Goal: Task Accomplishment & Management: Use online tool/utility

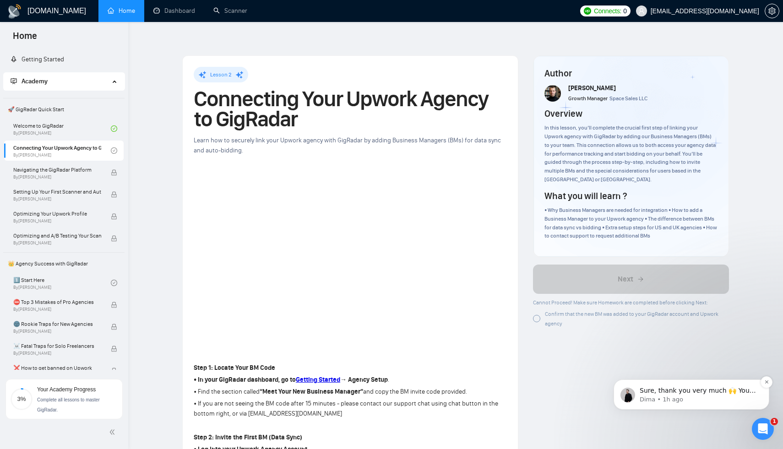
click at [703, 398] on p "Dima • 1h ago" at bounding box center [699, 400] width 118 height 8
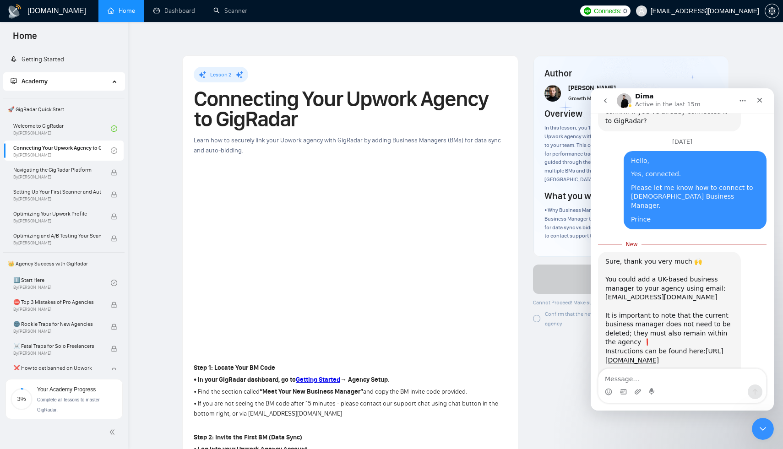
scroll to position [2193, 0]
drag, startPoint x: 684, startPoint y: 213, endPoint x: 607, endPoint y: 214, distance: 77.4
click at [607, 257] on div "Sure, thank you very much 🙌 You could add a UK-based business manager to your a…" at bounding box center [669, 315] width 128 height 117
copy link "marina_majic_6@web.de"
click at [633, 375] on textarea "Message…" at bounding box center [683, 377] width 168 height 16
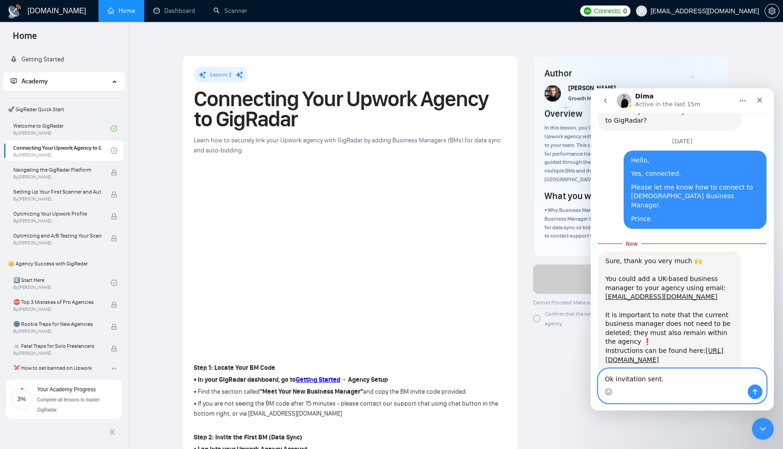
type textarea "Ok invitation sent."
click at [758, 392] on icon "Send a message…" at bounding box center [755, 391] width 7 height 7
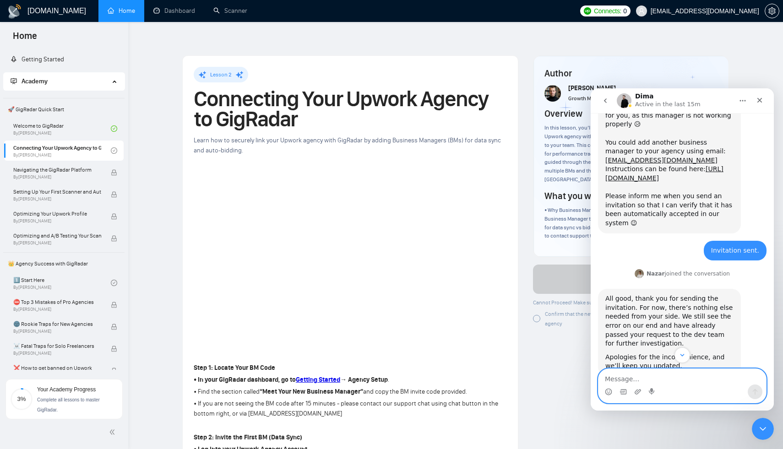
scroll to position [1538, 0]
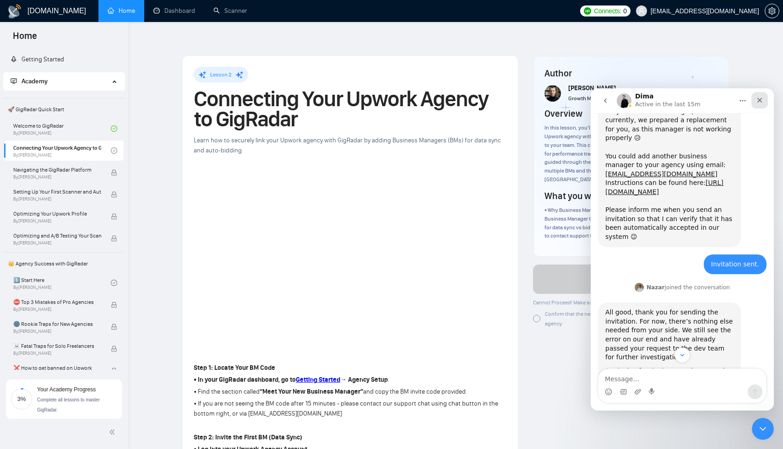
click at [763, 102] on icon "Close" at bounding box center [759, 100] width 7 height 7
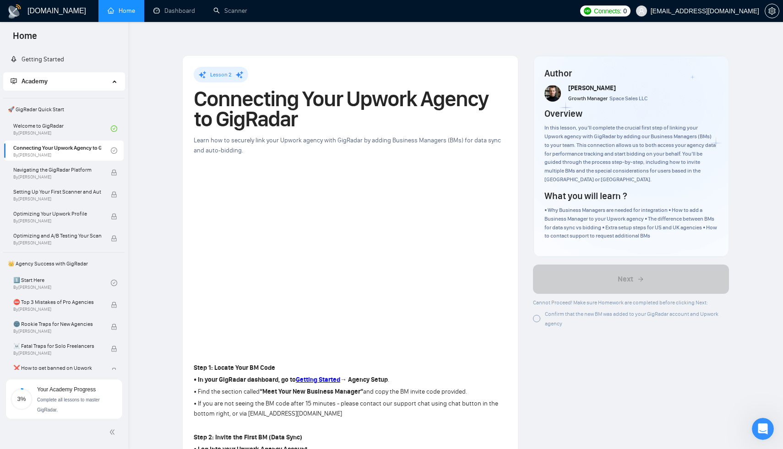
scroll to position [2206, 0]
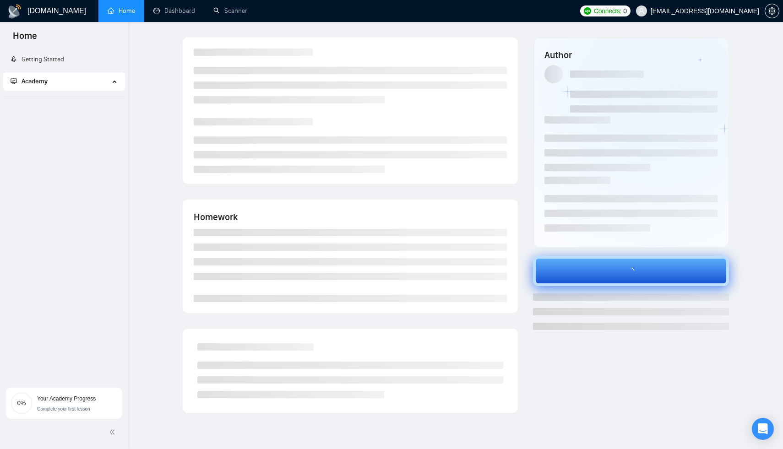
click at [626, 275] on button at bounding box center [631, 271] width 196 height 30
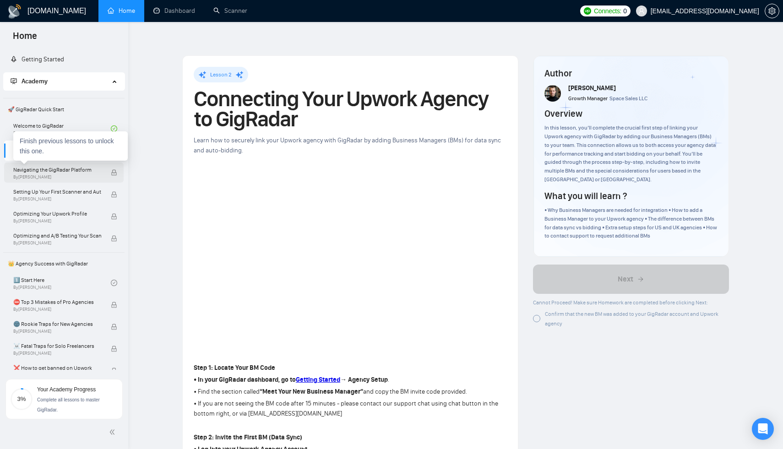
click at [77, 175] on span "By Vlad Timinsky" at bounding box center [57, 177] width 88 height 5
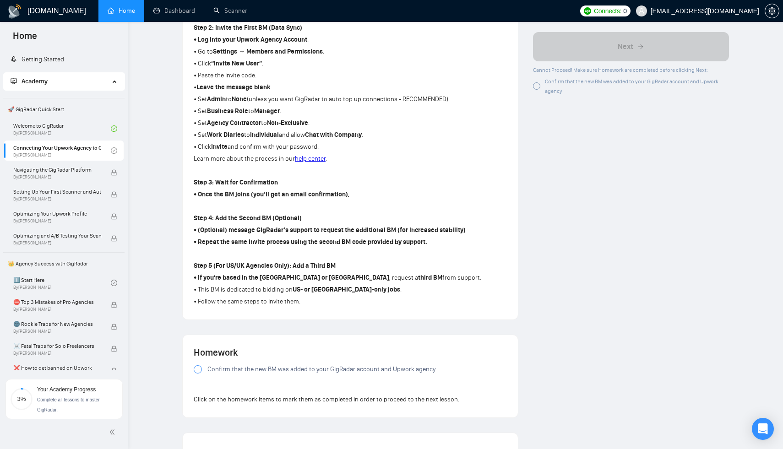
scroll to position [603, 0]
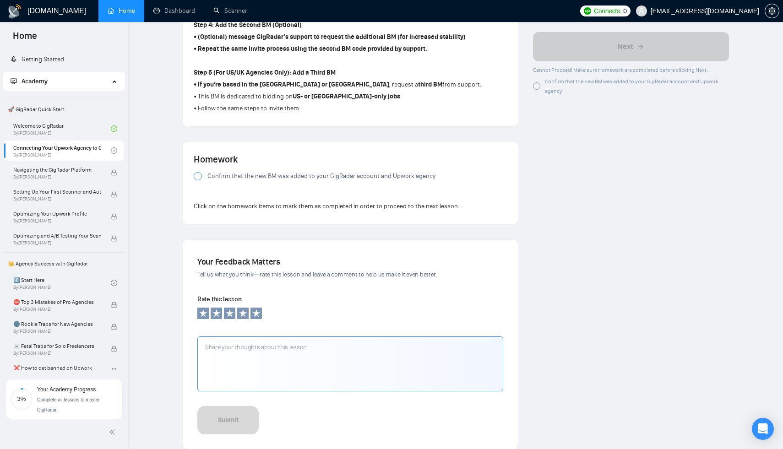
click at [228, 171] on span "Confirm that the new BM was added to your GigRadar account and Upwork agency" at bounding box center [321, 176] width 228 height 10
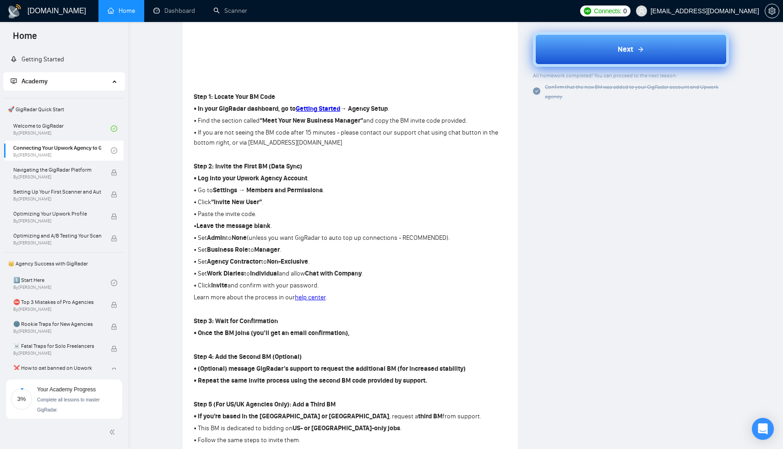
click at [624, 46] on span "Next" at bounding box center [626, 49] width 16 height 11
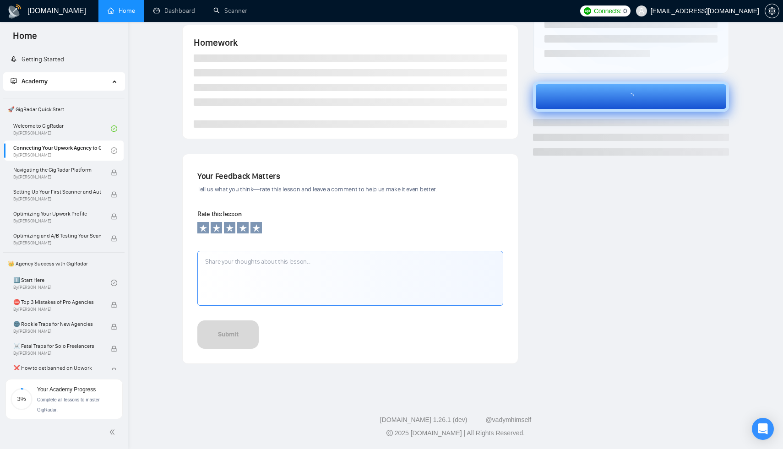
scroll to position [175, 0]
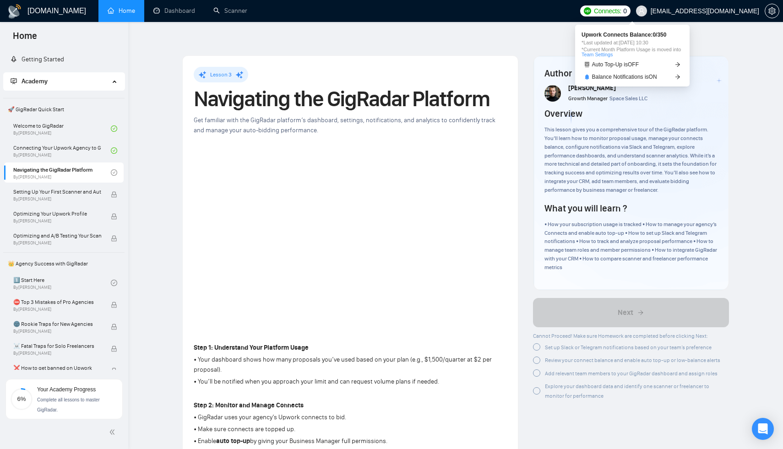
click at [622, 10] on span "Connects:" at bounding box center [607, 11] width 27 height 10
click at [668, 35] on span "Upwork Connects Balance: 0 / 350" at bounding box center [633, 34] width 102 height 5
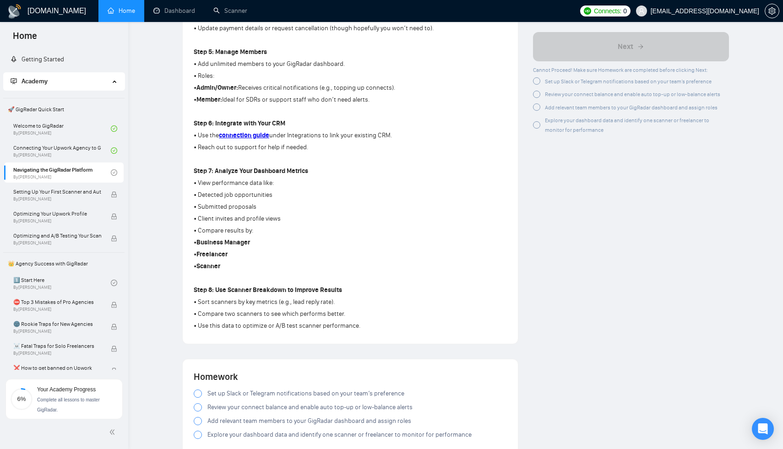
scroll to position [586, 0]
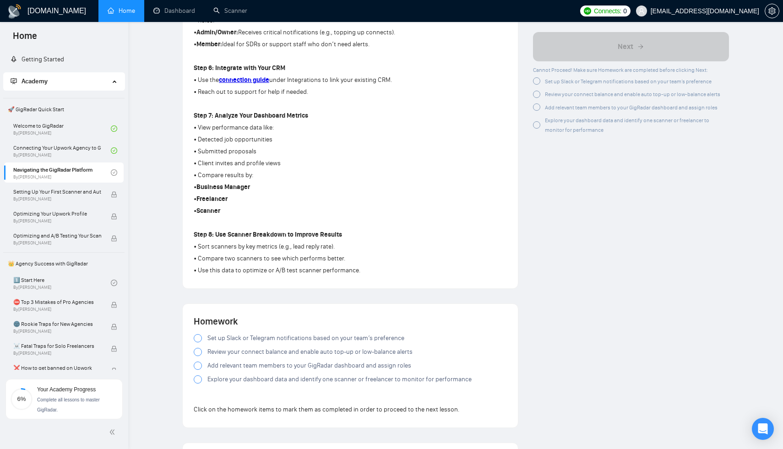
click at [253, 333] on span "Set up Slack or Telegram notifications based on your team’s preference" at bounding box center [305, 338] width 197 height 10
click at [229, 347] on span "Review your connect balance and enable auto top-up or low-balance alerts" at bounding box center [309, 352] width 205 height 10
click at [229, 361] on span "Add relevant team members to your GigRadar dashboard and assign roles" at bounding box center [309, 366] width 204 height 10
click at [229, 375] on span "Explore your dashboard data and identify one scanner or freelancer to monitor f…" at bounding box center [339, 380] width 264 height 10
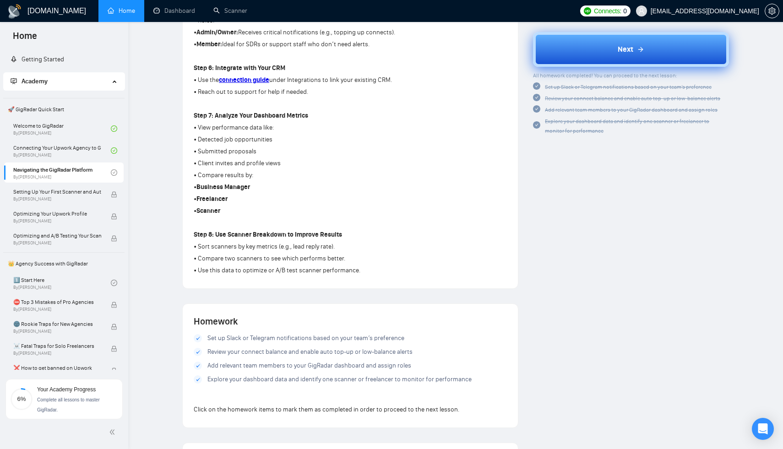
click at [638, 52] on icon at bounding box center [640, 49] width 7 height 7
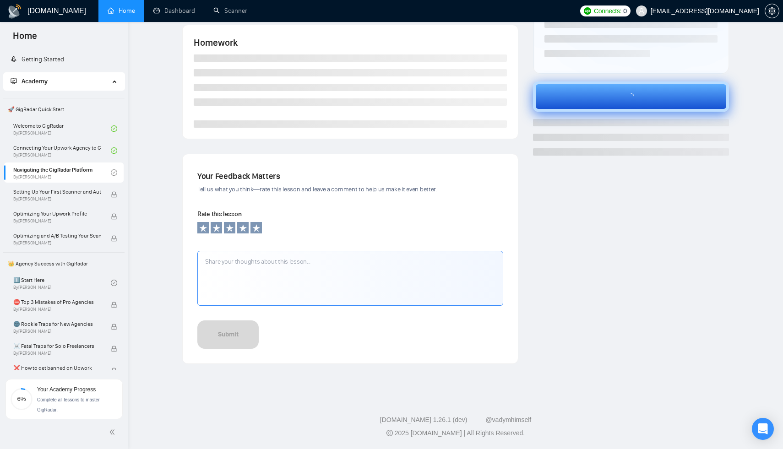
scroll to position [175, 0]
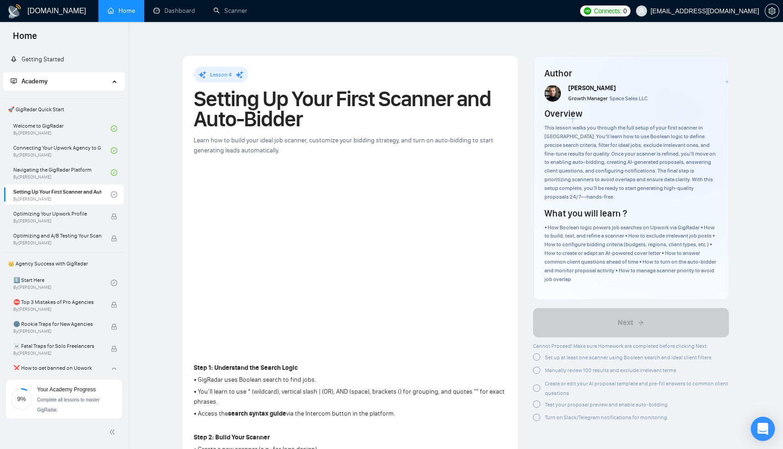
click at [765, 434] on div "Open Intercom Messenger" at bounding box center [763, 429] width 24 height 24
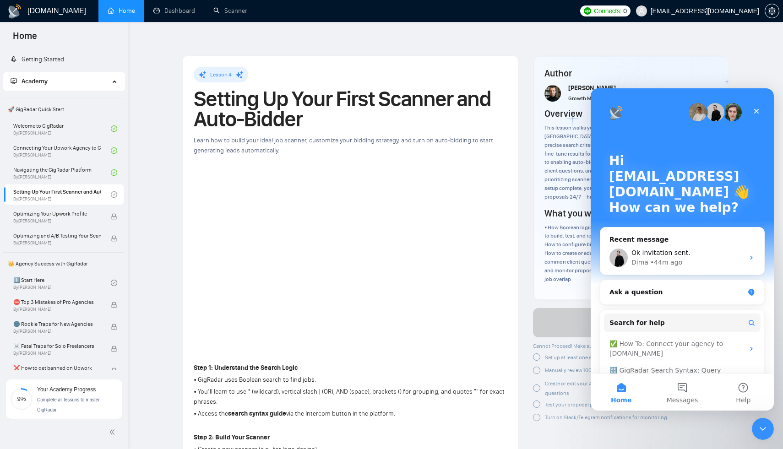
scroll to position [33, 0]
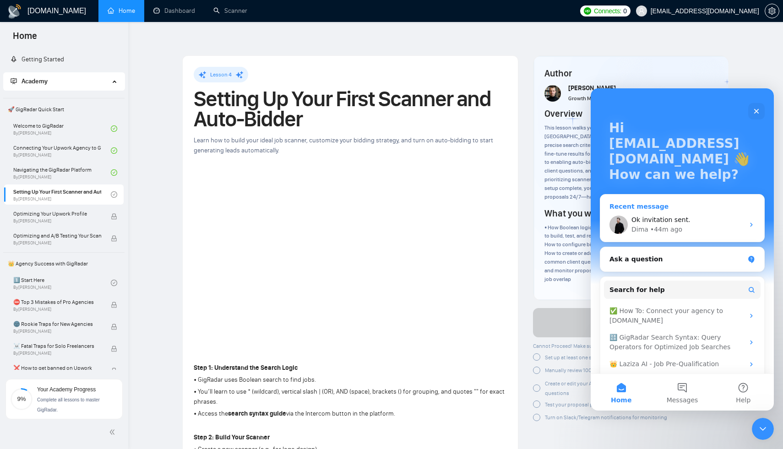
click at [705, 227] on div "Dima • 44m ago" at bounding box center [688, 230] width 113 height 10
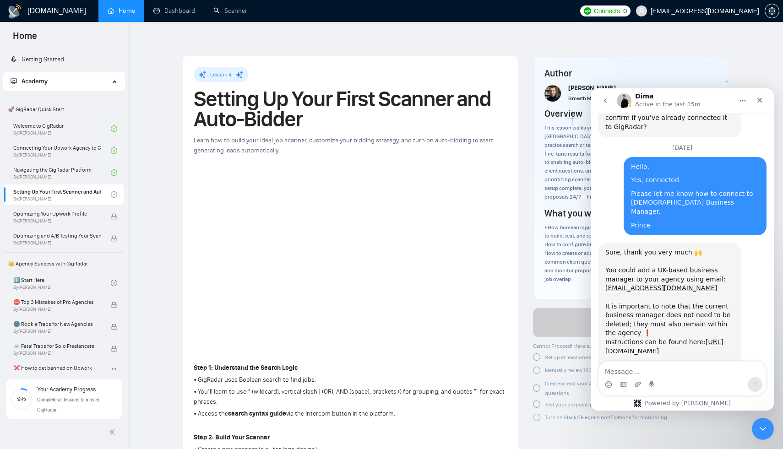
scroll to position [2213, 0]
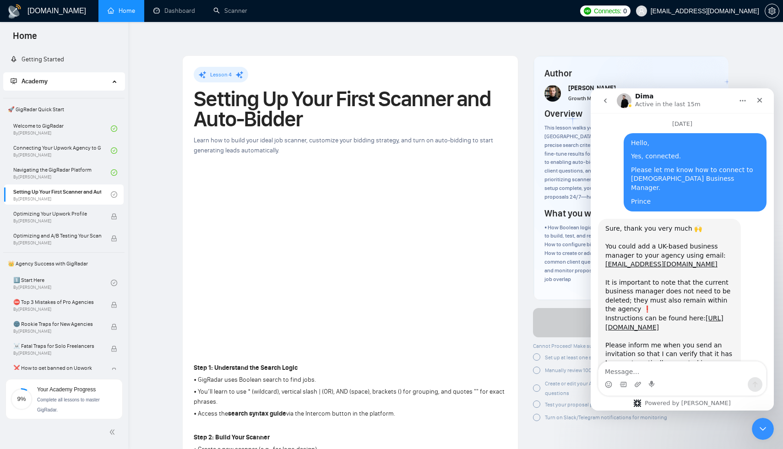
click at [635, 365] on textarea "Message…" at bounding box center [683, 370] width 168 height 16
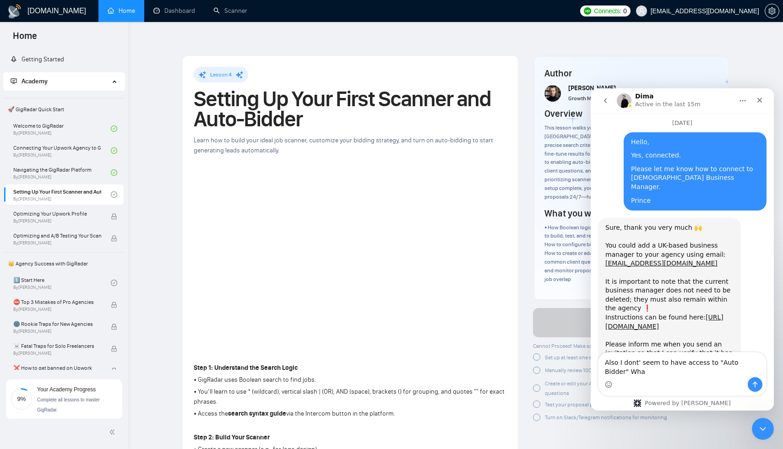
scroll to position [2222, 0]
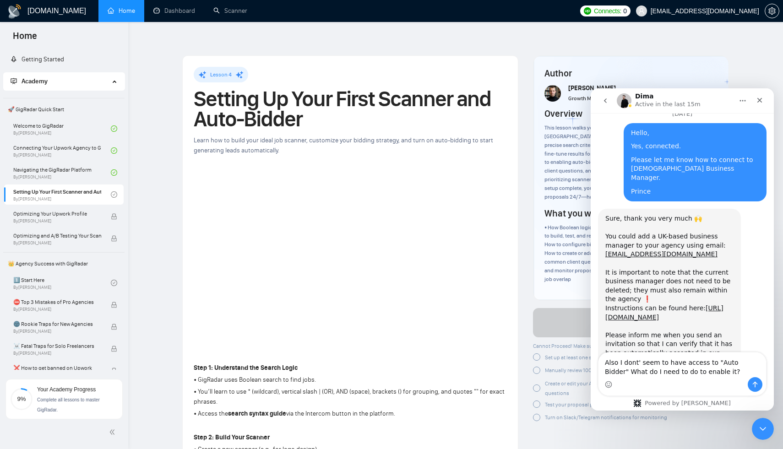
type textarea "Also I dont' seem to have access to "Auto Bidder" What do I need to do to enabl…"
click at [753, 386] on icon "Send a message…" at bounding box center [755, 384] width 7 height 7
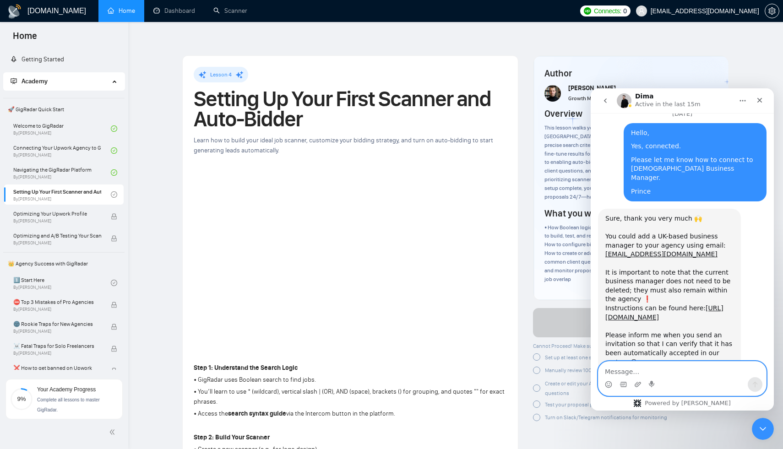
scroll to position [2243, 0]
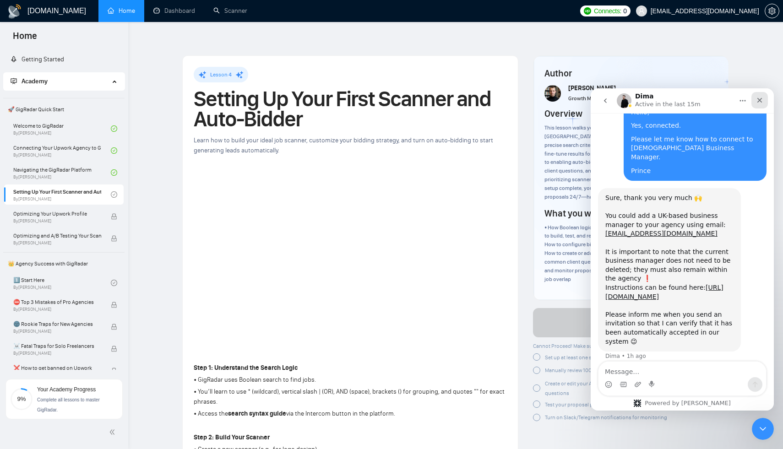
click at [759, 97] on icon "Close" at bounding box center [759, 100] width 7 height 7
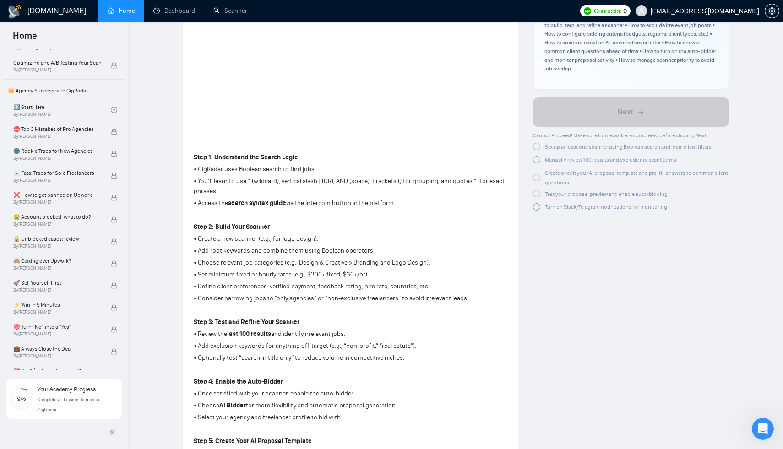
scroll to position [568, 0]
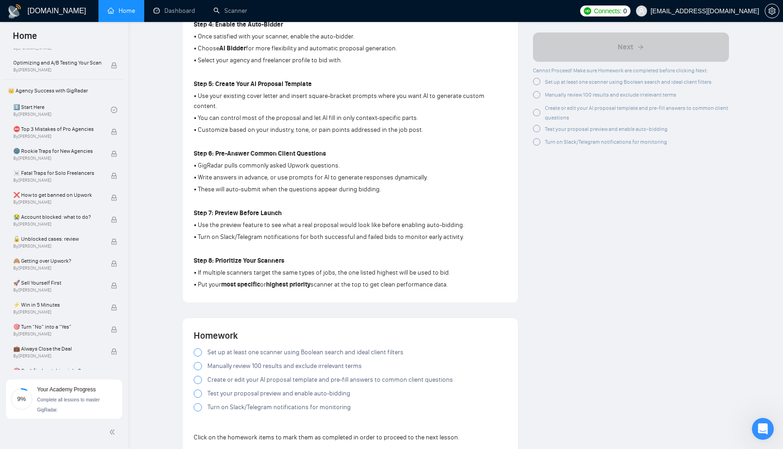
click at [327, 348] on span "Set up at least one scanner using Boolean search and ideal client filters" at bounding box center [305, 353] width 196 height 10
click at [327, 348] on div "Set up at least one scanner using Boolean search and ideal client filters Manua…" at bounding box center [350, 382] width 313 height 69
click at [327, 361] on span "Manually review 100 results and exclude irrelevant terms" at bounding box center [284, 366] width 154 height 10
click at [323, 375] on span "Create or edit your AI proposal template and pre-fill answers to common client …" at bounding box center [329, 380] width 245 height 10
click at [322, 389] on span "Test your proposal preview and enable auto-bidding" at bounding box center [278, 394] width 143 height 10
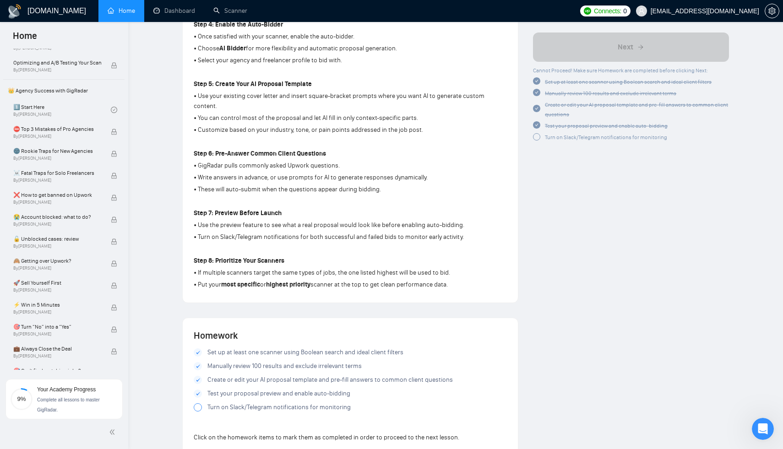
click at [320, 403] on span "Turn on Slack/Telegram notifications for monitoring" at bounding box center [278, 408] width 143 height 10
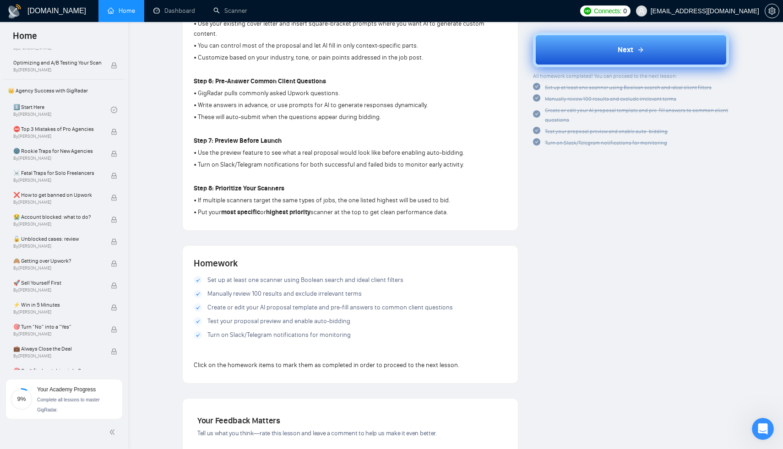
click at [652, 49] on button "Next" at bounding box center [631, 49] width 196 height 35
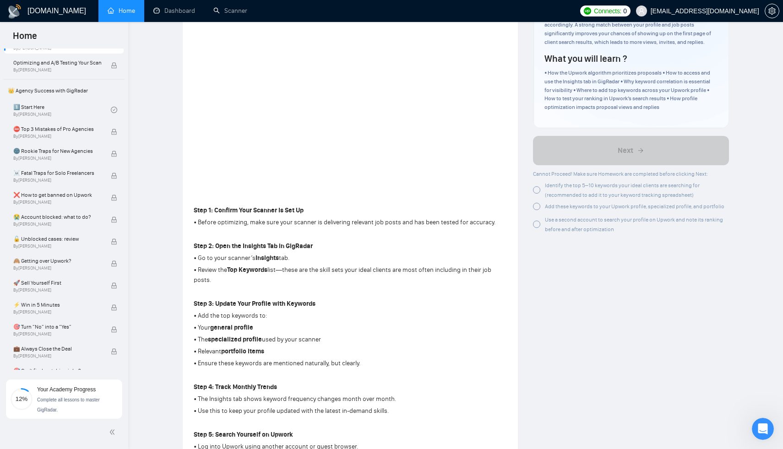
scroll to position [363, 0]
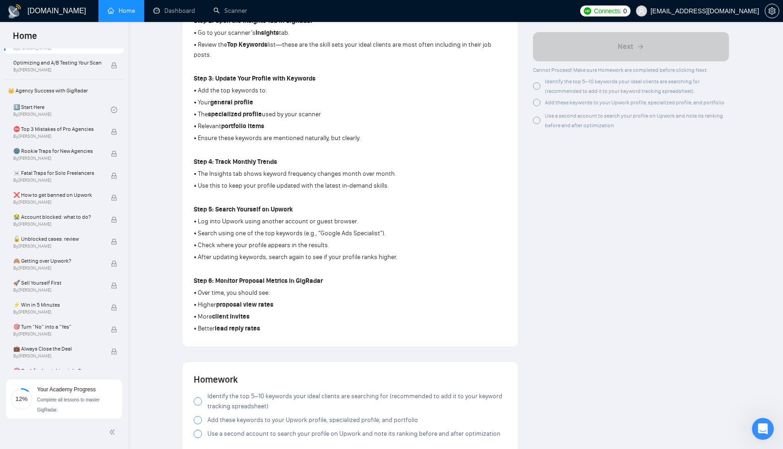
click at [204, 392] on label "Identify the top 5–10 keywords your ideal clients are searching for (recommende…" at bounding box center [350, 402] width 313 height 20
click at [196, 416] on div at bounding box center [198, 420] width 8 height 8
click at [199, 425] on div "Identify the top 5–10 keywords your ideal clients are searching for (recommende…" at bounding box center [350, 417] width 313 height 51
click at [198, 430] on div at bounding box center [198, 434] width 8 height 8
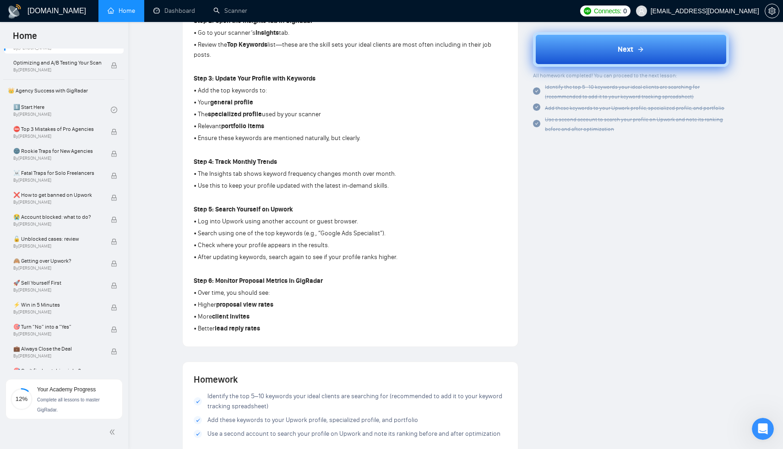
click at [669, 59] on button "Next" at bounding box center [631, 49] width 196 height 35
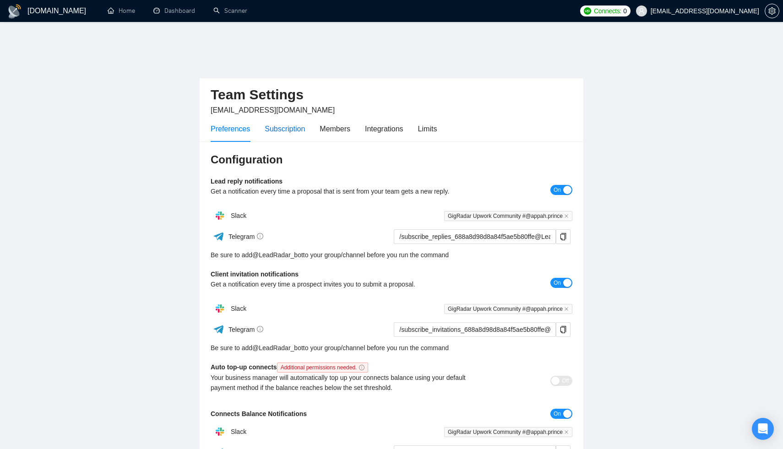
click at [292, 123] on div "Subscription" at bounding box center [285, 128] width 40 height 11
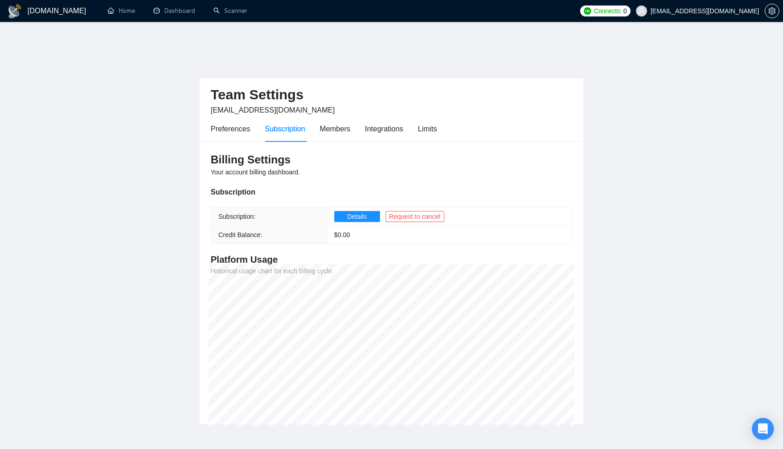
click at [350, 231] on span "$ 0.00" at bounding box center [342, 234] width 16 height 7
click at [363, 212] on span "Details" at bounding box center [357, 217] width 20 height 10
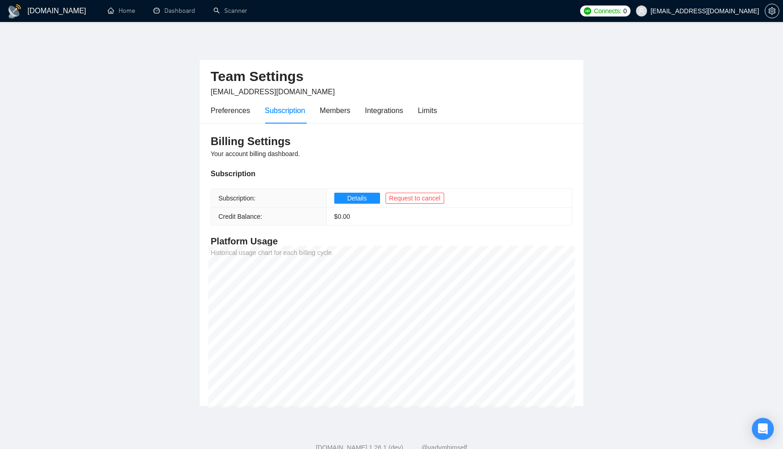
scroll to position [28, 0]
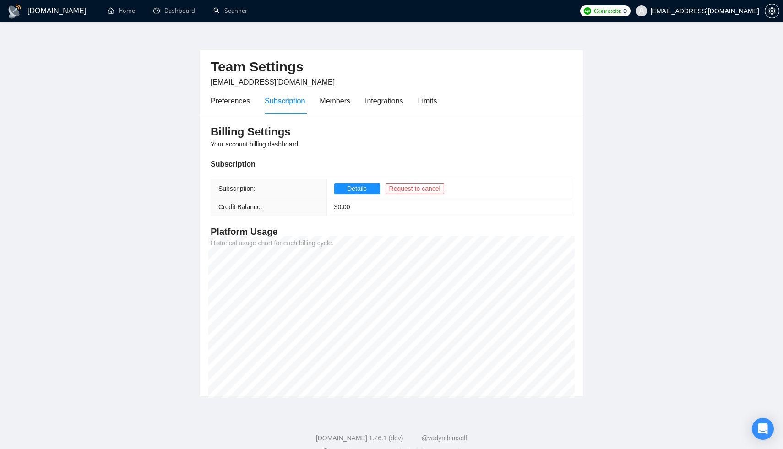
click at [445, 88] on div "Preferences Subscription Members Integrations Limits" at bounding box center [392, 101] width 362 height 26
click at [433, 95] on div "Limits" at bounding box center [427, 100] width 19 height 11
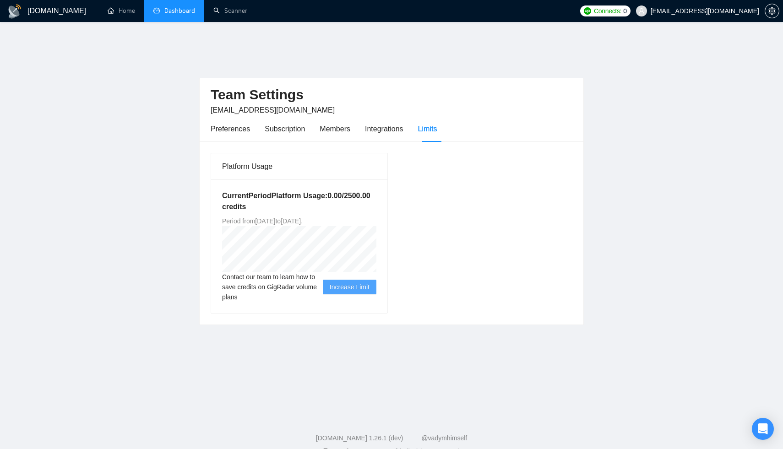
click at [179, 9] on link "Dashboard" at bounding box center [174, 11] width 42 height 8
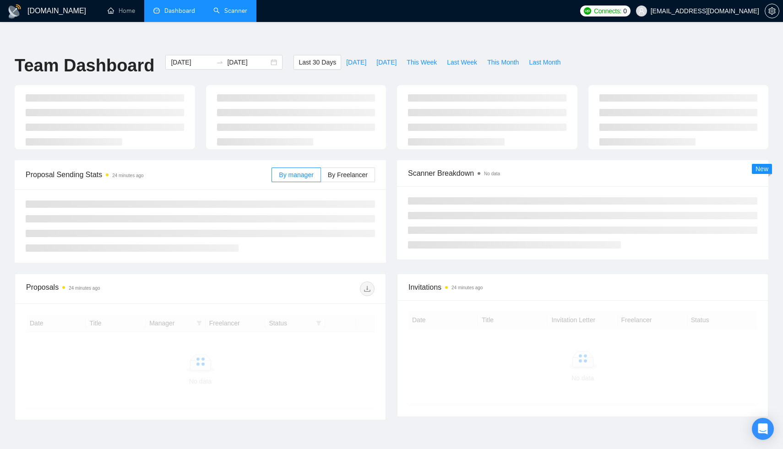
click at [246, 13] on link "Scanner" at bounding box center [230, 11] width 34 height 8
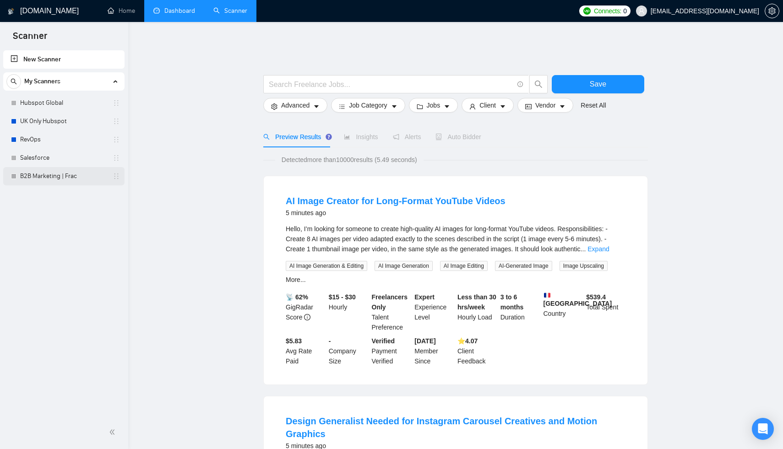
click at [63, 178] on link "B2B Marketing | Frac" at bounding box center [63, 176] width 87 height 18
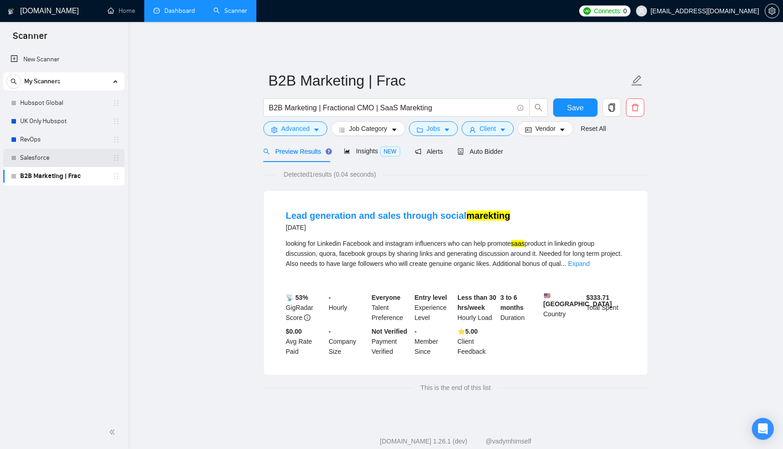
click at [48, 155] on link "Salesforce" at bounding box center [63, 158] width 87 height 18
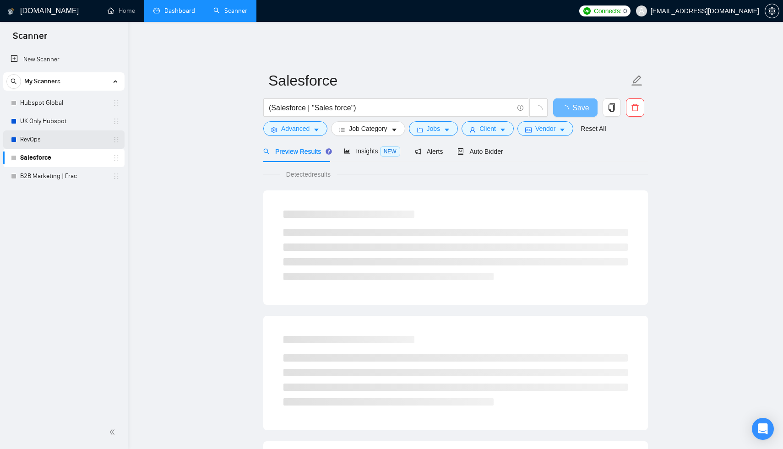
click at [43, 140] on link "RevOps" at bounding box center [63, 140] width 87 height 18
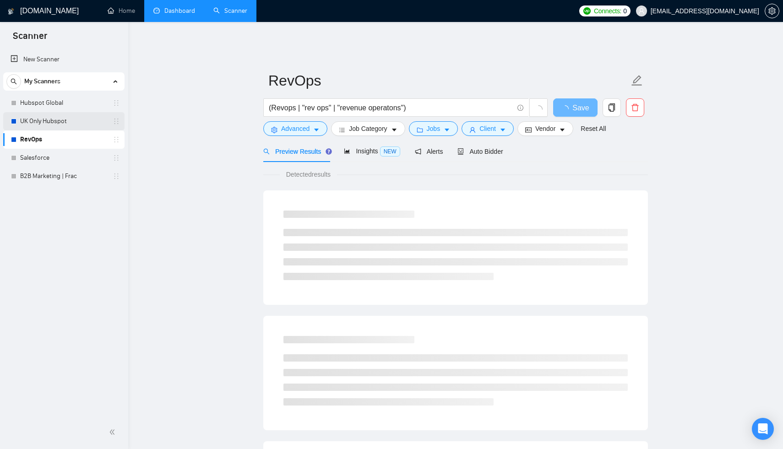
click at [50, 115] on link "UK Only Hubspot" at bounding box center [63, 121] width 87 height 18
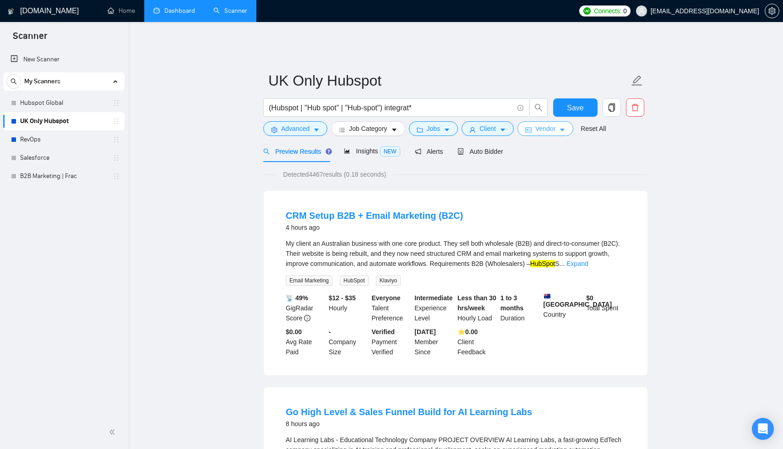
click at [561, 125] on button "Vendor" at bounding box center [546, 128] width 56 height 15
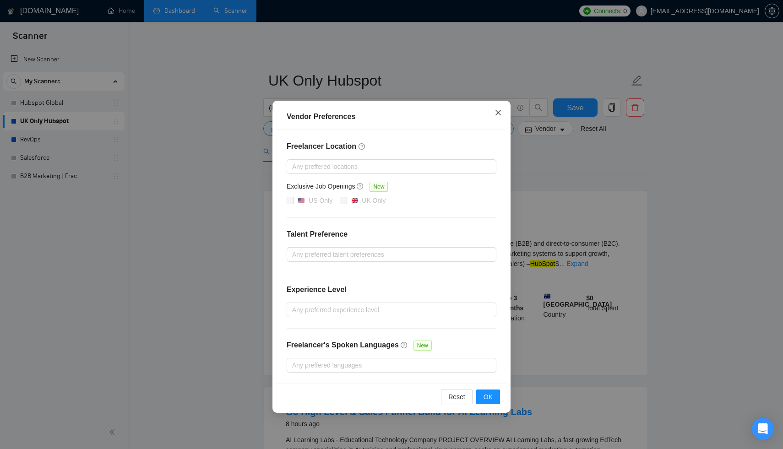
click at [496, 108] on span "Close" at bounding box center [498, 113] width 25 height 25
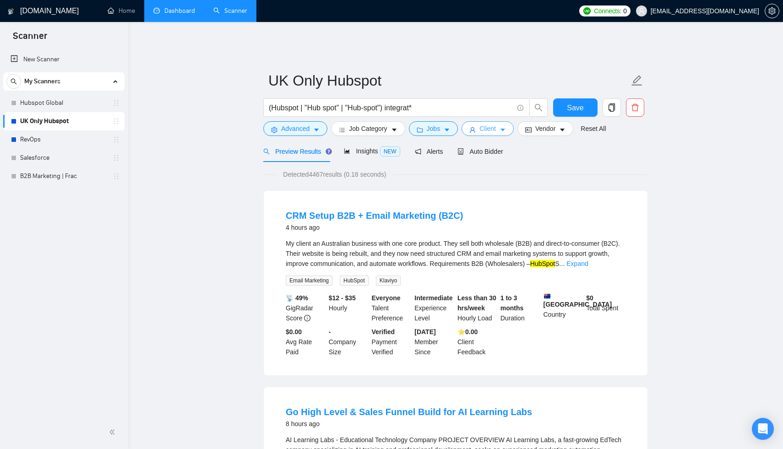
click at [494, 124] on span "Client" at bounding box center [488, 129] width 16 height 10
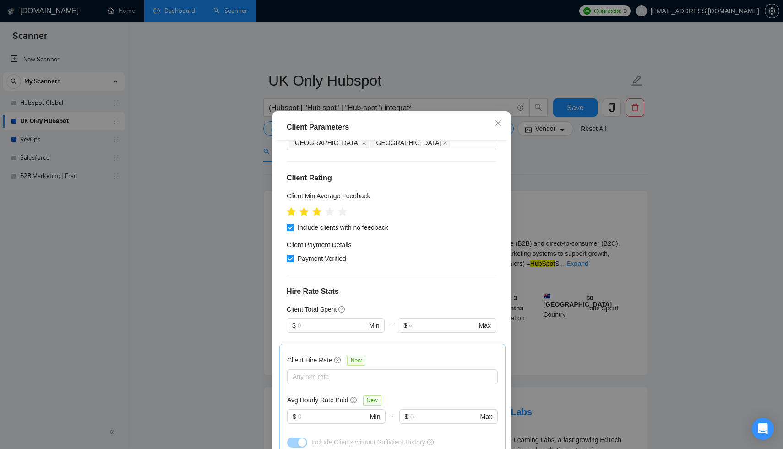
scroll to position [6, 0]
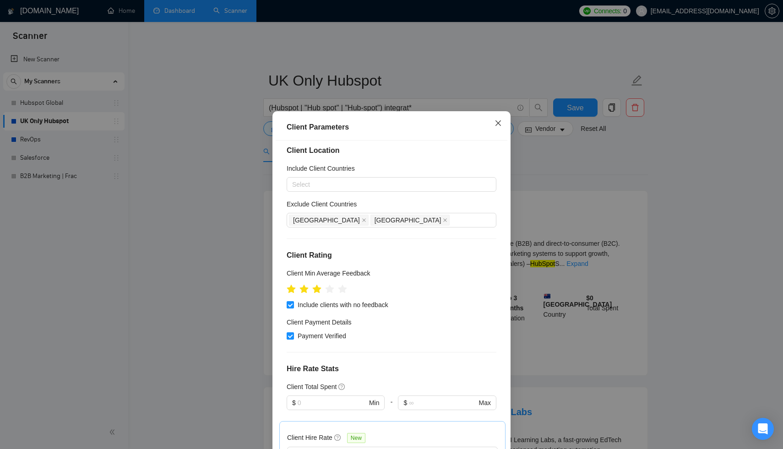
click at [493, 126] on span "Close" at bounding box center [498, 123] width 25 height 25
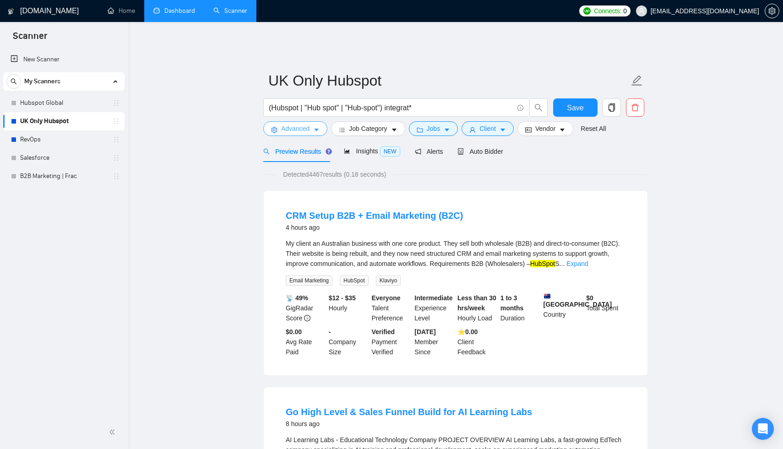
click at [311, 126] on button "Advanced" at bounding box center [295, 128] width 64 height 15
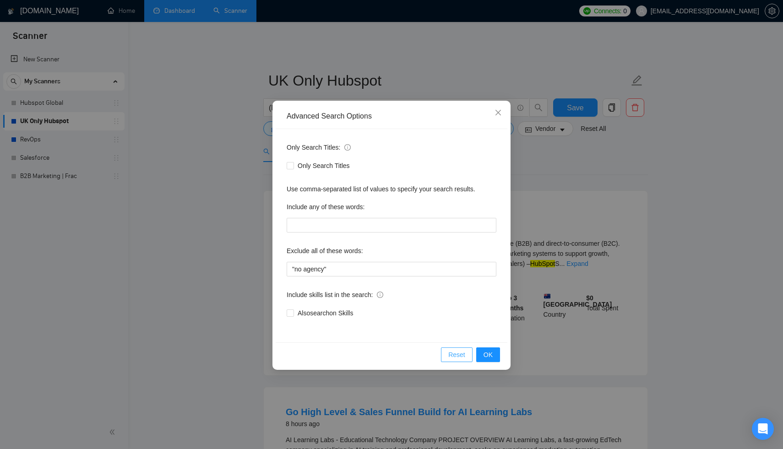
click at [464, 356] on span "Reset" at bounding box center [456, 355] width 17 height 10
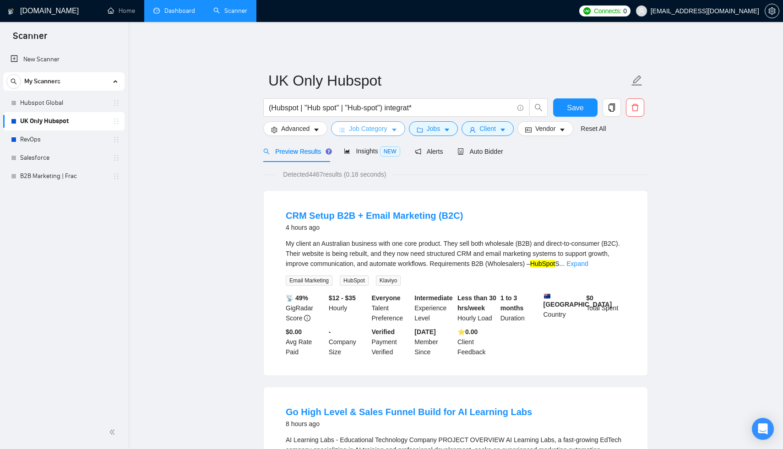
click at [360, 124] on span "Job Category" at bounding box center [368, 129] width 38 height 10
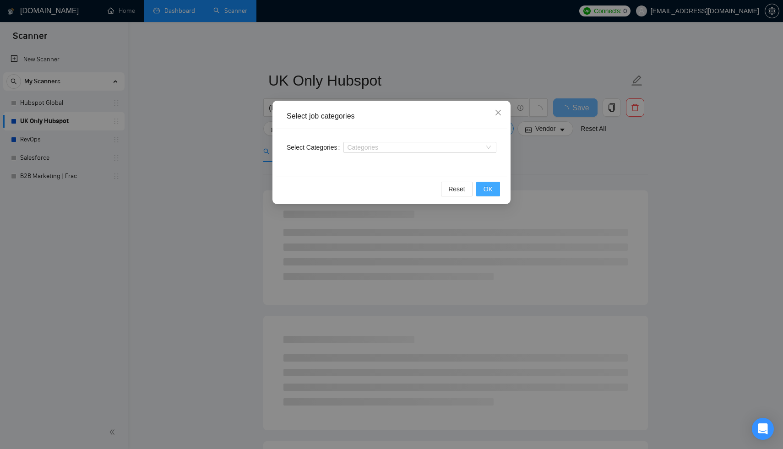
click at [488, 186] on span "OK" at bounding box center [488, 189] width 9 height 10
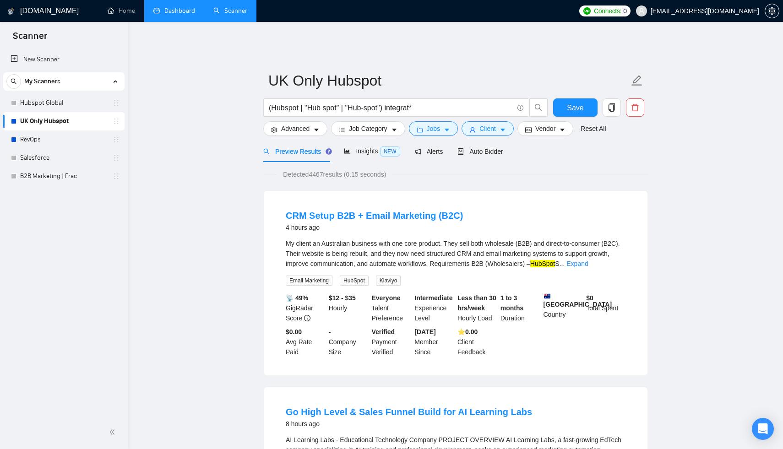
click at [329, 126] on div "Advanced" at bounding box center [296, 128] width 68 height 15
click at [311, 126] on button "Advanced" at bounding box center [295, 128] width 64 height 15
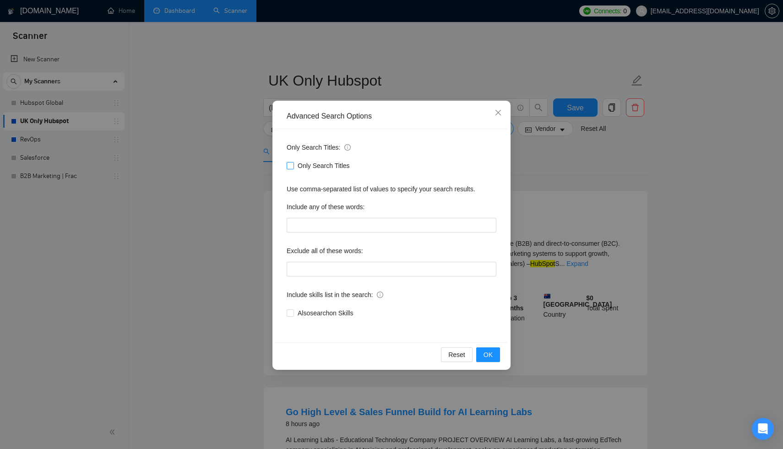
click at [292, 166] on input "Only Search Titles" at bounding box center [290, 165] width 6 height 6
checkbox input "true"
click at [324, 267] on input "text" at bounding box center [392, 269] width 210 height 15
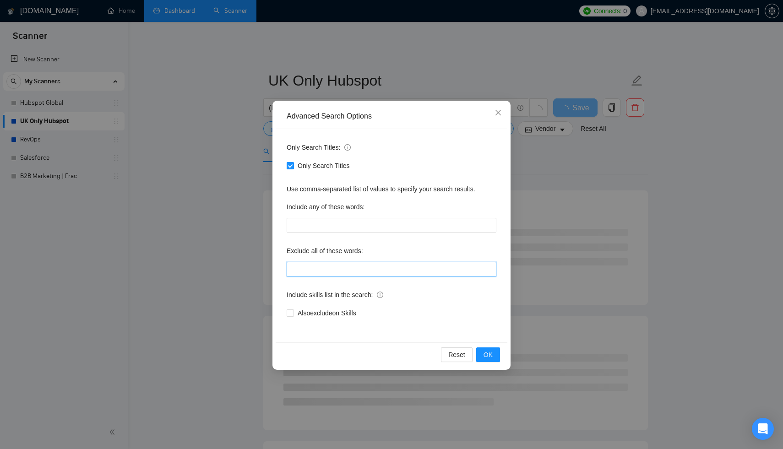
type input ""no agency""
click at [489, 355] on span "OK" at bounding box center [488, 355] width 9 height 10
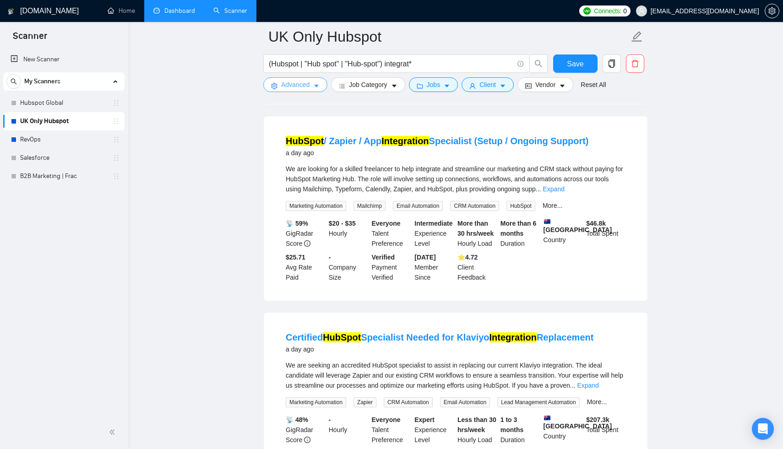
scroll to position [444, 0]
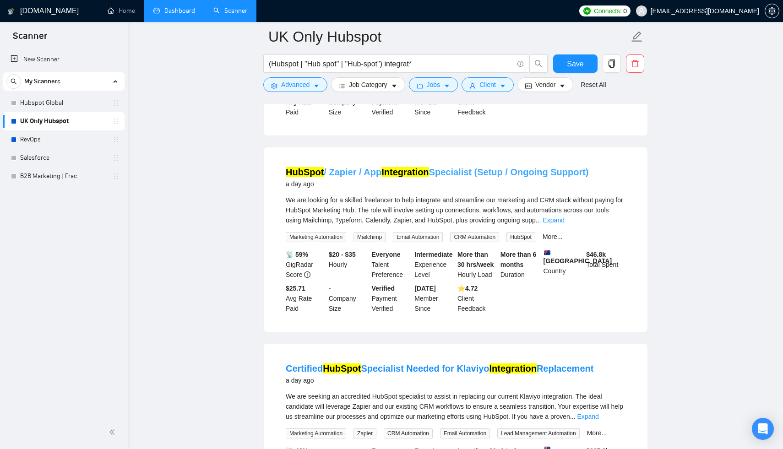
click at [496, 168] on link "HubSpot / Zapier / App Integration Specialist (Setup / Ongoing Support)" at bounding box center [437, 172] width 303 height 10
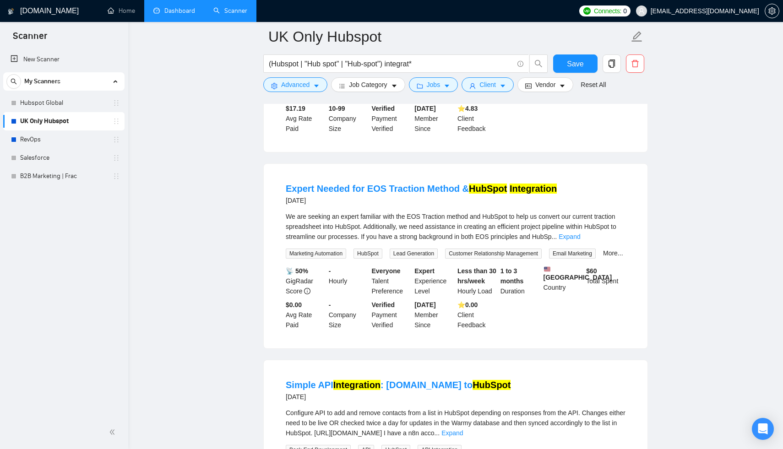
scroll to position [902, 0]
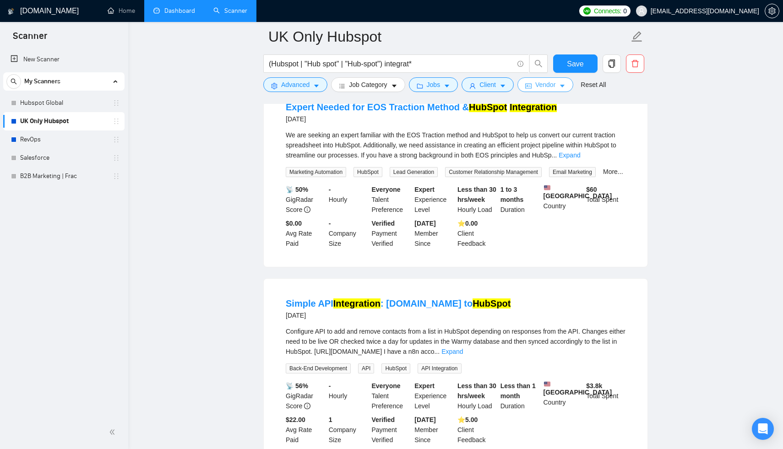
click at [558, 90] on button "Vendor" at bounding box center [546, 84] width 56 height 15
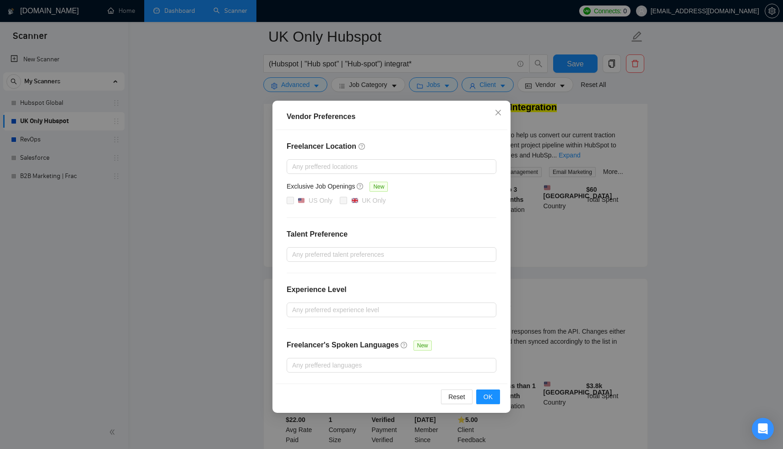
click at [682, 136] on div "Vendor Preferences Freelancer Location Any preffered locations Exclusive Job Op…" at bounding box center [391, 224] width 783 height 449
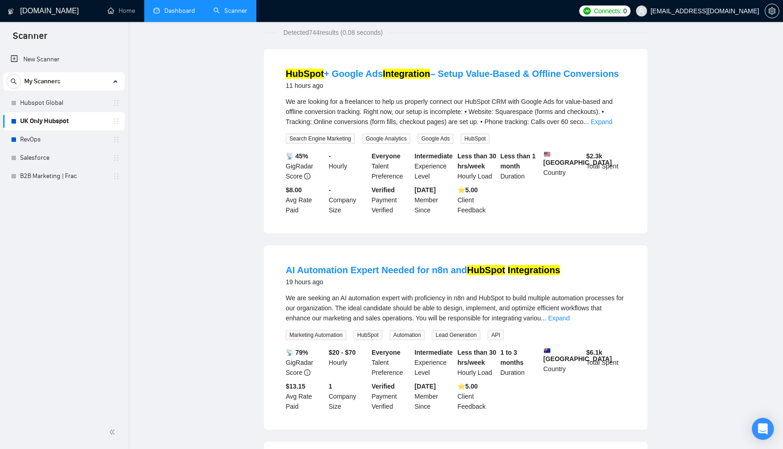
scroll to position [0, 0]
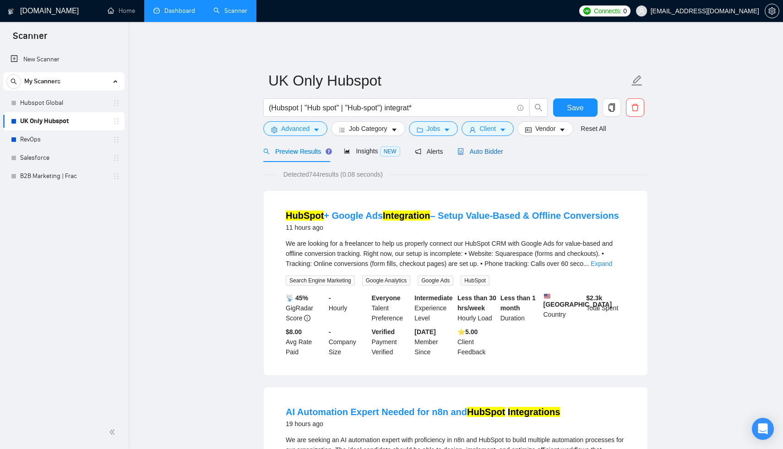
click at [496, 148] on span "Auto Bidder" at bounding box center [480, 151] width 45 height 7
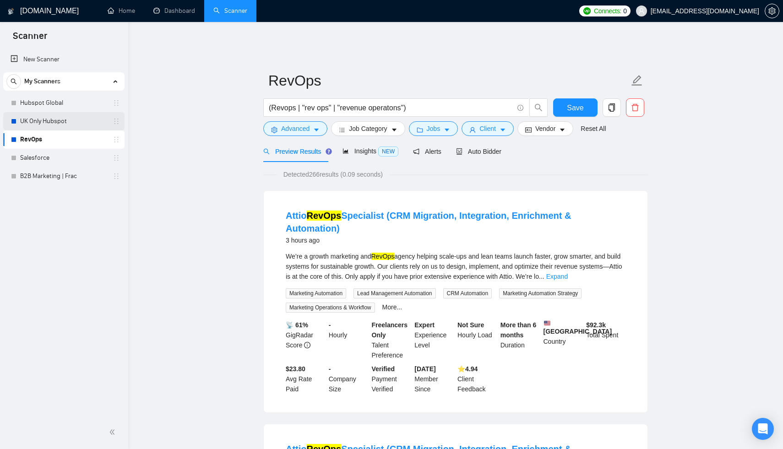
click at [72, 116] on link "UK Only Hubspot" at bounding box center [63, 121] width 87 height 18
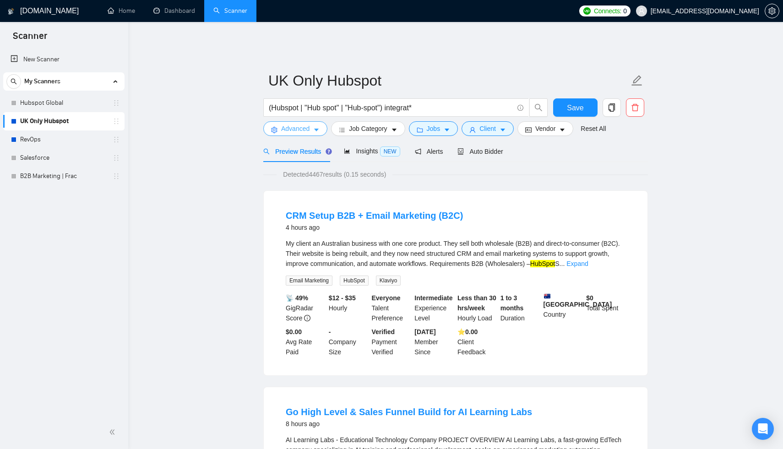
click at [322, 123] on button "Advanced" at bounding box center [295, 128] width 64 height 15
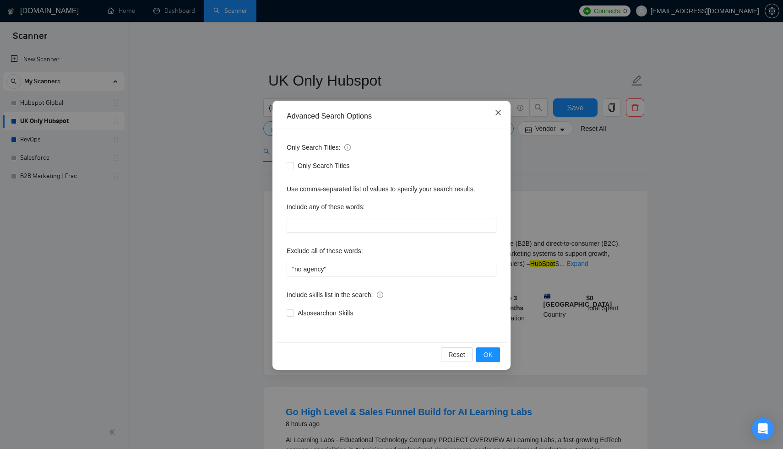
click at [496, 114] on icon "close" at bounding box center [498, 112] width 7 height 7
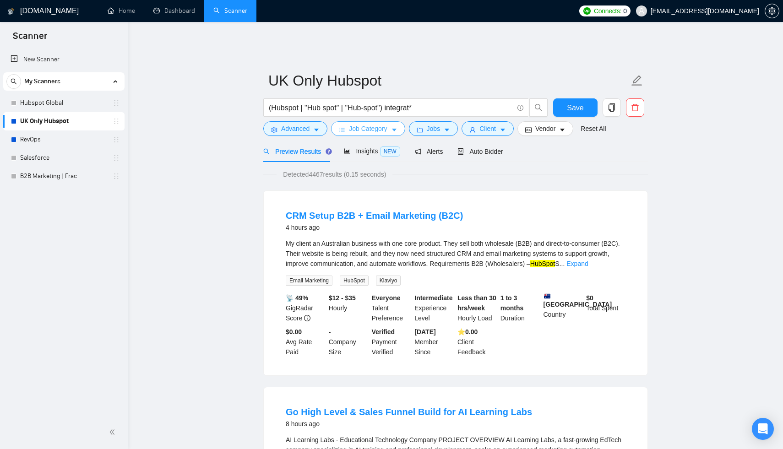
click at [390, 125] on button "Job Category" at bounding box center [368, 128] width 74 height 15
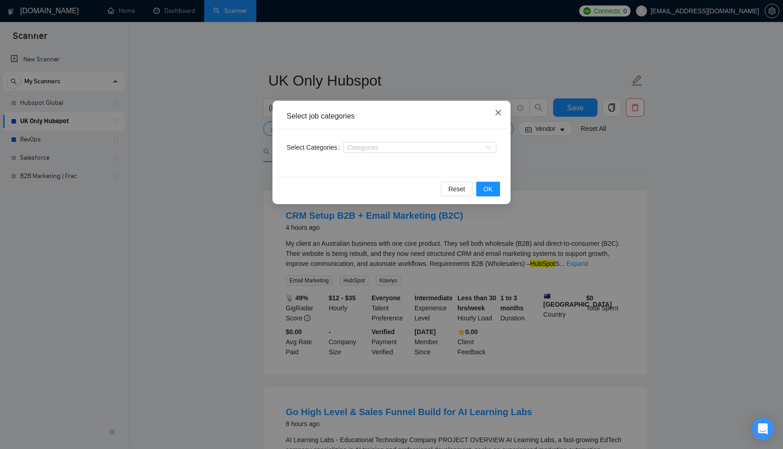
click at [496, 114] on icon "close" at bounding box center [498, 112] width 7 height 7
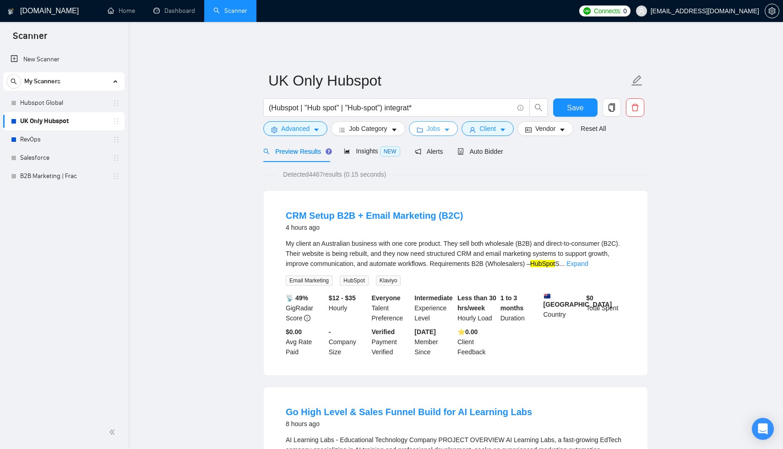
click at [440, 125] on span "Jobs" at bounding box center [434, 129] width 14 height 10
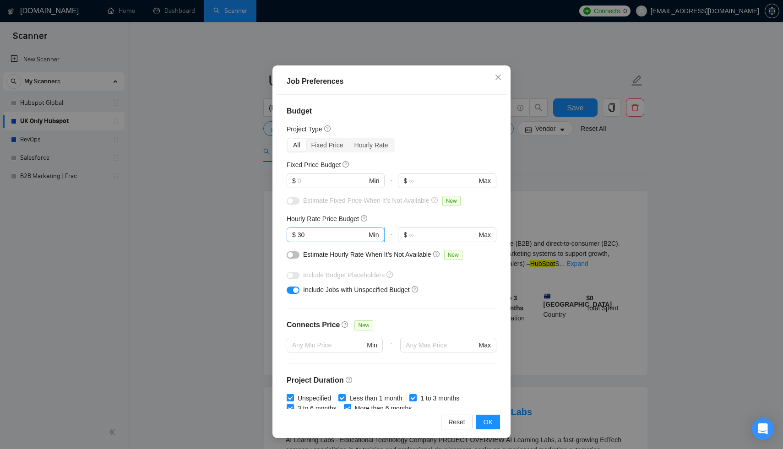
click at [311, 235] on input "30" at bounding box center [332, 235] width 69 height 10
click at [324, 147] on div "Fixed Price" at bounding box center [327, 145] width 43 height 13
click at [306, 139] on input "Fixed Price" at bounding box center [306, 139] width 0 height 0
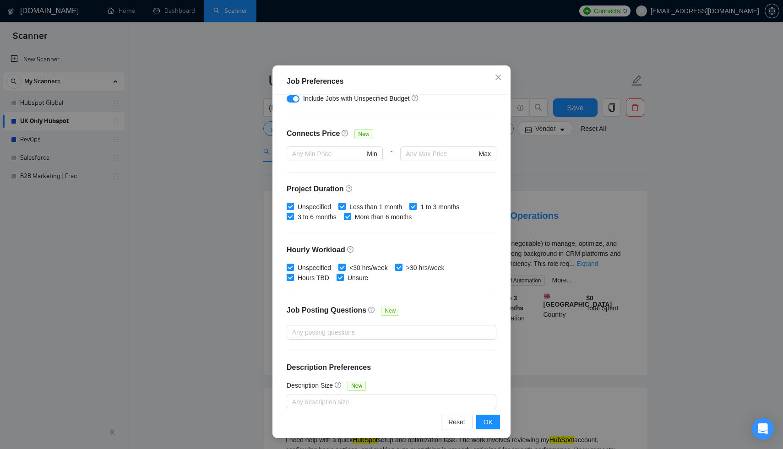
scroll to position [140, 0]
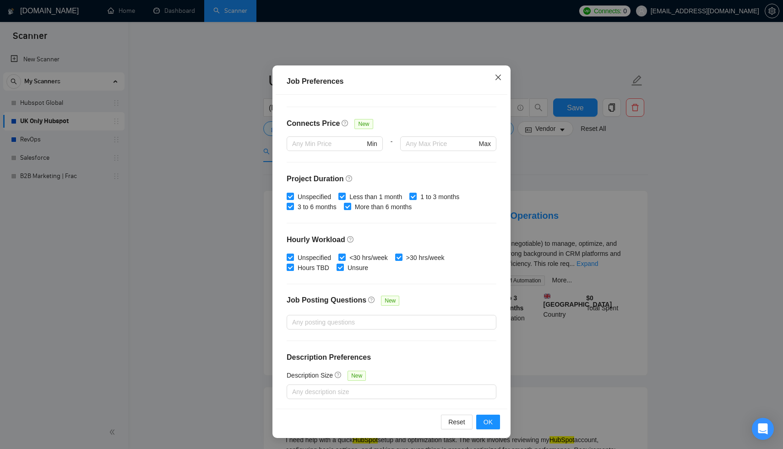
click at [499, 79] on icon "close" at bounding box center [498, 76] width 5 height 5
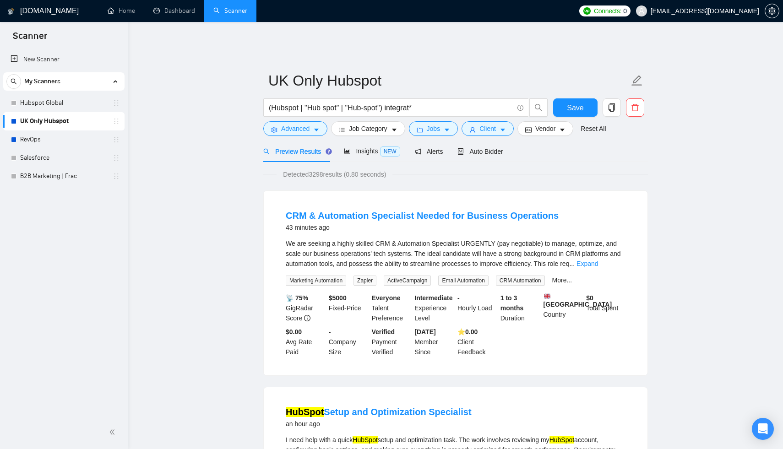
scroll to position [0, 0]
click at [493, 126] on span "Client" at bounding box center [488, 129] width 16 height 10
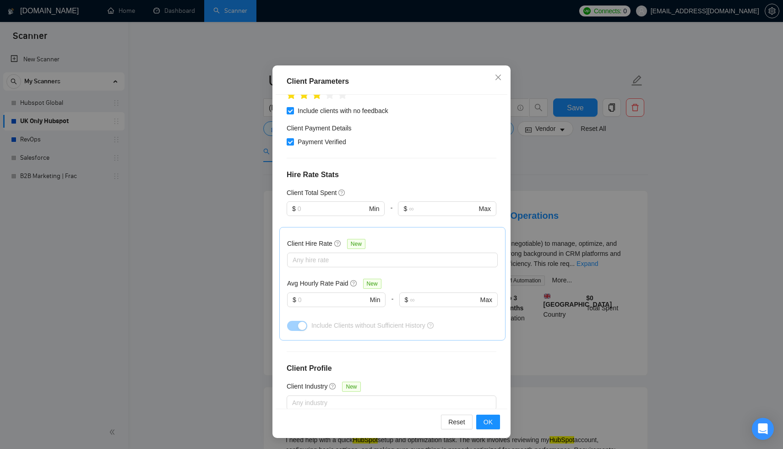
scroll to position [92, 0]
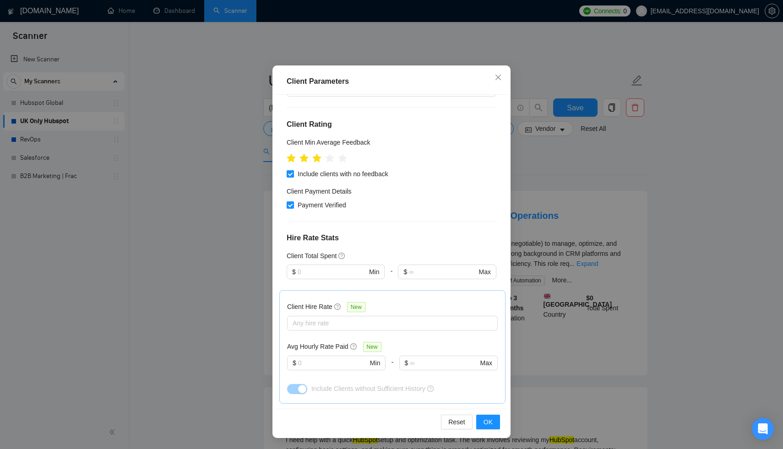
click at [343, 328] on div at bounding box center [387, 323] width 197 height 11
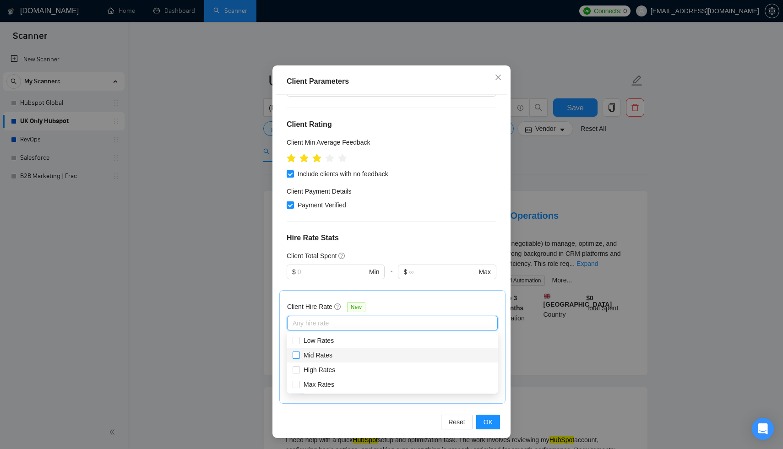
click at [322, 356] on span "Mid Rates" at bounding box center [318, 355] width 29 height 7
click at [299, 356] on input "Mid Rates" at bounding box center [296, 355] width 6 height 6
checkbox input "true"
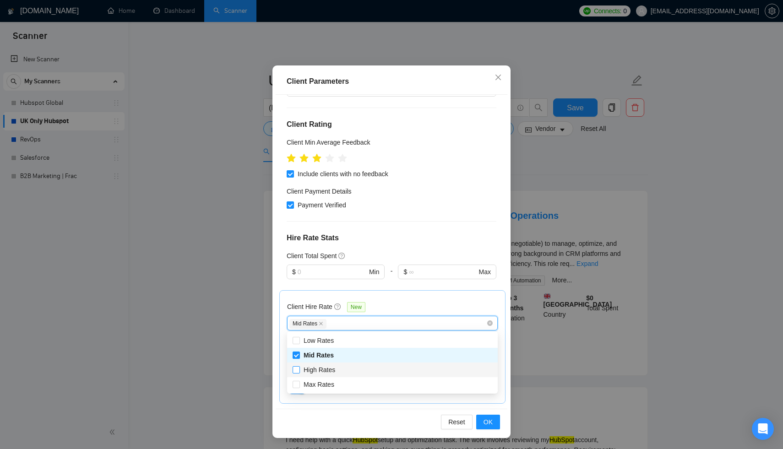
click at [322, 369] on span "High Rates" at bounding box center [320, 369] width 32 height 7
click at [299, 369] on input "High Rates" at bounding box center [296, 369] width 6 height 6
checkbox input "true"
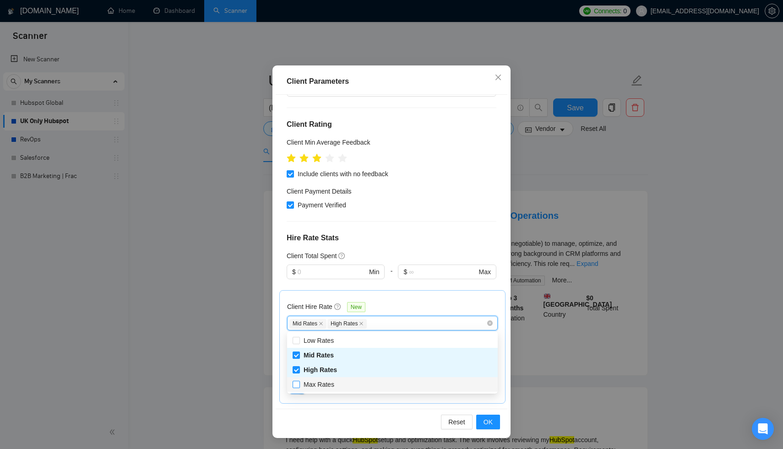
click at [322, 382] on span "Max Rates" at bounding box center [319, 384] width 31 height 7
click at [299, 382] on input "Max Rates" at bounding box center [296, 384] width 6 height 6
checkbox input "true"
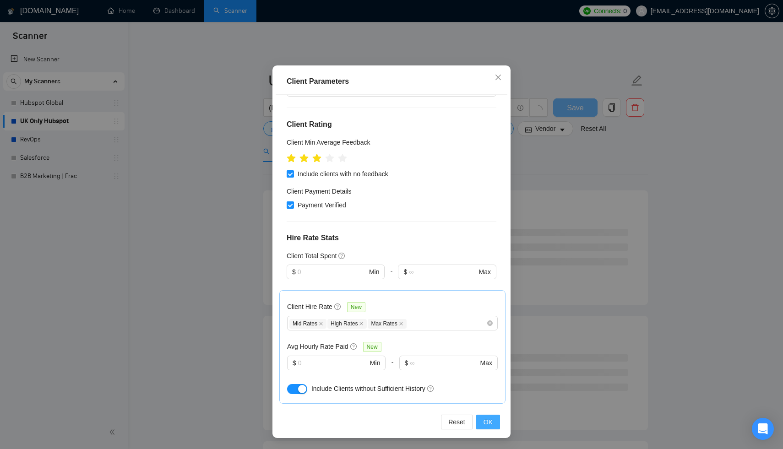
click at [486, 420] on span "OK" at bounding box center [488, 422] width 9 height 10
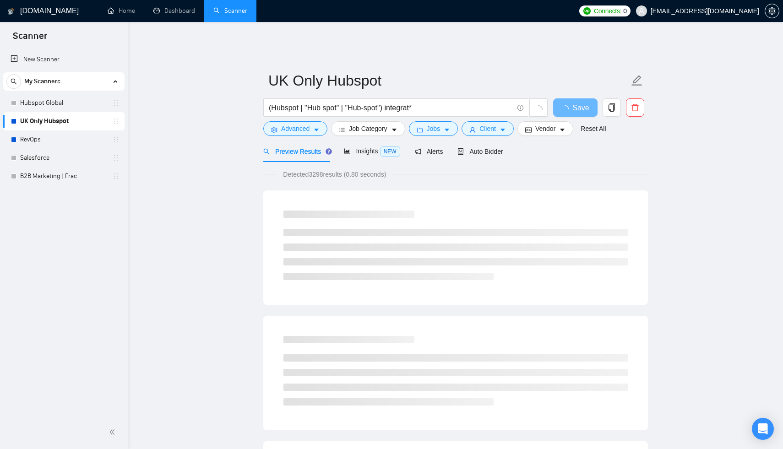
scroll to position [0, 0]
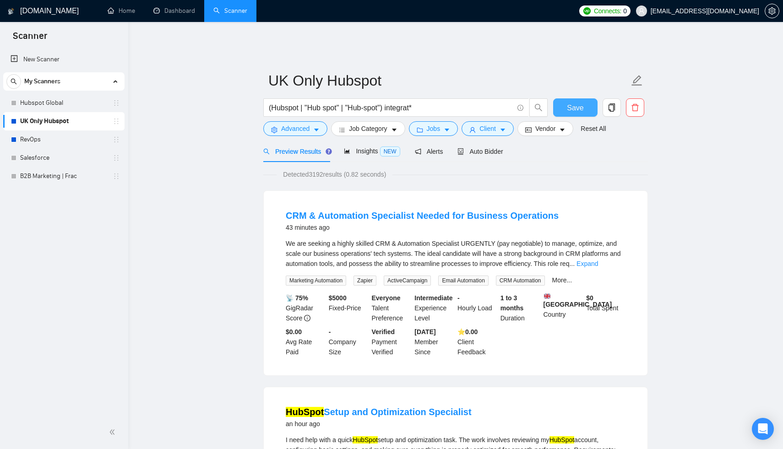
click at [583, 102] on span "Save" at bounding box center [575, 107] width 16 height 11
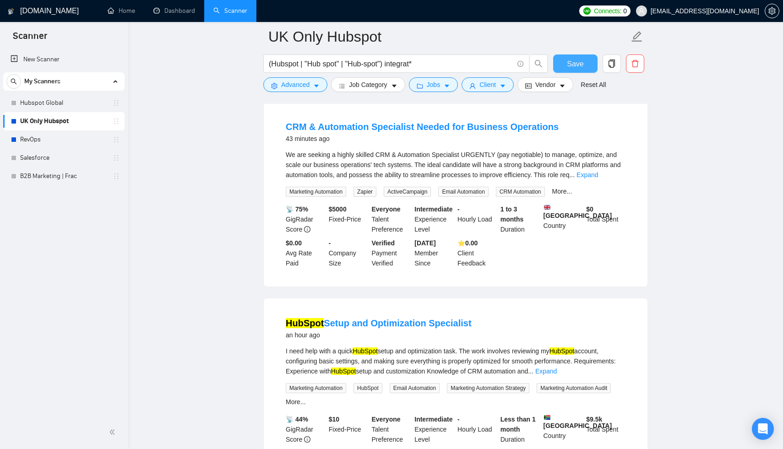
scroll to position [31, 0]
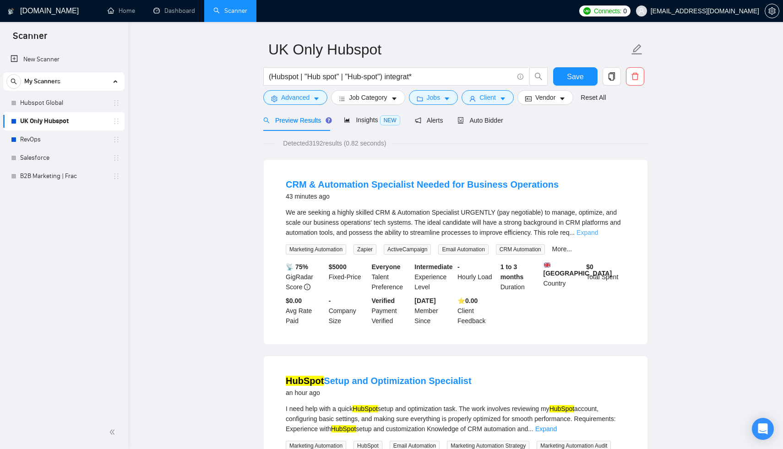
click at [598, 229] on link "Expand" at bounding box center [588, 232] width 22 height 7
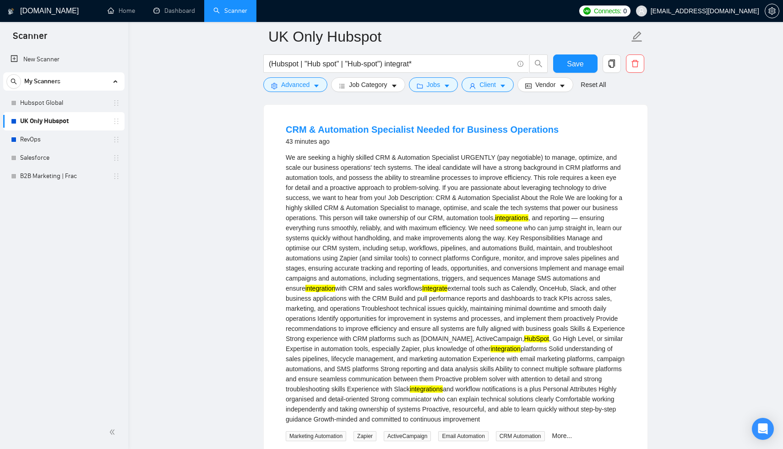
scroll to position [0, 0]
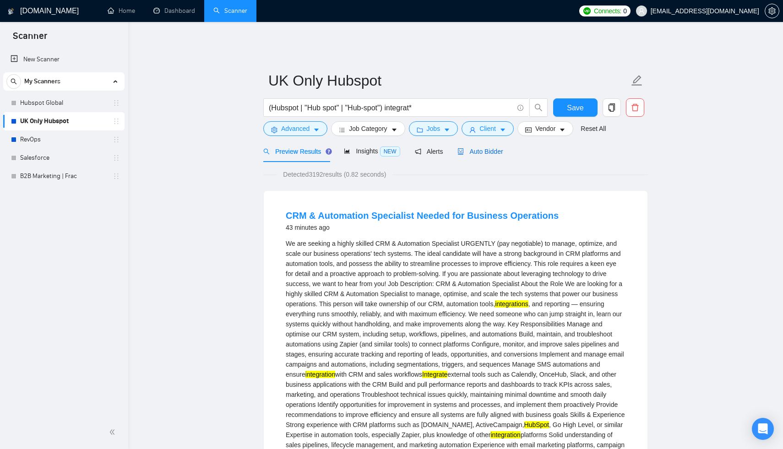
click at [482, 148] on span "Auto Bidder" at bounding box center [480, 151] width 45 height 7
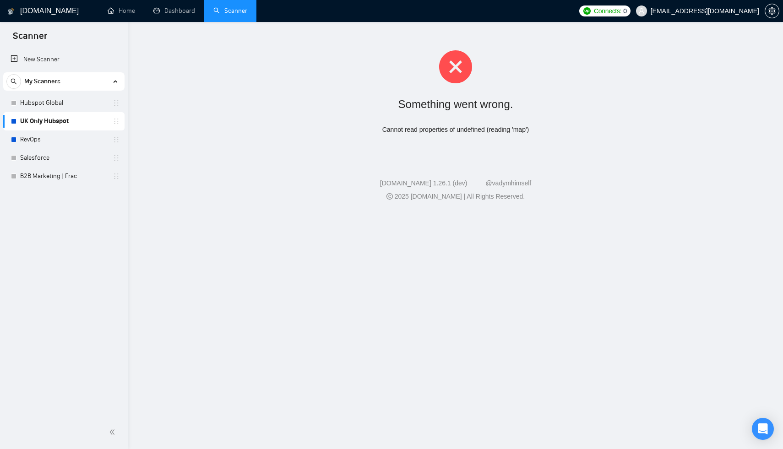
click at [44, 126] on link "UK Only Hubspot" at bounding box center [63, 121] width 87 height 18
click at [37, 143] on link "RevOps" at bounding box center [63, 140] width 87 height 18
click at [39, 75] on span "My Scanners" at bounding box center [42, 81] width 36 height 18
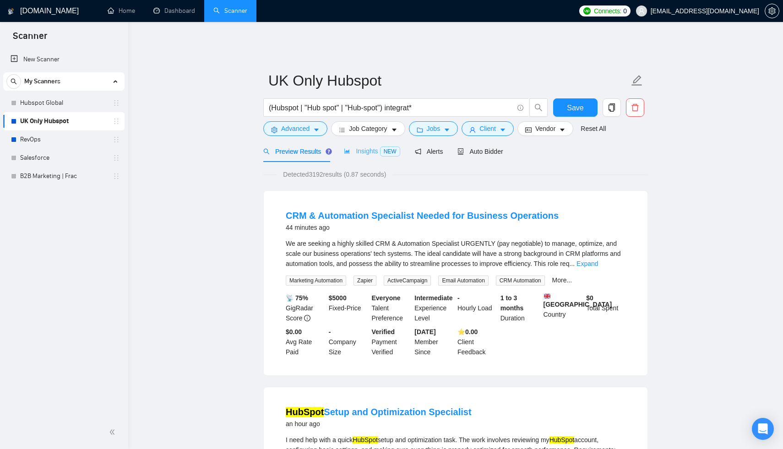
click at [387, 152] on div "Insights NEW" at bounding box center [372, 152] width 56 height 22
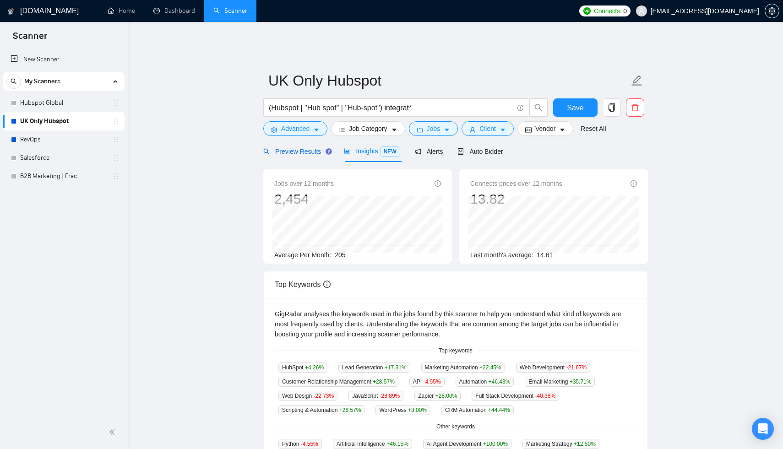
click at [299, 148] on span "Preview Results" at bounding box center [296, 151] width 66 height 7
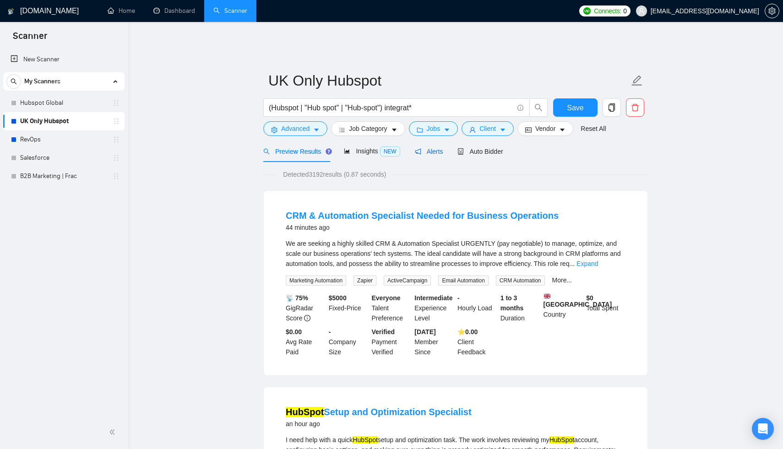
click at [440, 148] on span "Alerts" at bounding box center [429, 151] width 28 height 7
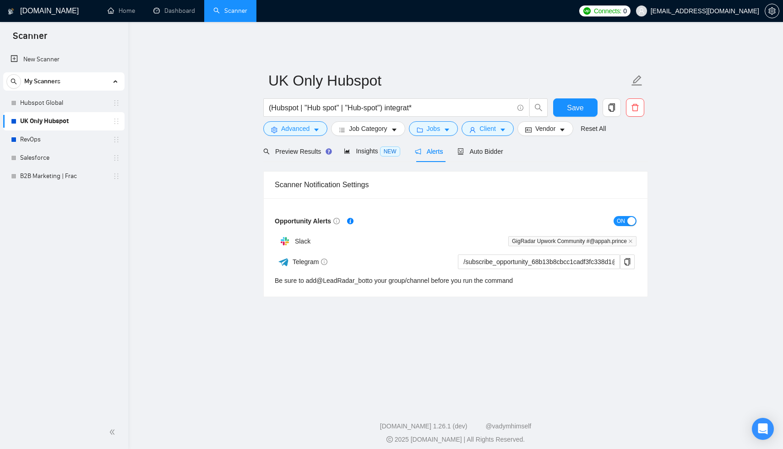
click at [42, 123] on link "UK Only Hubspot" at bounding box center [63, 121] width 87 height 18
click at [296, 149] on div "Preview Results" at bounding box center [296, 152] width 66 height 10
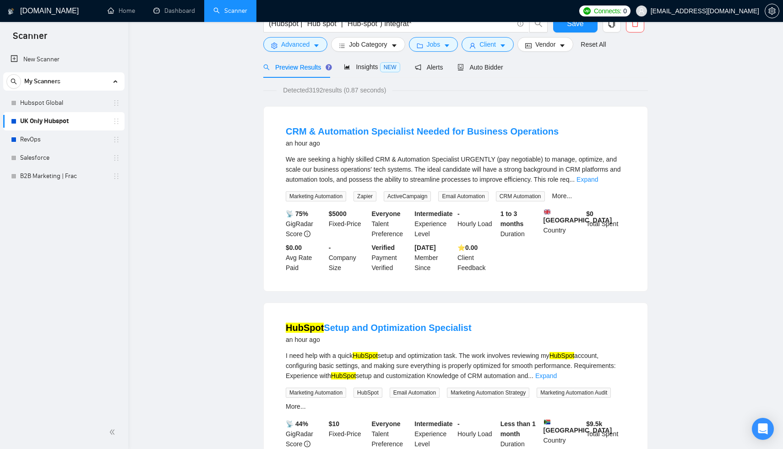
scroll to position [7, 0]
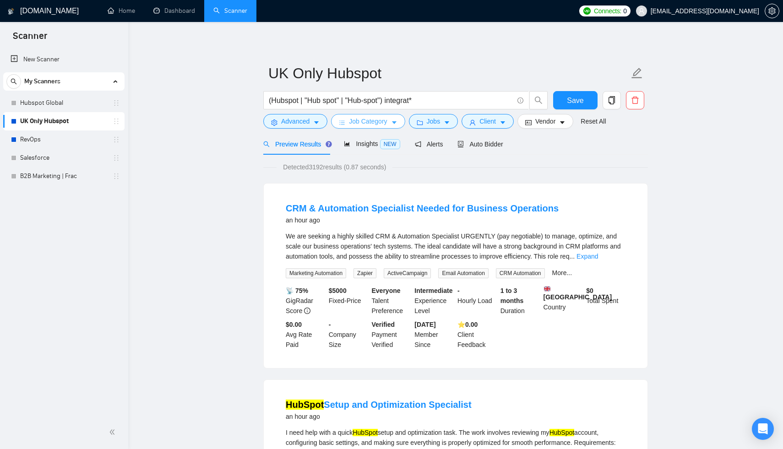
click at [387, 116] on span "Job Category" at bounding box center [368, 121] width 38 height 10
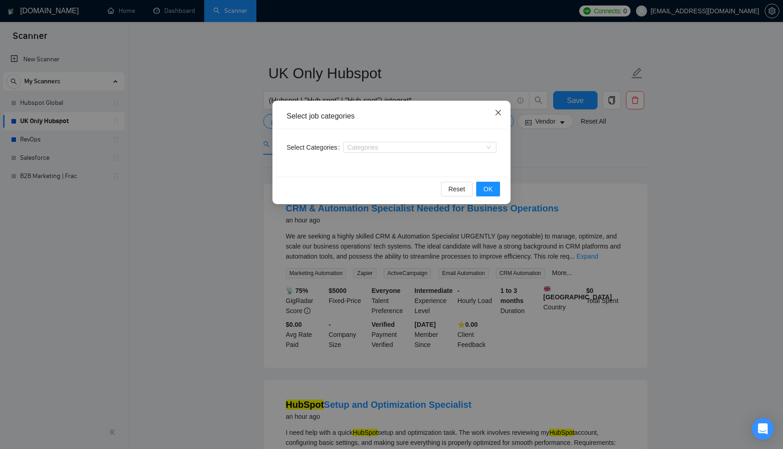
click at [496, 115] on icon "close" at bounding box center [498, 112] width 5 height 5
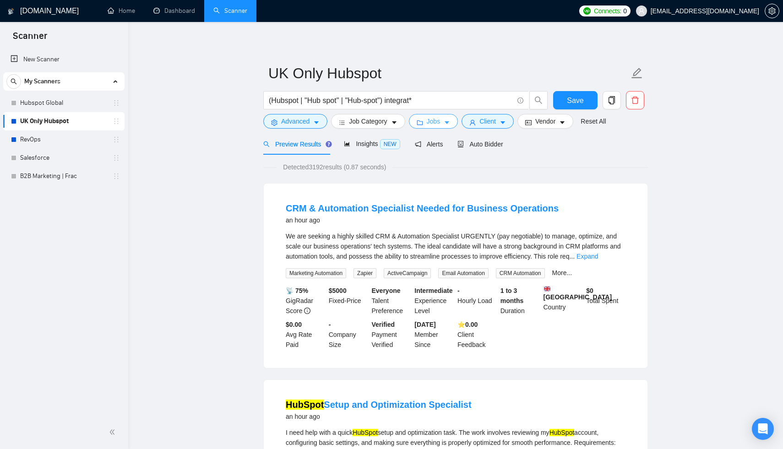
click at [447, 120] on icon "caret-down" at bounding box center [447, 123] width 6 height 6
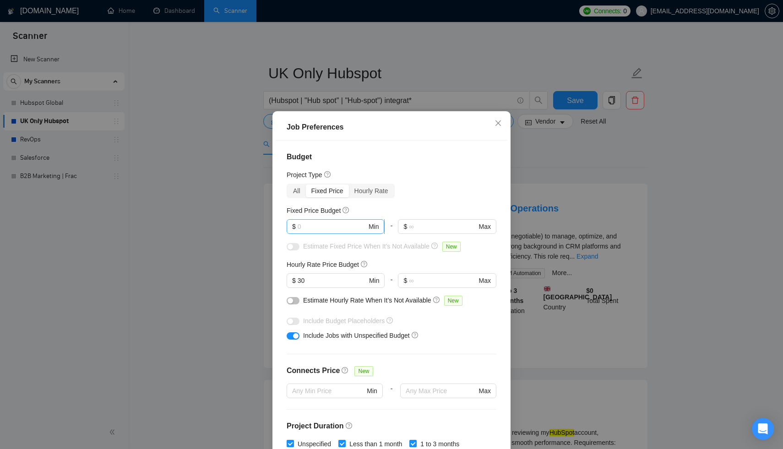
click at [333, 223] on input "text" at bounding box center [332, 227] width 69 height 10
click at [335, 228] on input "text" at bounding box center [332, 227] width 69 height 10
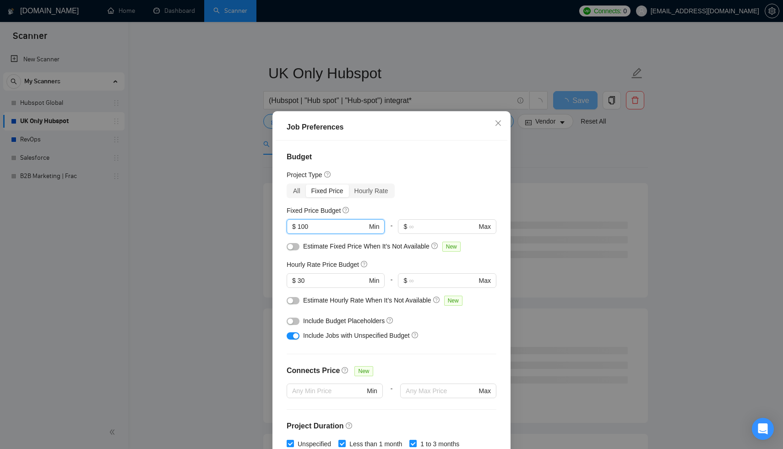
type input "100"
click at [299, 250] on div at bounding box center [293, 246] width 13 height 10
click at [295, 247] on button "button" at bounding box center [293, 246] width 13 height 7
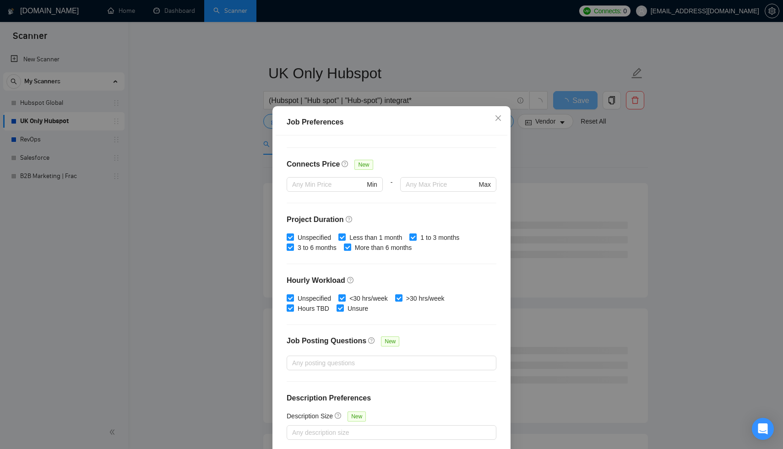
scroll to position [46, 0]
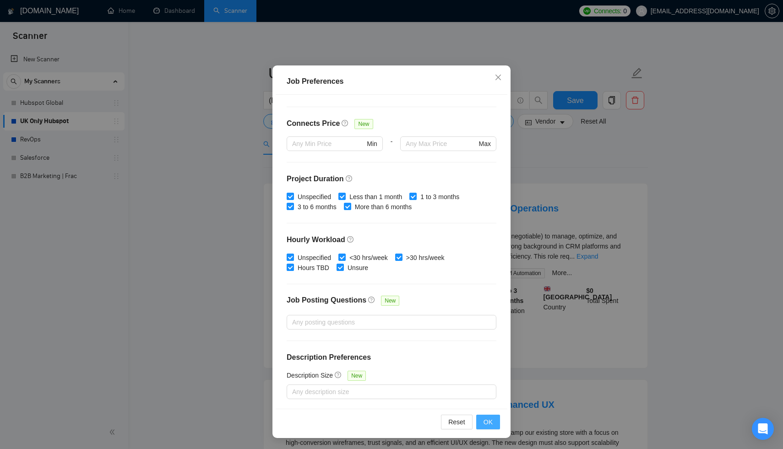
click at [481, 423] on button "OK" at bounding box center [488, 422] width 24 height 15
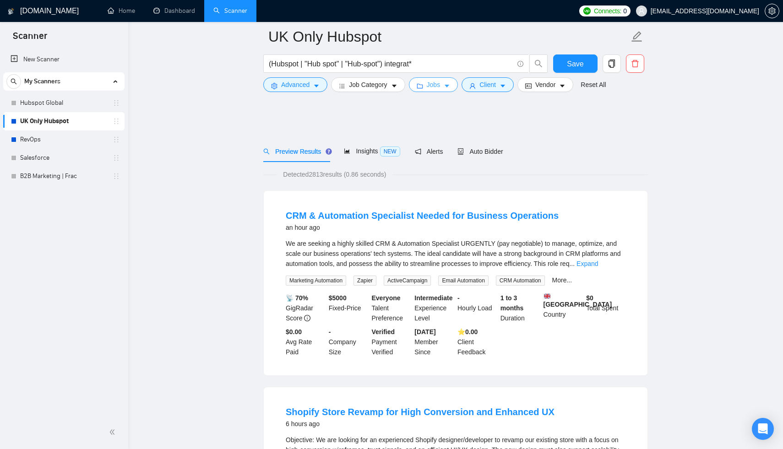
scroll to position [119, 0]
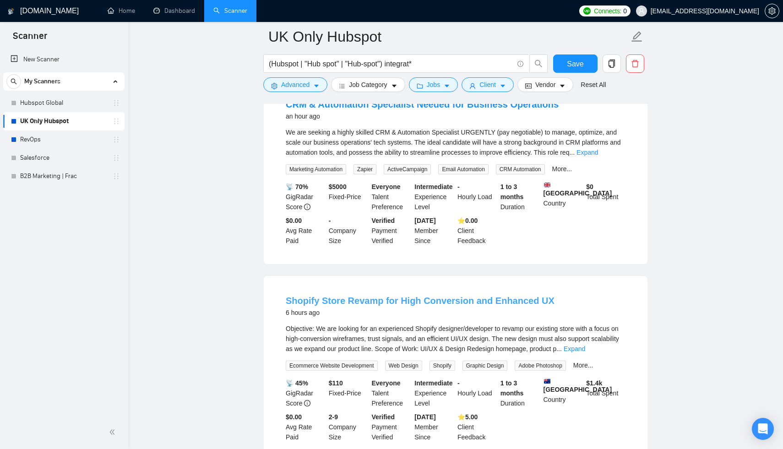
click at [394, 301] on link "Shopify Store Revamp for High Conversion and Enhanced UX" at bounding box center [420, 301] width 269 height 10
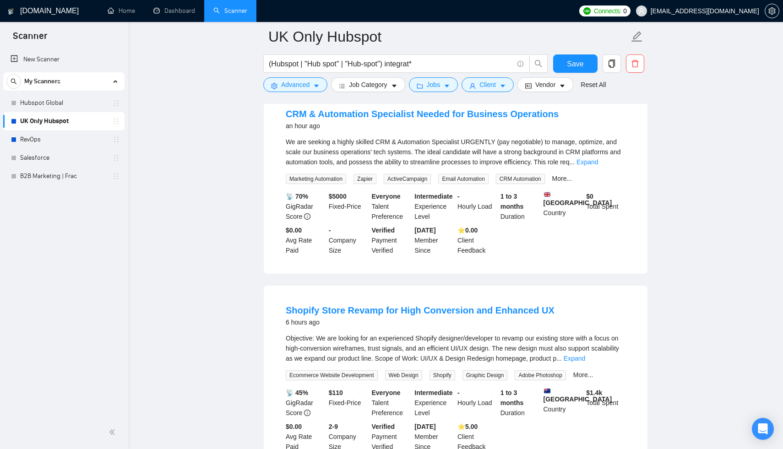
scroll to position [107, 0]
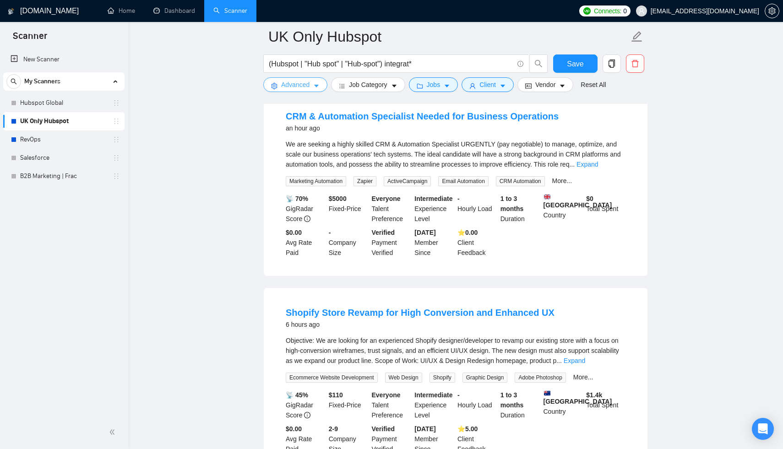
click at [314, 81] on button "Advanced" at bounding box center [295, 84] width 64 height 15
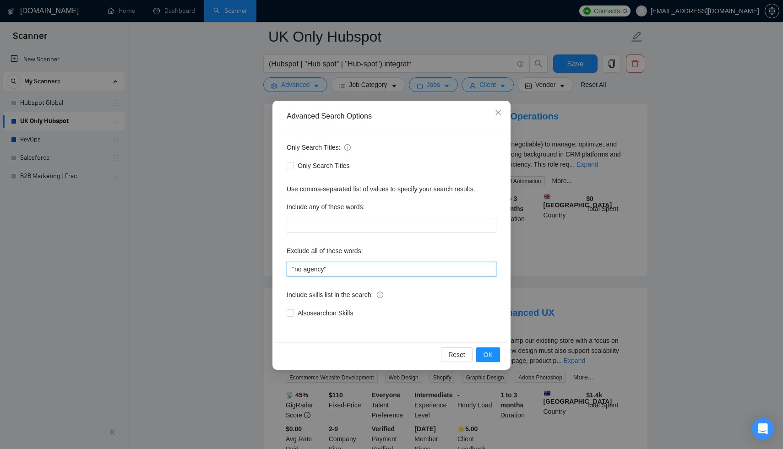
click at [415, 270] on input ""no agency"" at bounding box center [392, 269] width 210 height 15
paste input "Redesign"
click at [330, 270] on input ""no agency" Redesign" at bounding box center [392, 269] width 210 height 15
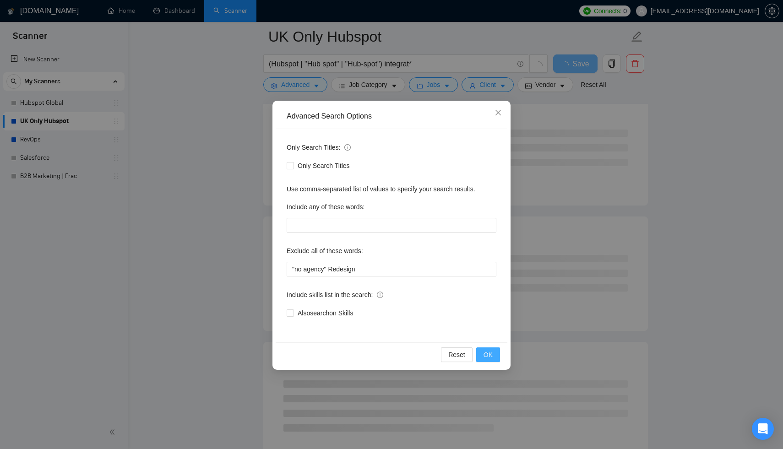
click at [478, 350] on button "OK" at bounding box center [488, 355] width 24 height 15
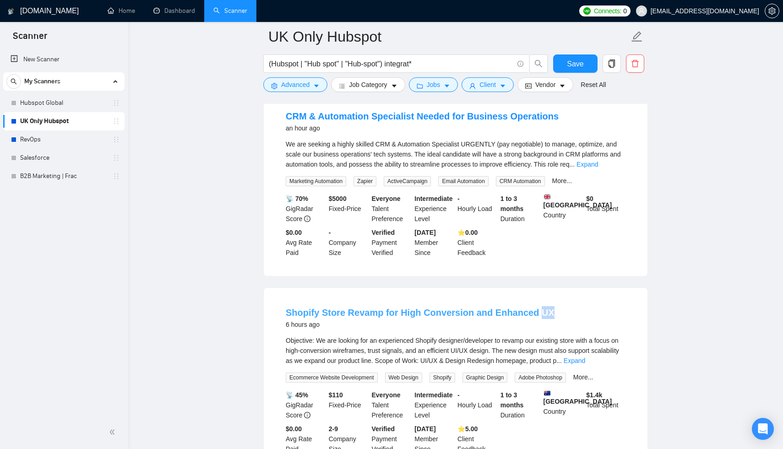
drag, startPoint x: 542, startPoint y: 313, endPoint x: 528, endPoint y: 313, distance: 14.2
click at [528, 313] on div "Shopify Store Revamp for High Conversion and Enhanced UX 6 hours ago" at bounding box center [456, 318] width 340 height 24
copy link "UX"
click at [318, 82] on button "Advanced" at bounding box center [295, 84] width 64 height 15
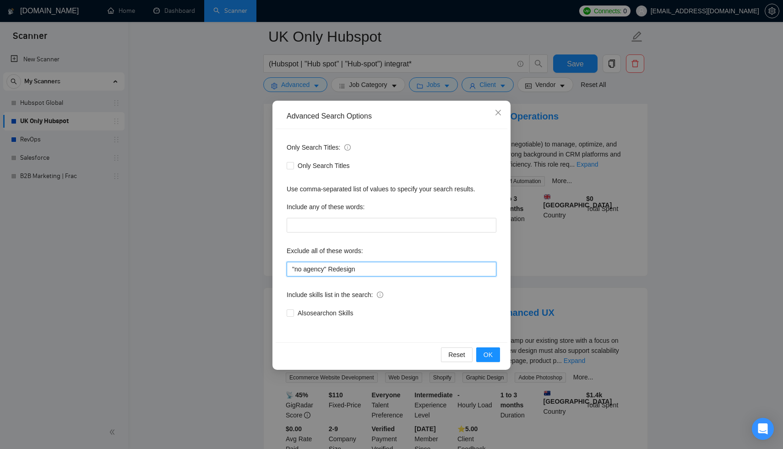
click at [404, 272] on input ""no agency" Redesign" at bounding box center [392, 269] width 210 height 15
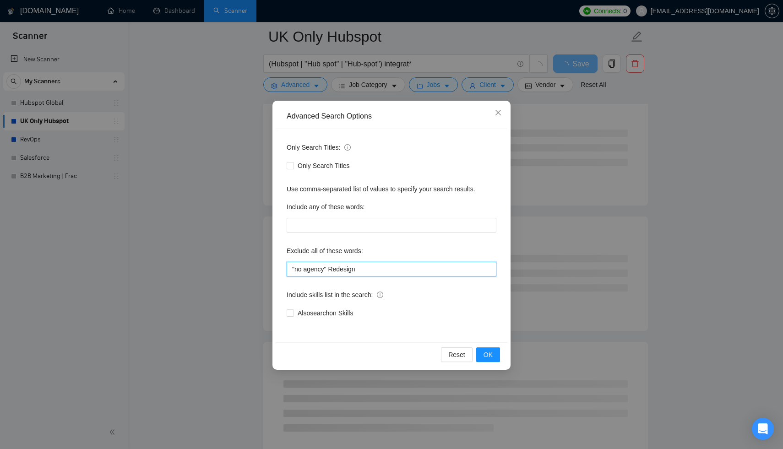
paste input "UX"
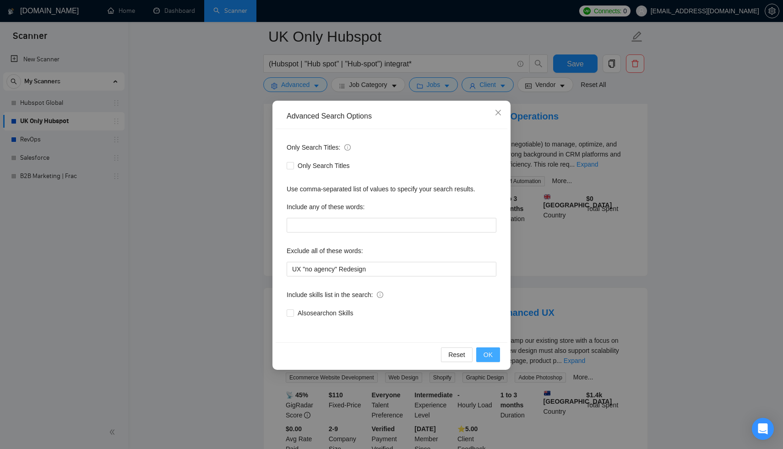
click at [481, 355] on button "OK" at bounding box center [488, 355] width 24 height 15
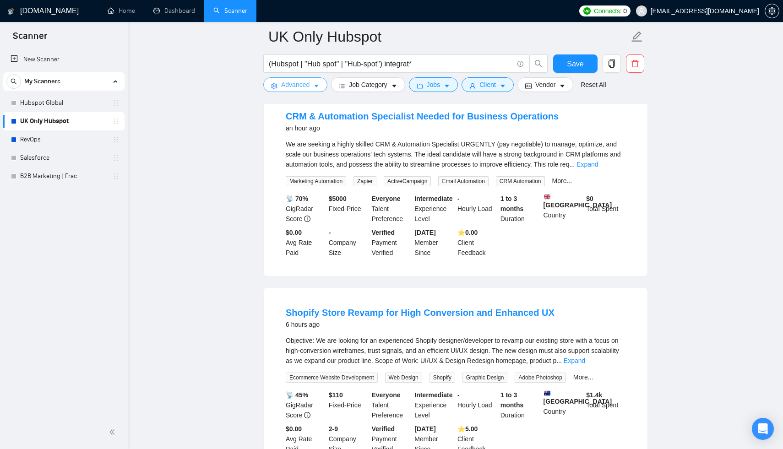
click at [320, 87] on icon "caret-down" at bounding box center [316, 86] width 6 height 6
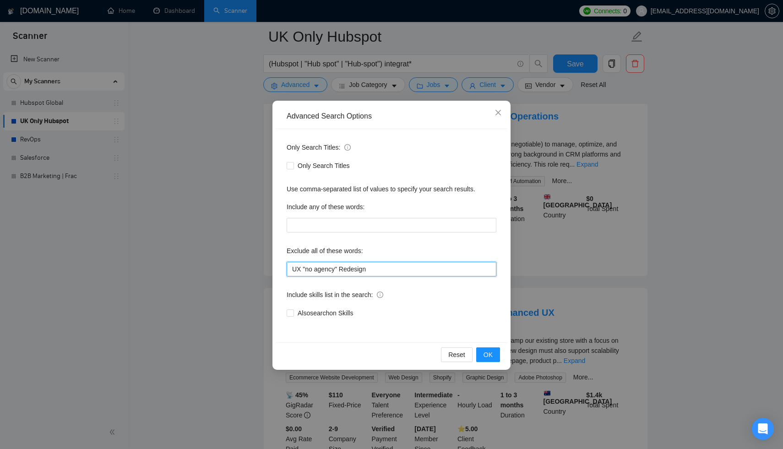
click at [299, 267] on input "UX "no agency" Redesign" at bounding box center [392, 269] width 210 height 15
click at [344, 271] on input "UX, "no agency" Redesign" at bounding box center [392, 269] width 210 height 15
type input "UX, "no agency", Redesign"
click at [485, 355] on span "OK" at bounding box center [488, 355] width 9 height 10
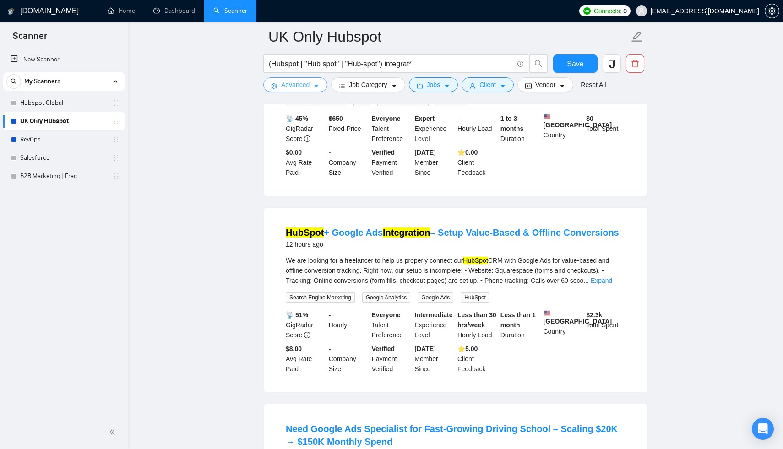
scroll to position [529, 0]
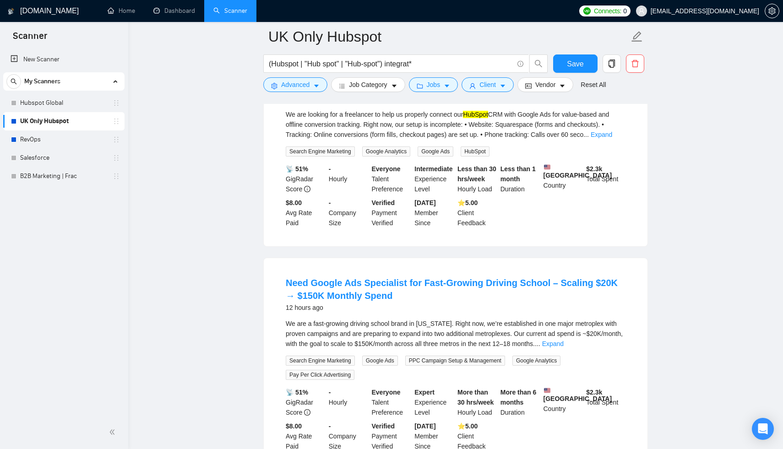
click at [464, 333] on div "We are a fast-growing driving school brand in Texas. Right now, we’re establish…" at bounding box center [456, 334] width 340 height 30
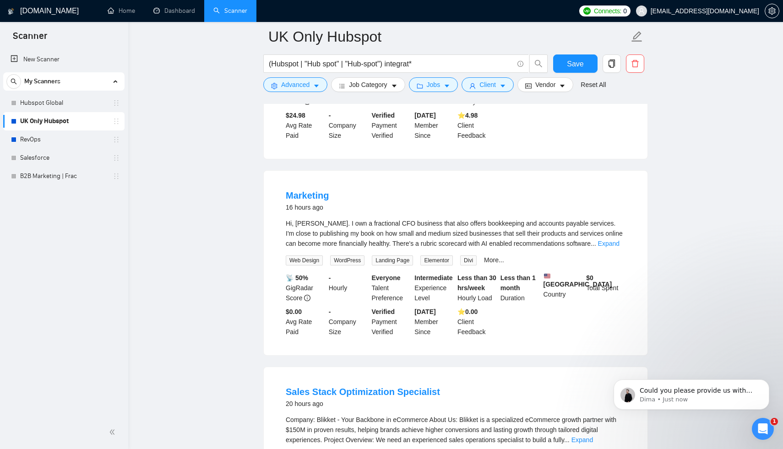
scroll to position [0, 0]
click at [661, 396] on p "Dima • Just now" at bounding box center [699, 400] width 118 height 8
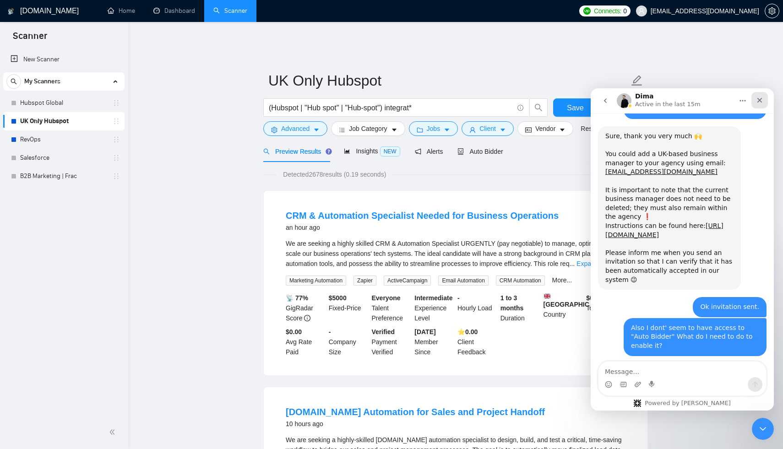
click at [762, 99] on icon "Close" at bounding box center [759, 100] width 7 height 7
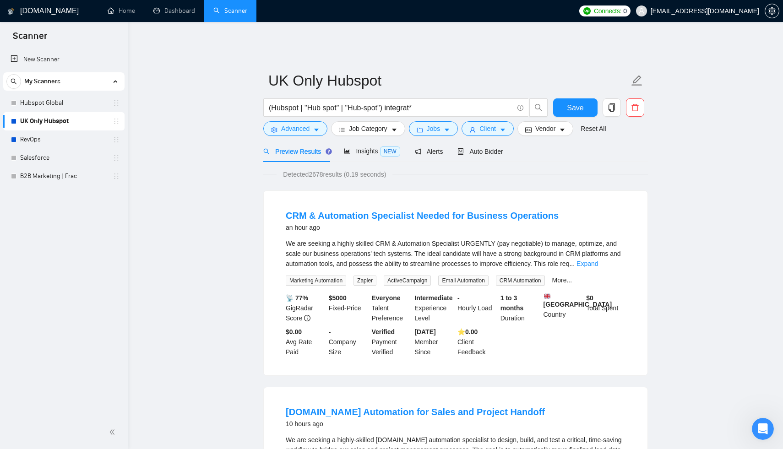
scroll to position [2288, 0]
click at [486, 148] on span "Auto Bidder" at bounding box center [480, 151] width 45 height 7
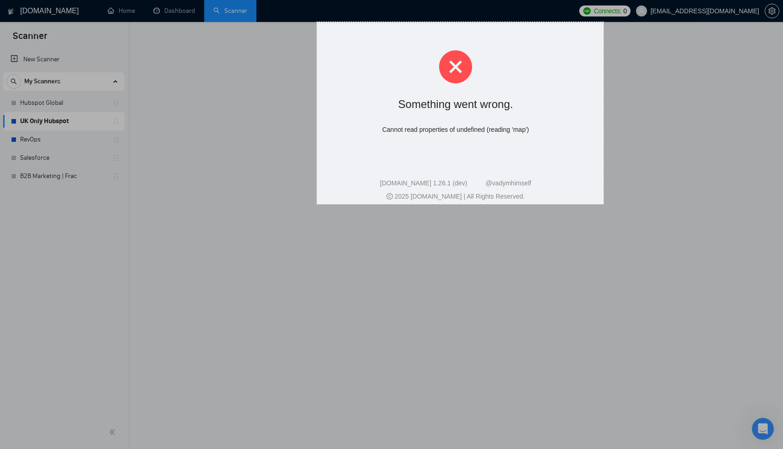
drag, startPoint x: 320, startPoint y: 22, endPoint x: 604, endPoint y: 204, distance: 337.1
click at [604, 204] on div "626 X 398" at bounding box center [391, 224] width 783 height 449
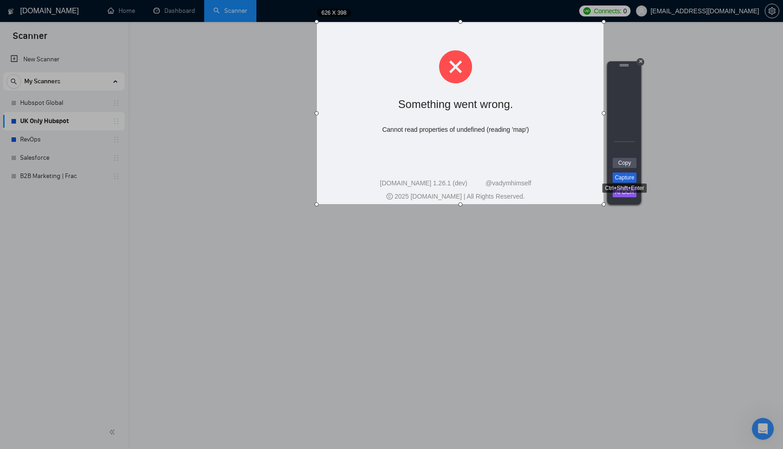
click at [630, 180] on link "Capture" at bounding box center [625, 178] width 24 height 10
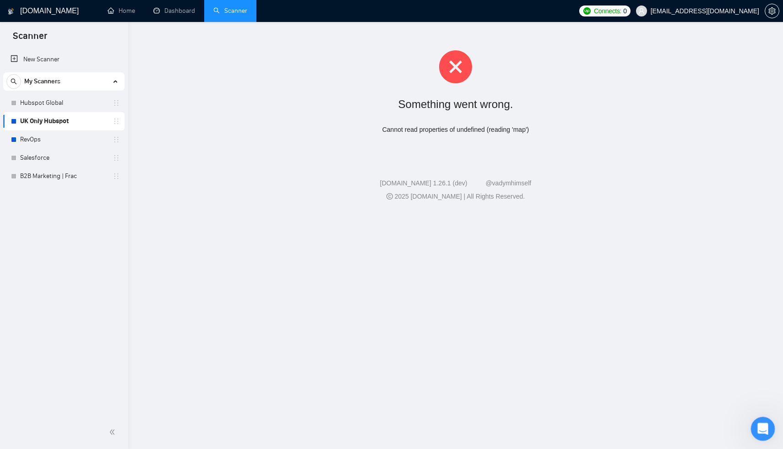
click at [762, 428] on icon "Open Intercom Messenger" at bounding box center [761, 427] width 6 height 7
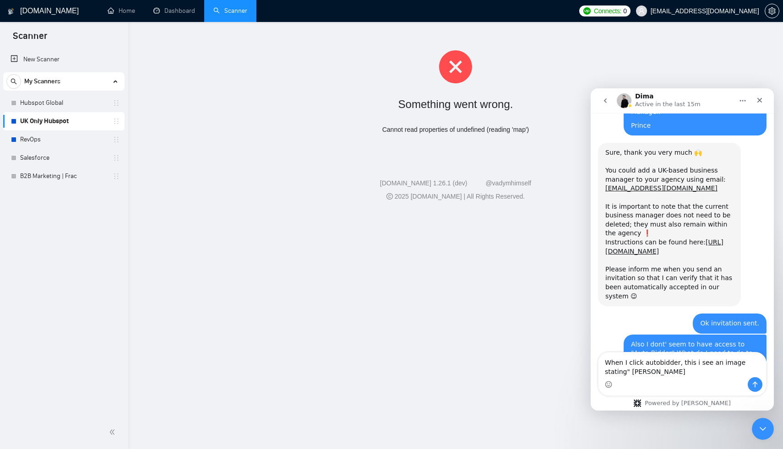
scroll to position [2297, 0]
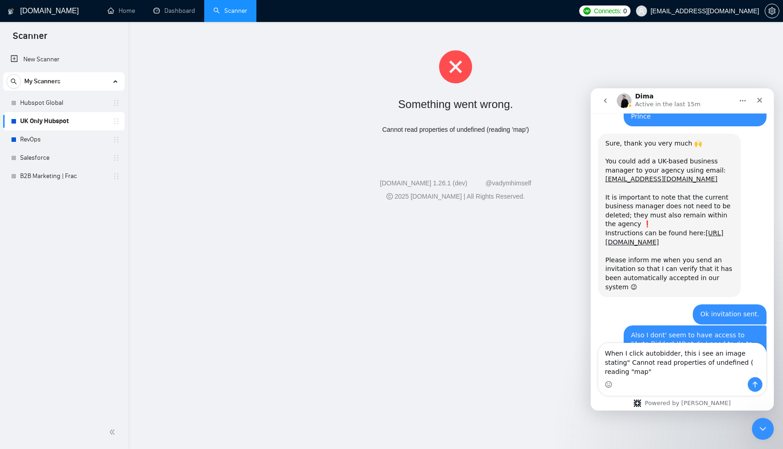
type textarea "When I click autobidder, this i see an image stating" Cannot read properties of…"
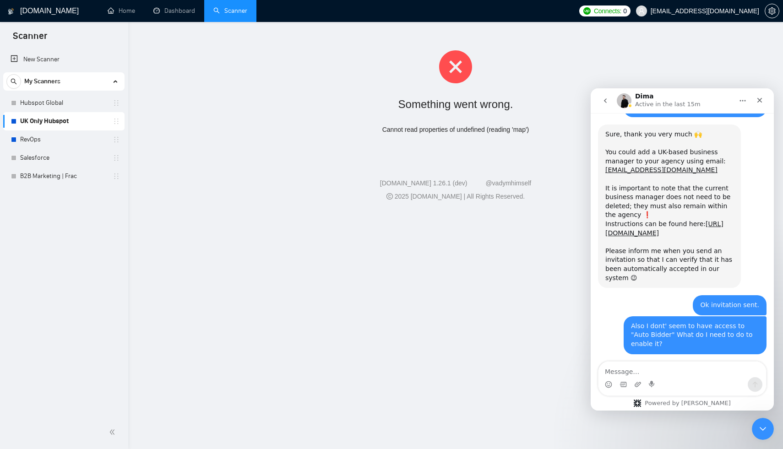
scroll to position [2334, 0]
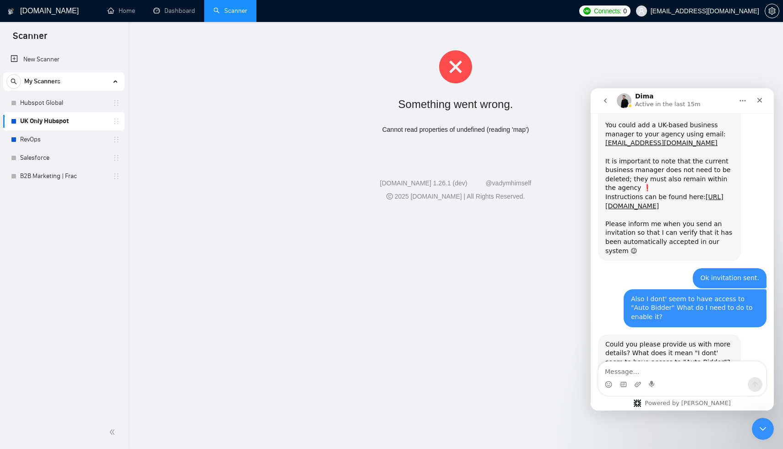
click at [632, 383] on div "Intercom messenger" at bounding box center [683, 384] width 168 height 15
click at [636, 383] on icon "Upload attachment" at bounding box center [638, 384] width 6 height 5
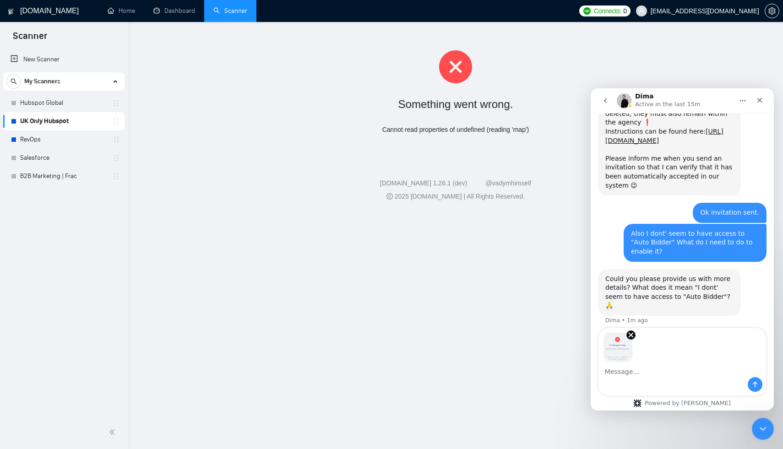
scroll to position [2402, 0]
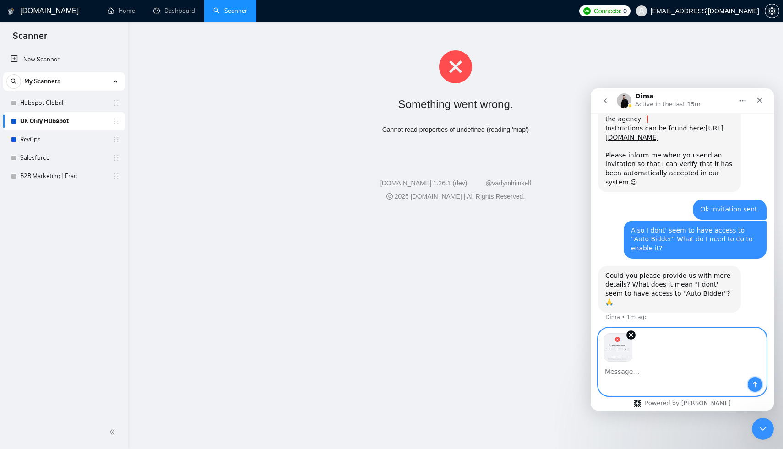
click at [754, 385] on icon "Send a message…" at bounding box center [755, 384] width 7 height 7
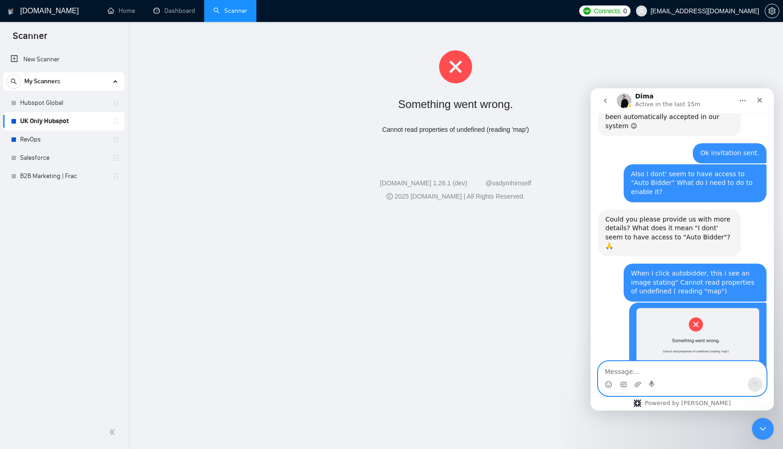
scroll to position [2487, 0]
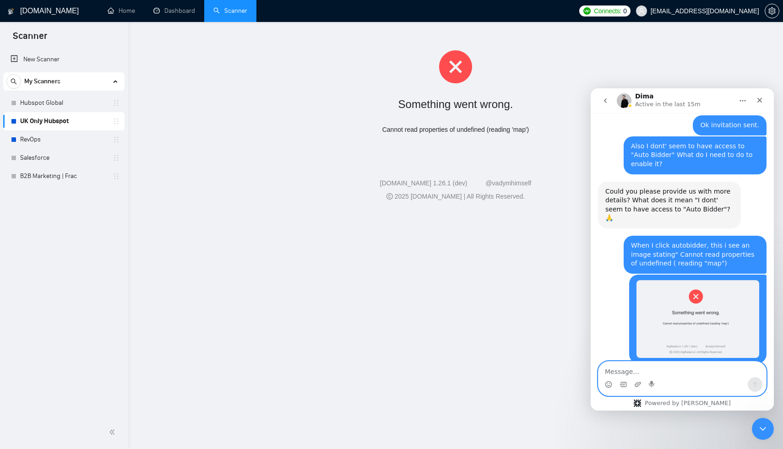
click at [689, 367] on textarea "Message…" at bounding box center [683, 370] width 168 height 16
type textarea "Thanks"
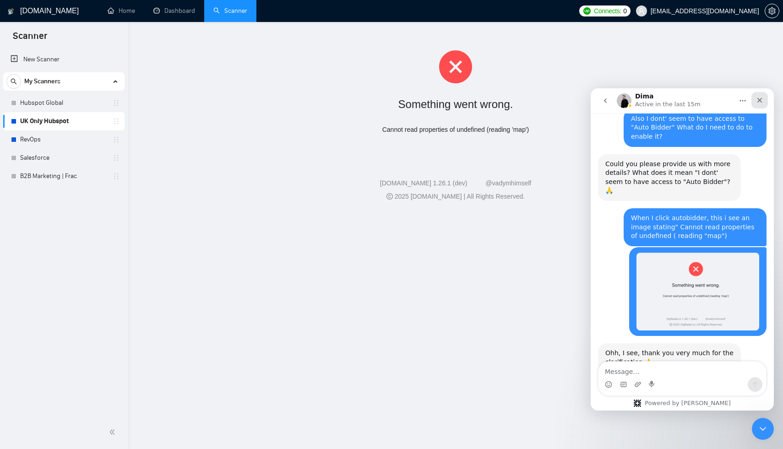
click at [764, 99] on div "Close" at bounding box center [760, 100] width 16 height 16
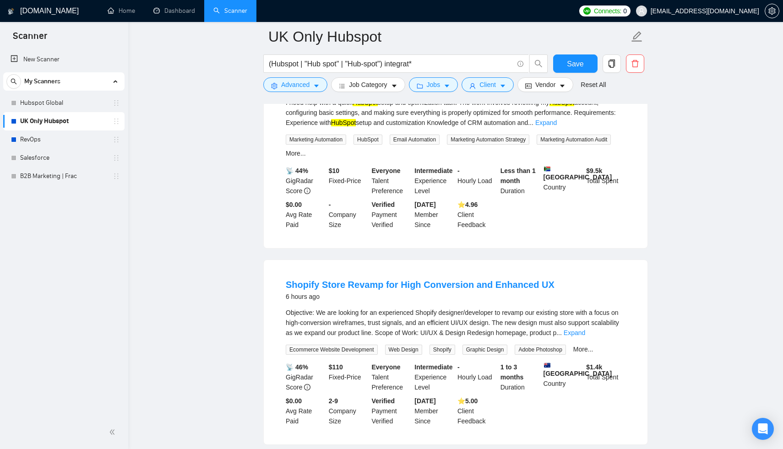
scroll to position [458, 0]
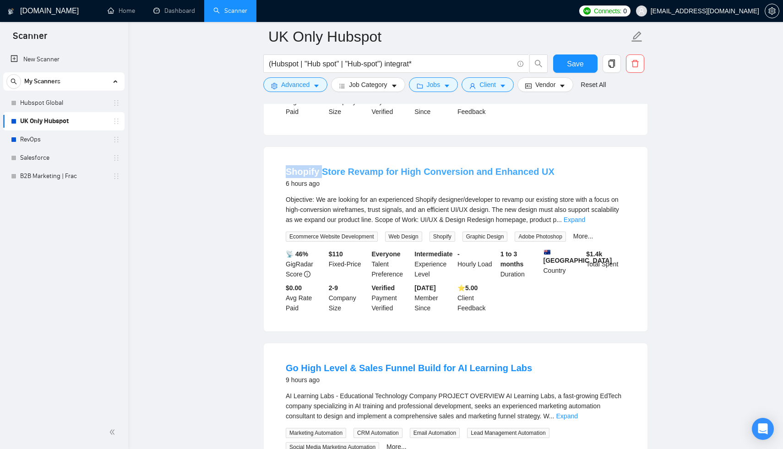
drag, startPoint x: 284, startPoint y: 172, endPoint x: 321, endPoint y: 171, distance: 37.1
click at [321, 171] on li "Shopify Store Revamp for High Conversion and Enhanced UX 6 hours ago Objective:…" at bounding box center [456, 239] width 362 height 163
copy link "Shopify"
click at [313, 90] on button "Advanced" at bounding box center [295, 84] width 64 height 15
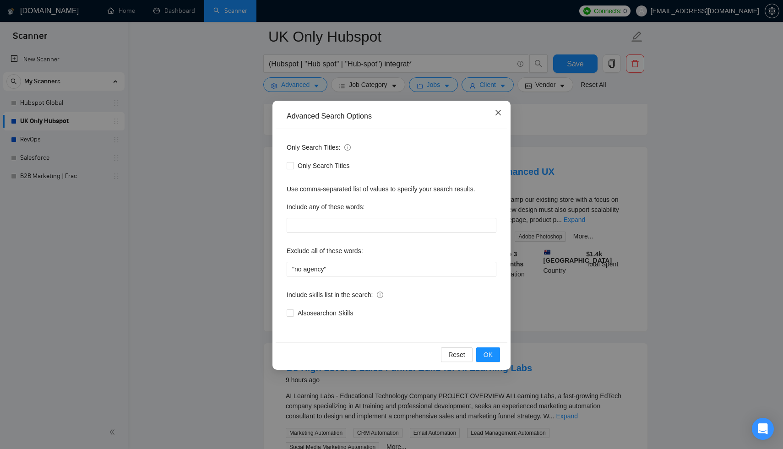
click at [496, 114] on icon "close" at bounding box center [498, 112] width 7 height 7
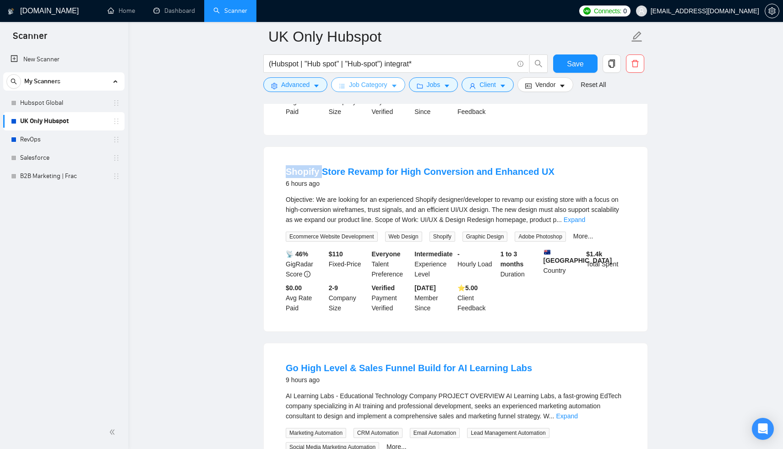
click at [394, 84] on icon "caret-down" at bounding box center [394, 86] width 6 height 6
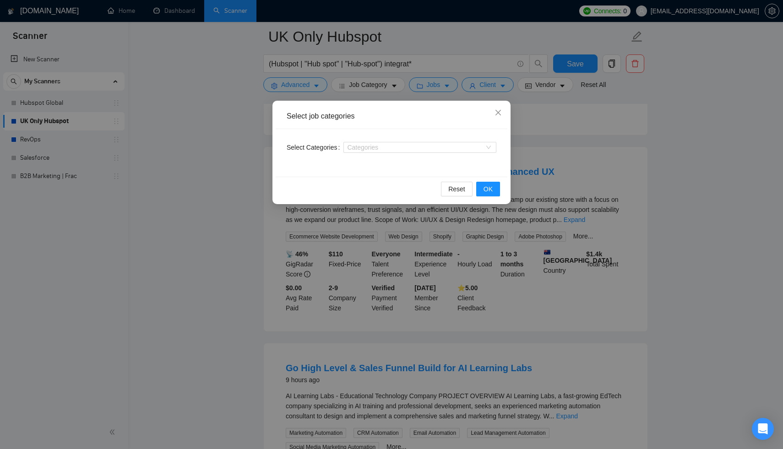
click at [446, 90] on div "Select job categories Select Categories Categories Reset OK" at bounding box center [391, 224] width 783 height 449
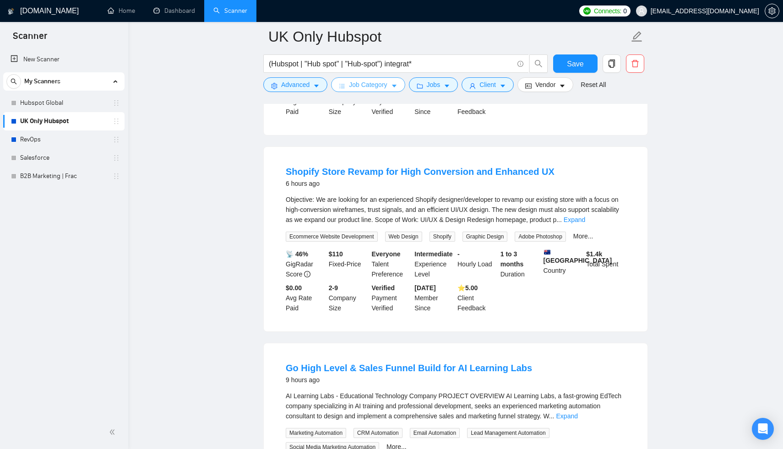
click at [446, 88] on button "Jobs" at bounding box center [433, 84] width 49 height 15
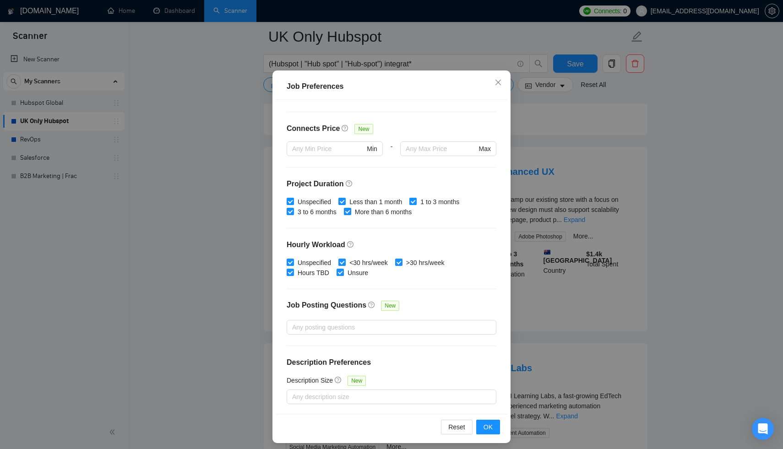
scroll to position [46, 0]
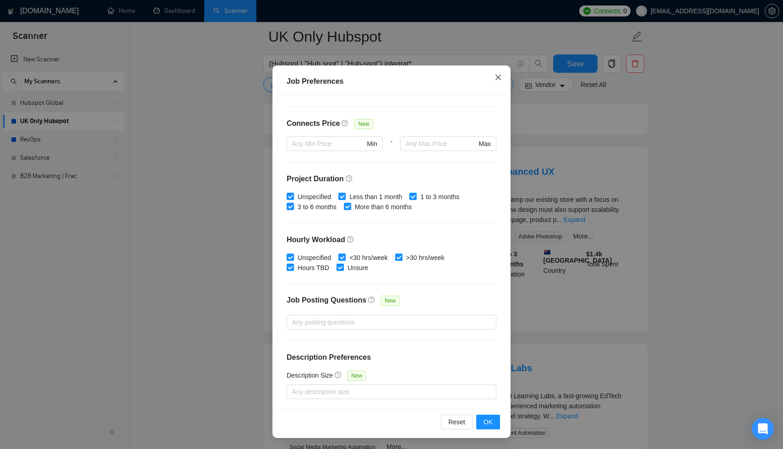
click at [498, 80] on icon "close" at bounding box center [498, 77] width 7 height 7
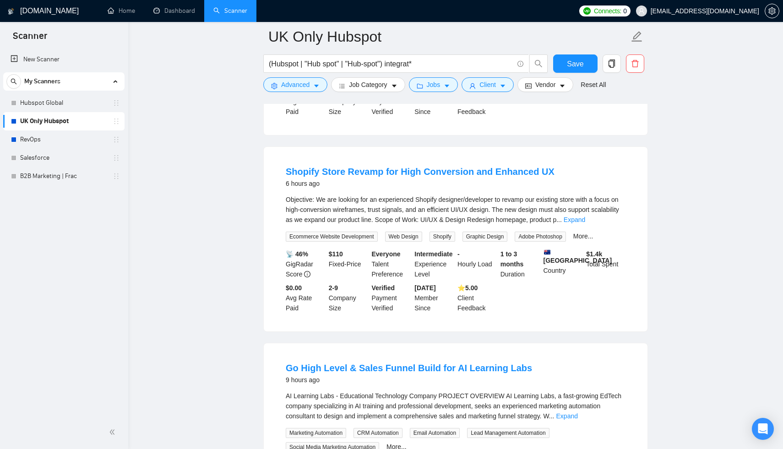
scroll to position [0, 0]
click at [501, 90] on button "Client" at bounding box center [488, 84] width 52 height 15
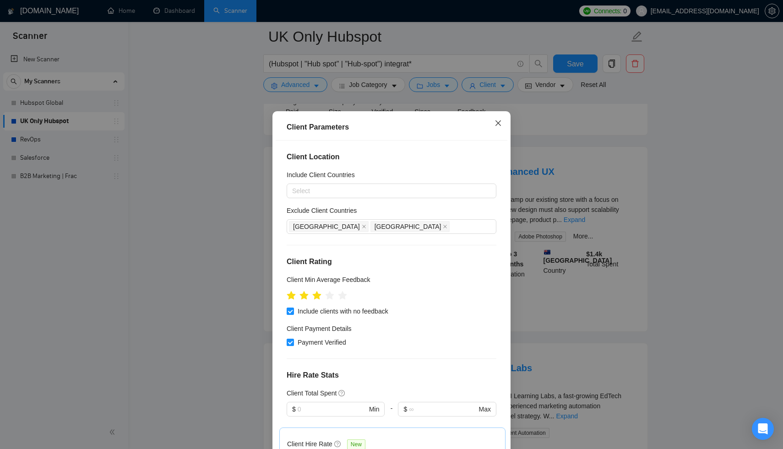
click at [497, 121] on icon "close" at bounding box center [498, 123] width 7 height 7
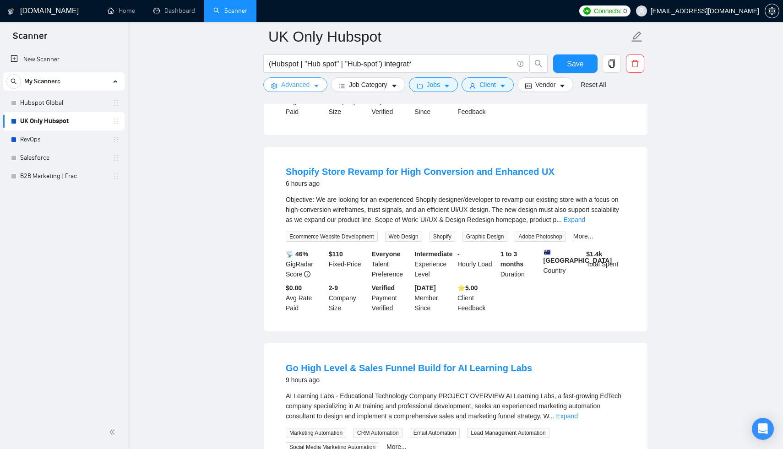
click at [320, 90] on button "Advanced" at bounding box center [295, 84] width 64 height 15
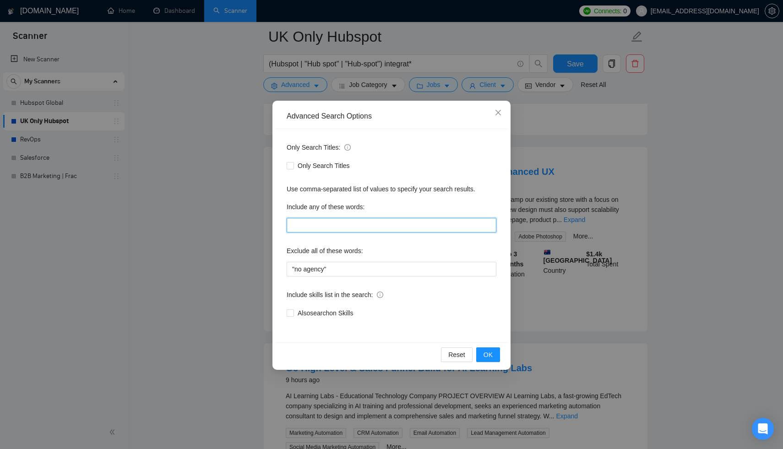
click at [342, 225] on input "text" at bounding box center [392, 225] width 210 height 15
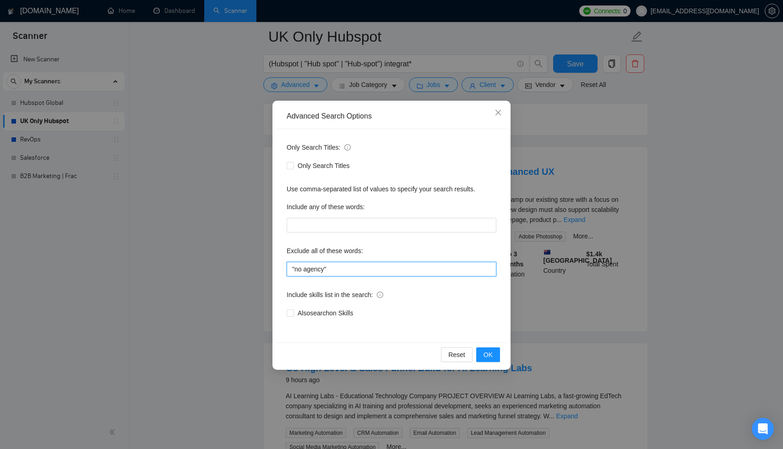
click at [354, 273] on input ""no agency"" at bounding box center [392, 269] width 210 height 15
paste input "Shopify"
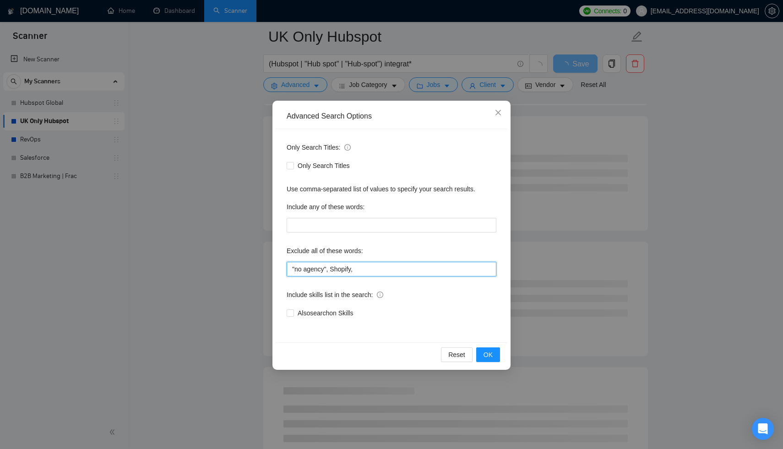
click at [331, 270] on input ""no agency", Shopify," at bounding box center [392, 269] width 210 height 15
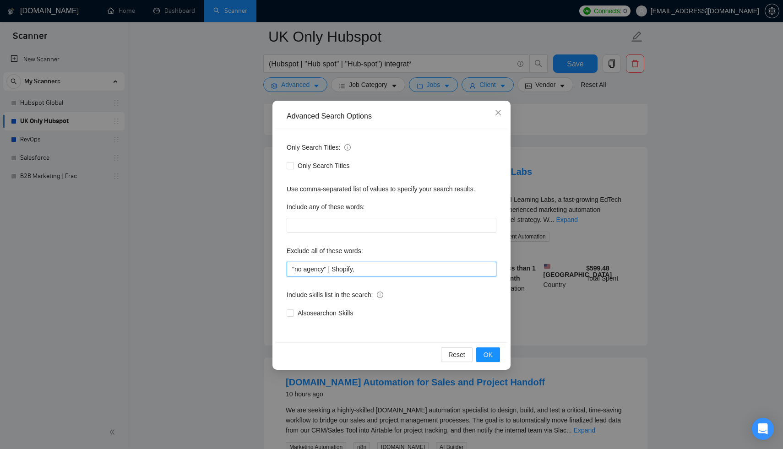
click at [371, 270] on input ""no agency" | Shopify," at bounding box center [392, 269] width 210 height 15
type input ""no agency" | Shopify"
click at [494, 359] on button "OK" at bounding box center [488, 355] width 24 height 15
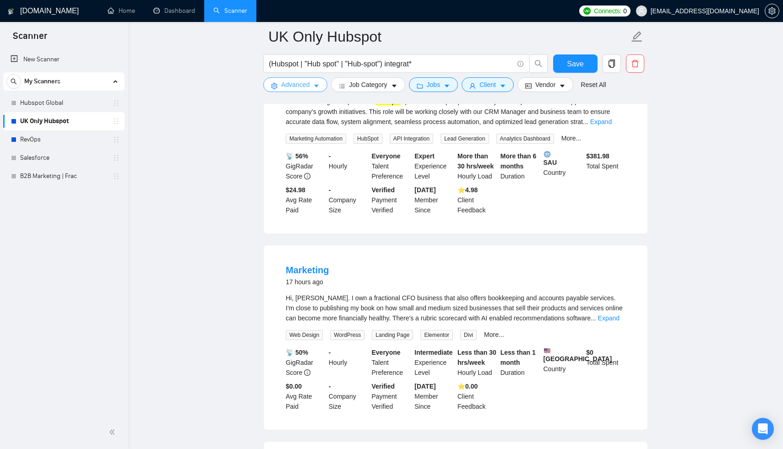
scroll to position [1685, 0]
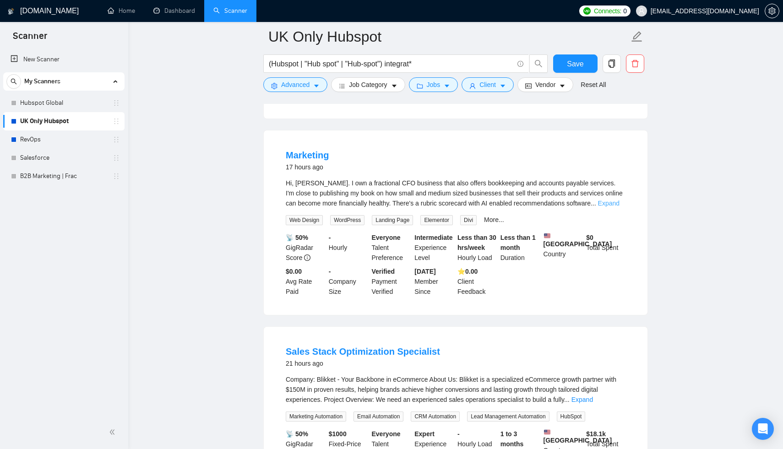
click at [612, 207] on link "Expand" at bounding box center [609, 203] width 22 height 7
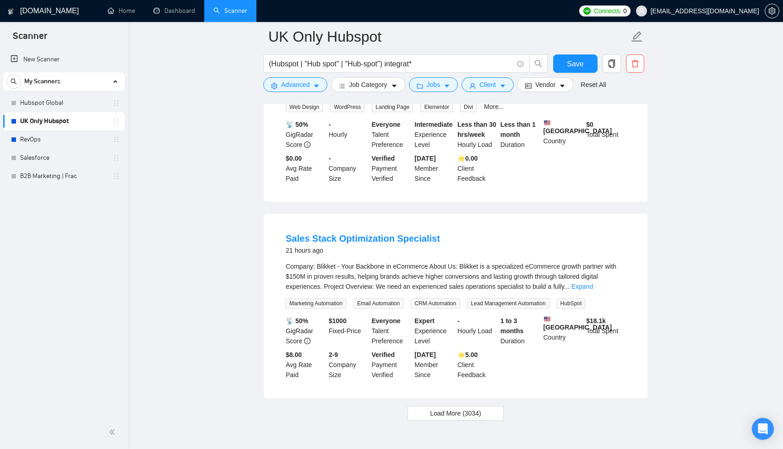
scroll to position [1983, 0]
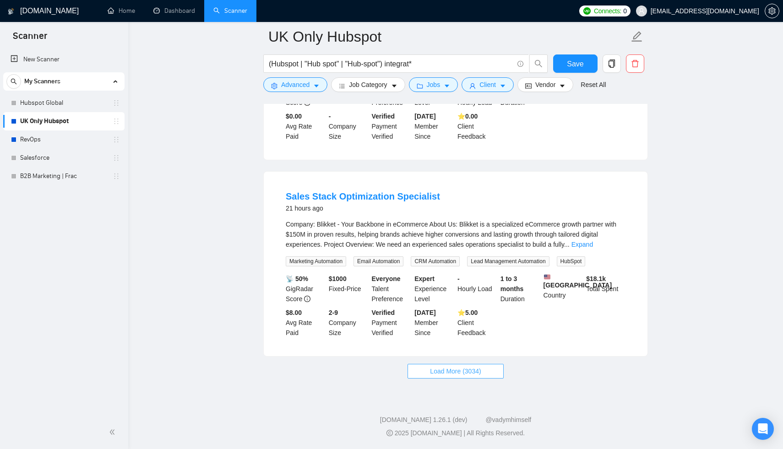
click at [483, 379] on button "Load More (3034)" at bounding box center [456, 371] width 96 height 15
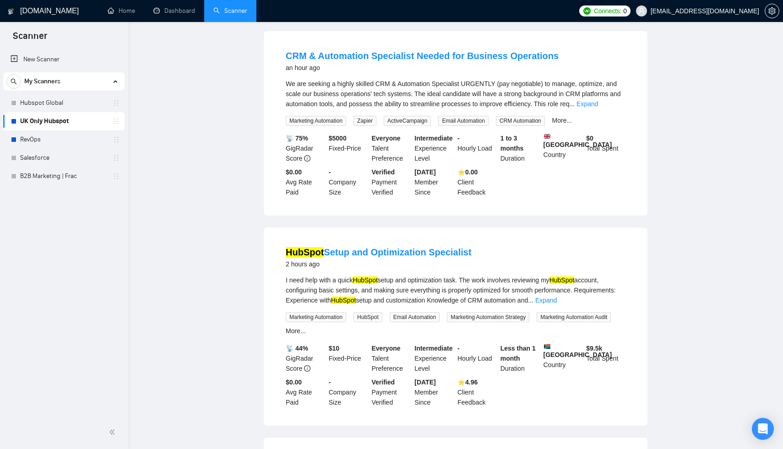
scroll to position [0, 0]
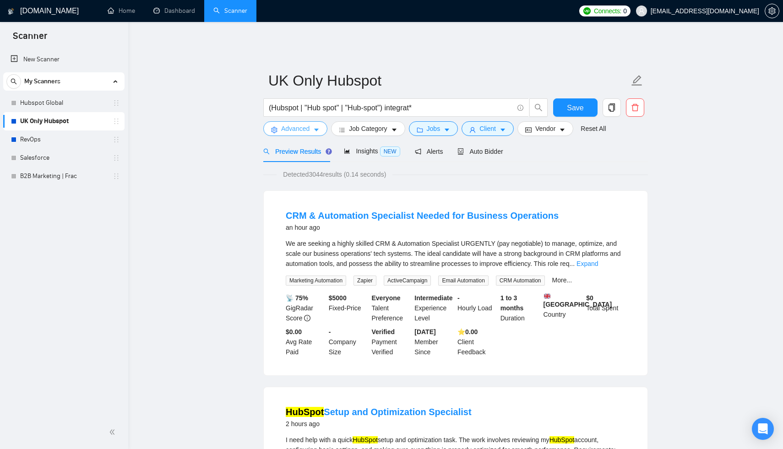
click at [313, 127] on button "Advanced" at bounding box center [295, 128] width 64 height 15
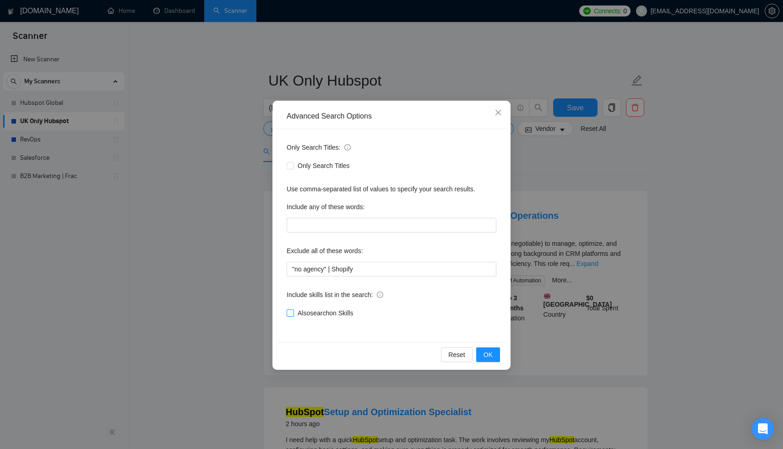
click at [290, 317] on label "Also search on Skills" at bounding box center [322, 313] width 70 height 10
click at [290, 316] on input "Also search on Skills" at bounding box center [290, 313] width 6 height 6
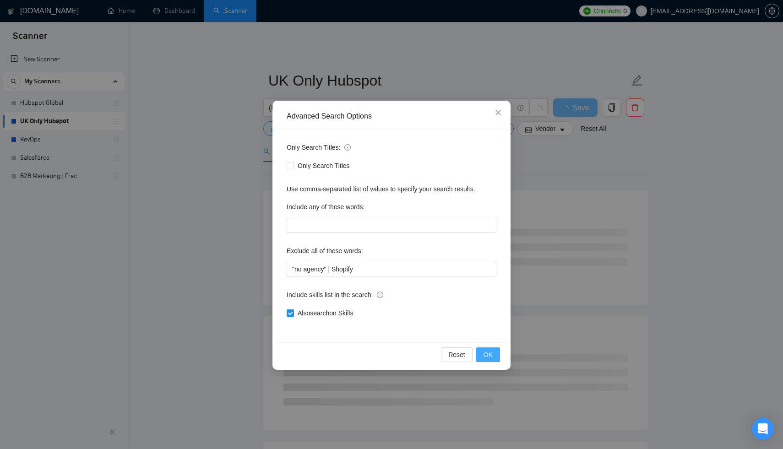
click at [488, 355] on span "OK" at bounding box center [488, 355] width 9 height 10
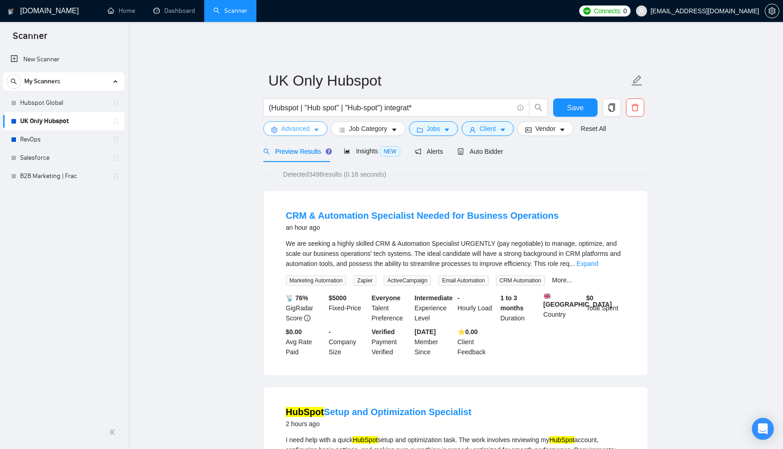
click at [311, 122] on button "Advanced" at bounding box center [295, 128] width 64 height 15
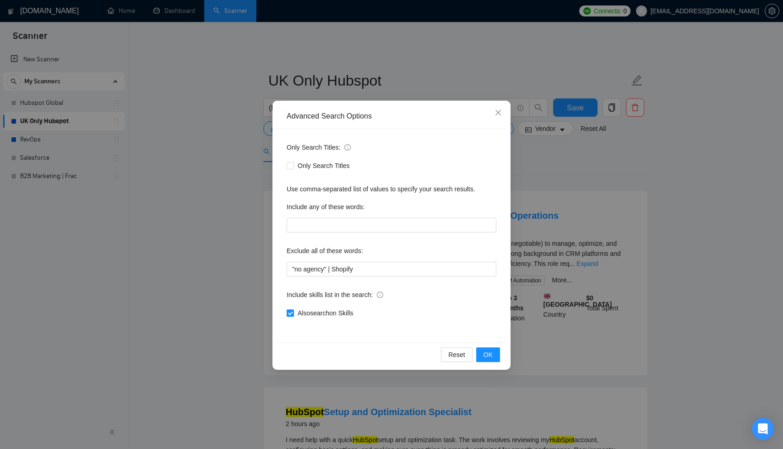
click at [311, 314] on span "Also search on Skills" at bounding box center [325, 313] width 63 height 10
click at [293, 314] on input "Also search on Skills" at bounding box center [290, 313] width 6 height 6
checkbox input "false"
click at [489, 358] on span "OK" at bounding box center [488, 355] width 9 height 10
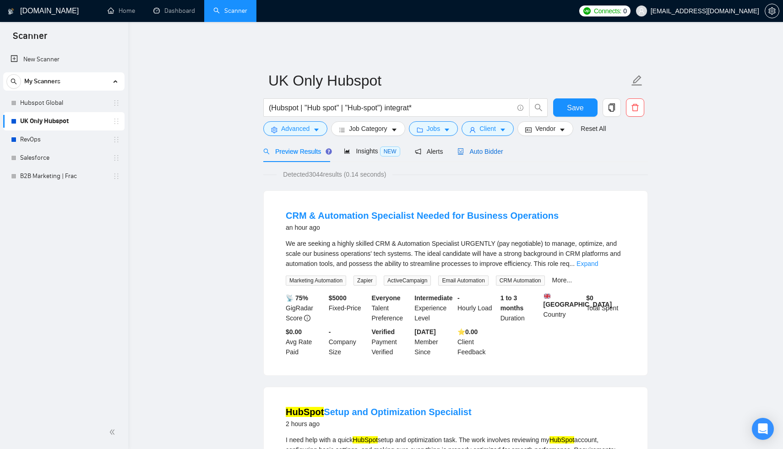
click at [490, 148] on span "Auto Bidder" at bounding box center [480, 151] width 45 height 7
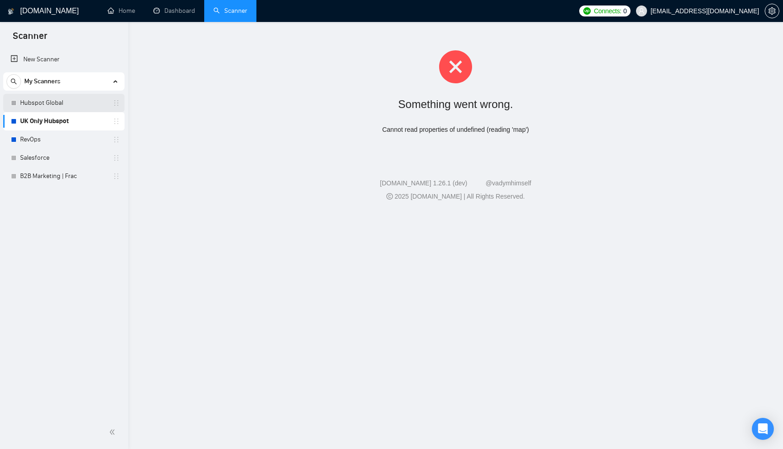
click at [34, 106] on link "Hubspot Global" at bounding box center [63, 103] width 87 height 18
click at [35, 106] on link "Hubspot Global" at bounding box center [63, 103] width 87 height 18
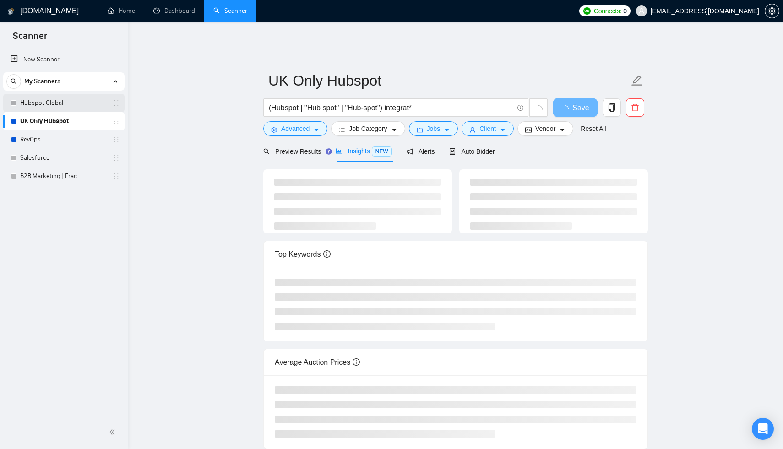
click at [55, 102] on link "Hubspot Global" at bounding box center [63, 103] width 87 height 18
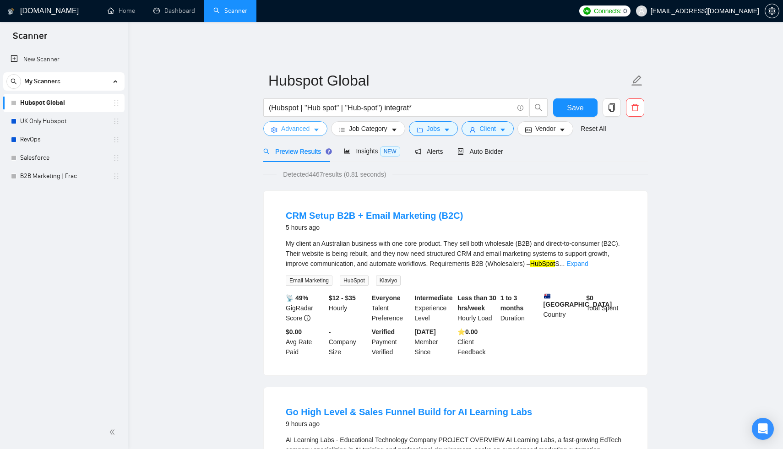
click at [316, 127] on icon "caret-down" at bounding box center [316, 130] width 6 height 6
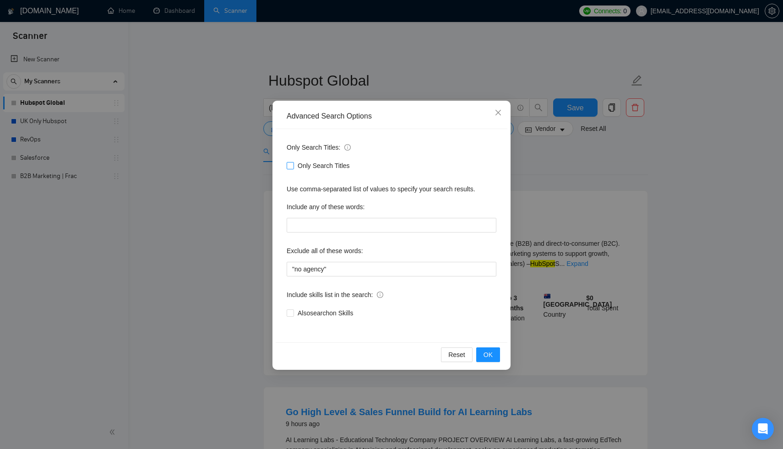
click at [293, 170] on label "Only Search Titles" at bounding box center [320, 166] width 67 height 10
click at [293, 169] on input "Only Search Titles" at bounding box center [290, 165] width 6 height 6
checkbox input "true"
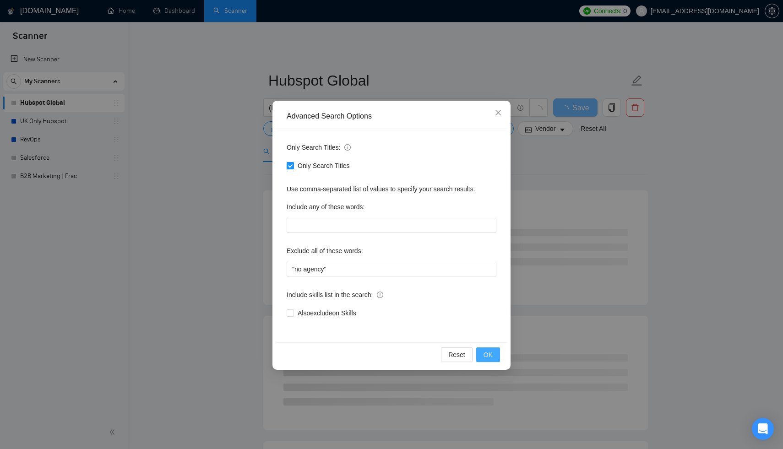
click at [492, 356] on span "OK" at bounding box center [488, 355] width 9 height 10
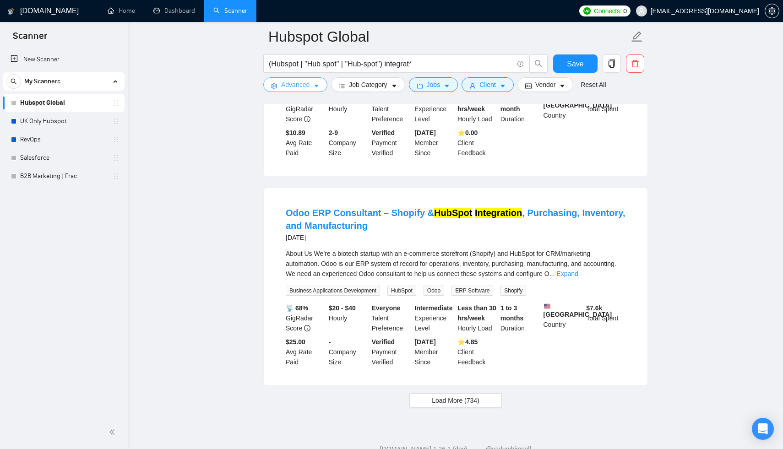
scroll to position [1838, 0]
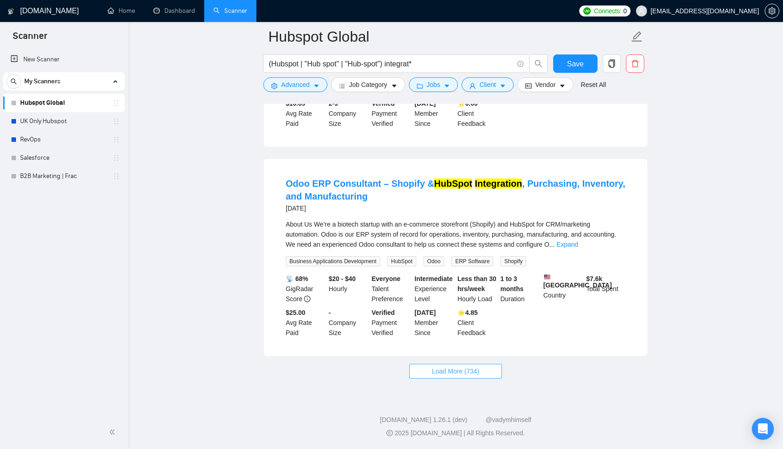
click at [485, 377] on button "Load More (734)" at bounding box center [455, 371] width 93 height 15
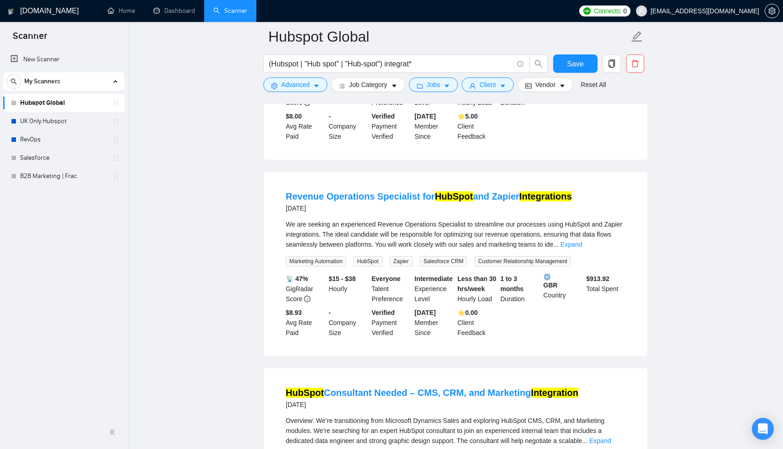
scroll to position [3102, 0]
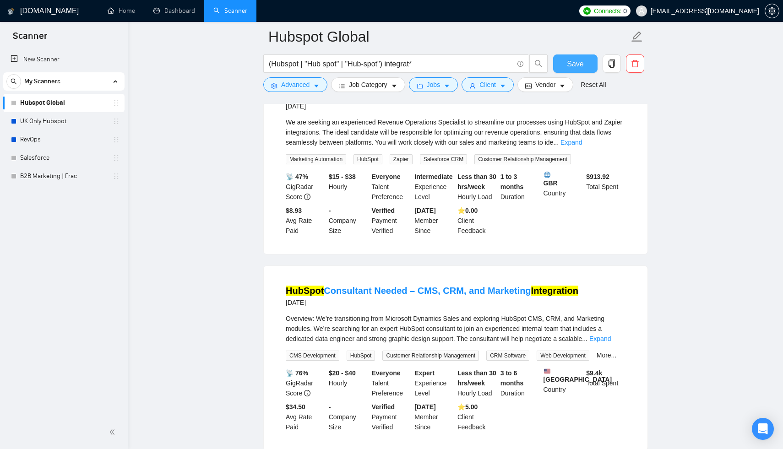
click at [573, 65] on span "Save" at bounding box center [575, 63] width 16 height 11
click at [66, 126] on link "UK Only Hubspot" at bounding box center [63, 121] width 87 height 18
click at [57, 121] on link "UK Only Hubspot" at bounding box center [63, 121] width 87 height 18
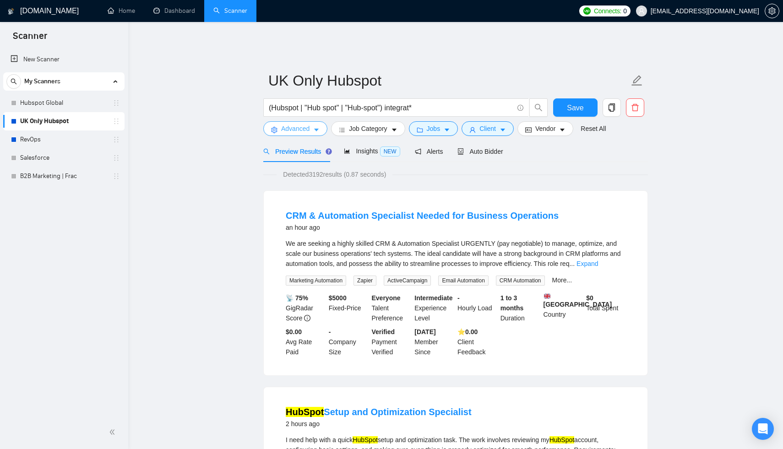
click at [314, 129] on button "Advanced" at bounding box center [295, 128] width 64 height 15
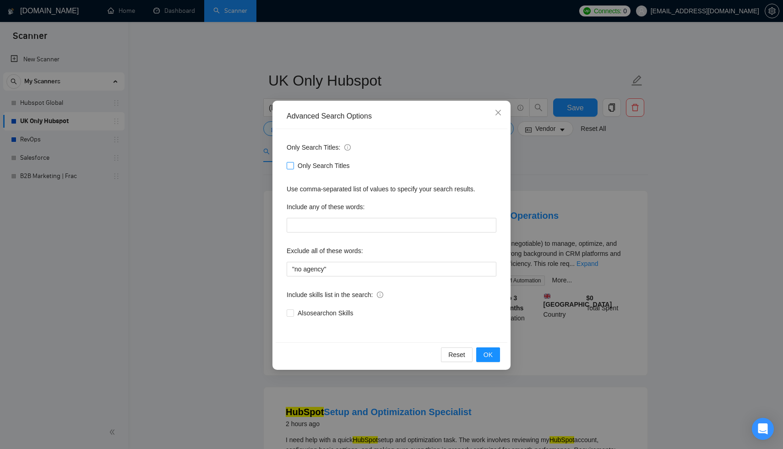
click at [290, 166] on input "Only Search Titles" at bounding box center [290, 165] width 6 height 6
checkbox input "true"
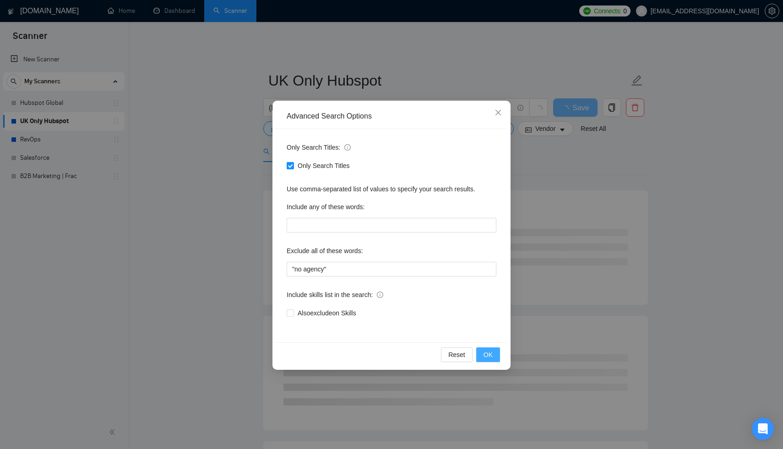
click at [478, 351] on button "OK" at bounding box center [488, 355] width 24 height 15
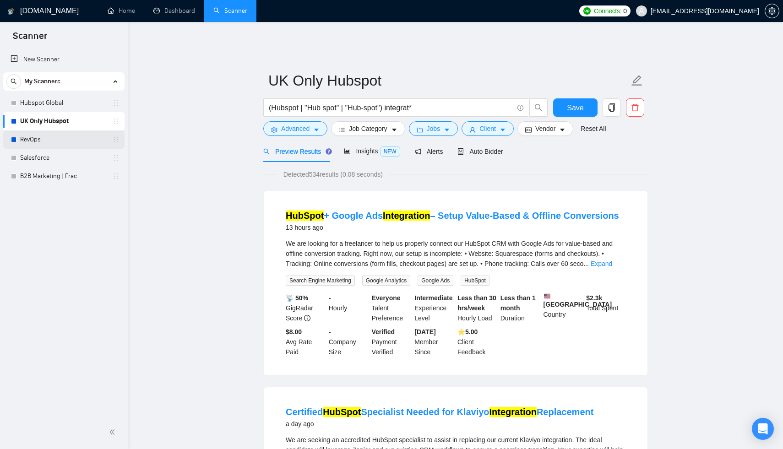
click at [54, 142] on link "RevOps" at bounding box center [63, 140] width 87 height 18
click at [579, 98] on button "Save" at bounding box center [575, 107] width 44 height 18
click at [447, 127] on icon "caret-down" at bounding box center [447, 130] width 6 height 6
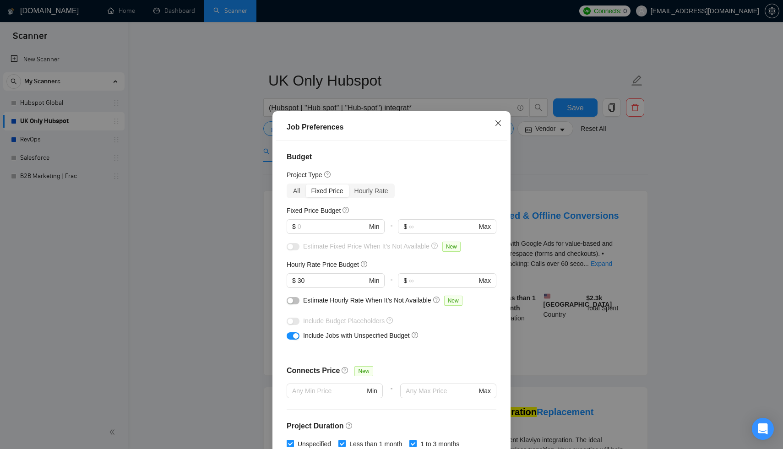
click at [496, 121] on icon "close" at bounding box center [498, 122] width 5 height 5
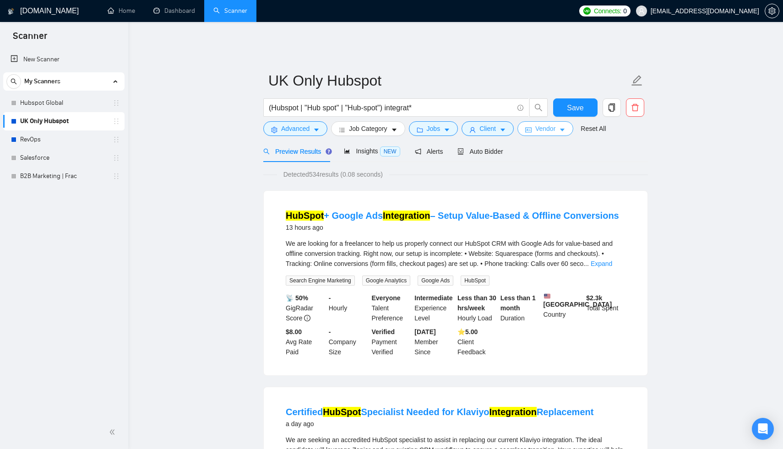
click at [554, 124] on span "Vendor" at bounding box center [545, 129] width 20 height 10
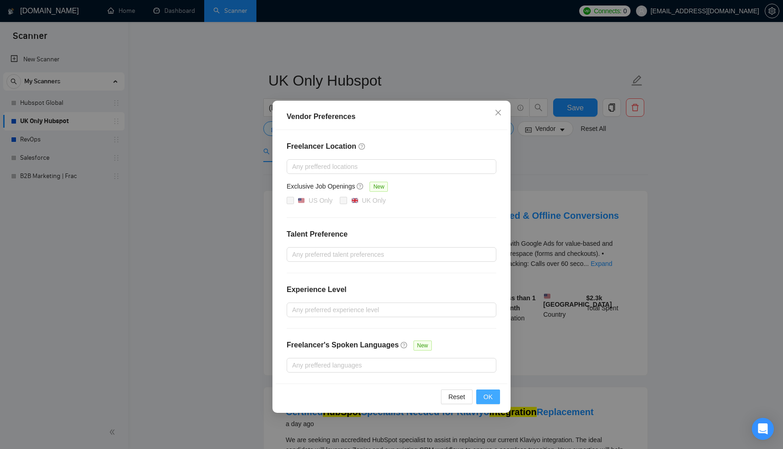
click at [482, 396] on button "OK" at bounding box center [488, 397] width 24 height 15
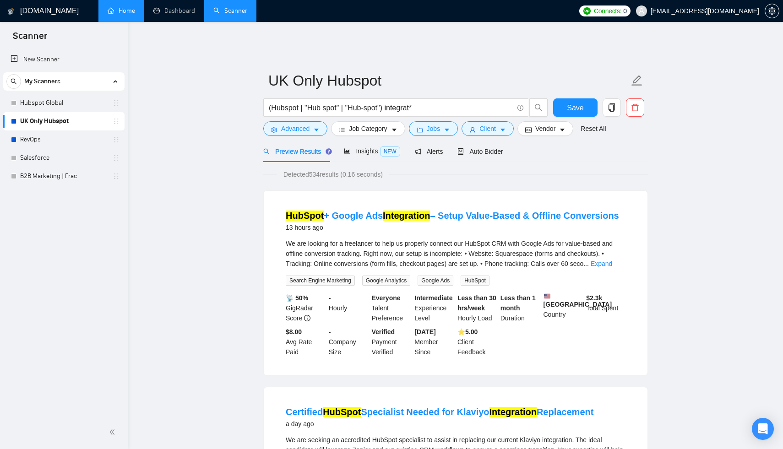
click at [127, 15] on link "Home" at bounding box center [121, 11] width 27 height 8
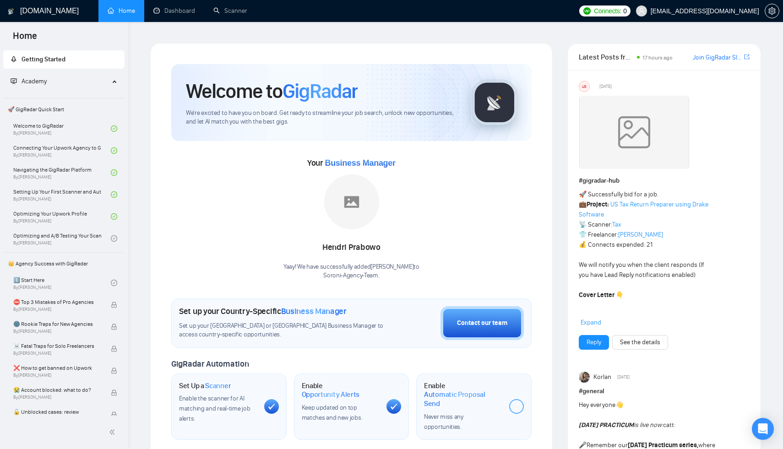
click at [28, 33] on span "Home" at bounding box center [24, 38] width 39 height 19
click at [117, 14] on link "Home" at bounding box center [121, 11] width 27 height 8
click at [223, 12] on link "Scanner" at bounding box center [230, 11] width 34 height 8
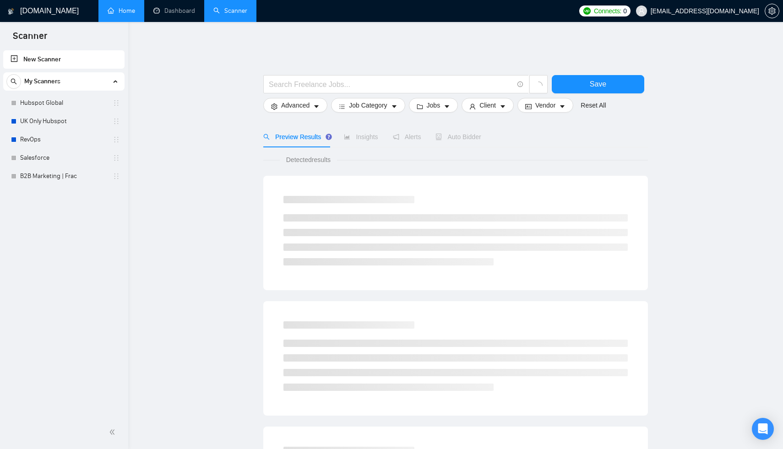
click at [66, 63] on link "New Scanner" at bounding box center [64, 59] width 107 height 18
click at [327, 81] on input "text" at bounding box center [391, 84] width 245 height 11
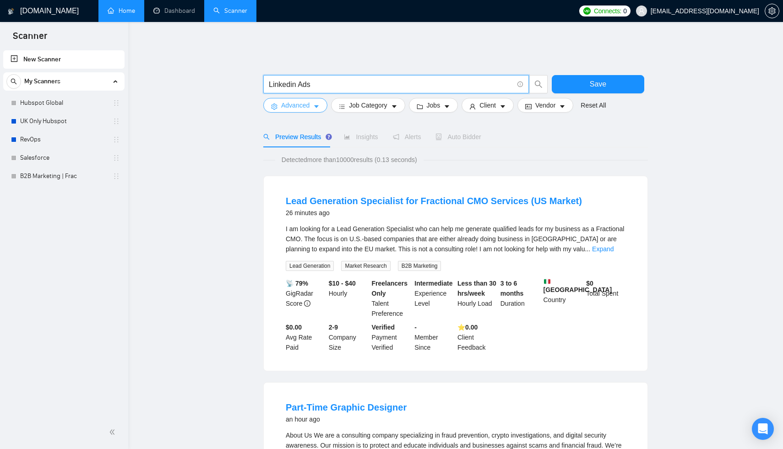
click at [305, 100] on span "Advanced" at bounding box center [295, 105] width 28 height 10
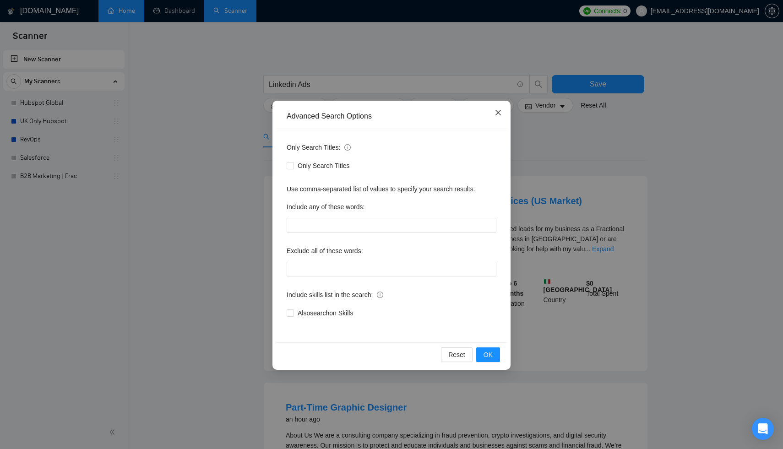
click at [499, 116] on icon "close" at bounding box center [498, 112] width 7 height 7
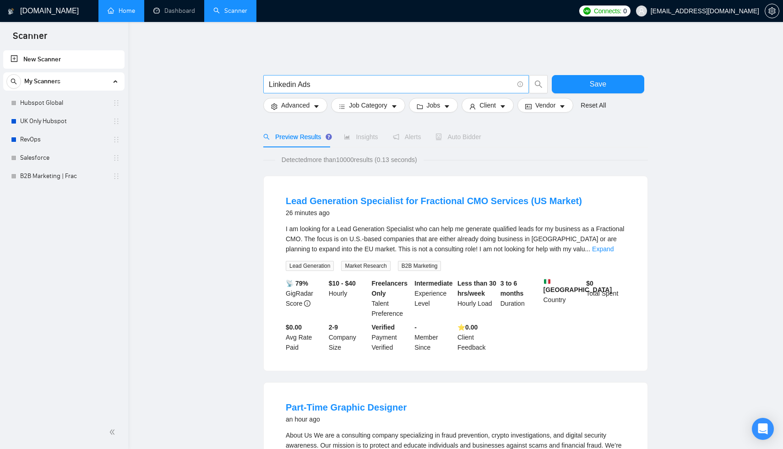
click at [371, 82] on input "Linkedin Ads" at bounding box center [391, 84] width 245 height 11
click at [266, 78] on span "Linkedin Ads"" at bounding box center [396, 84] width 266 height 18
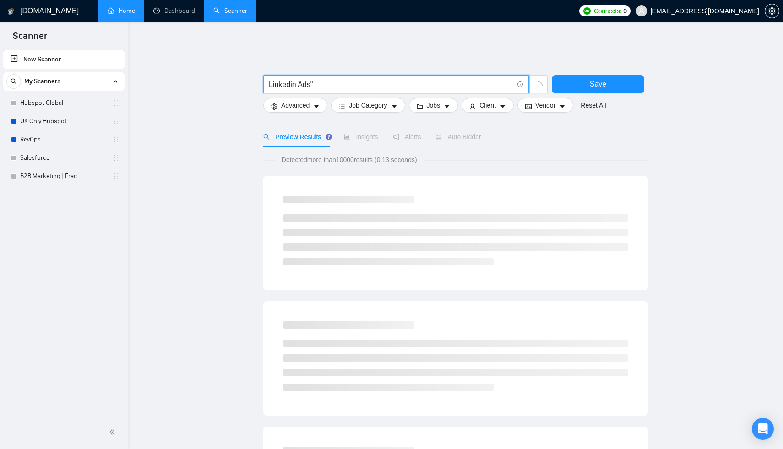
click at [269, 79] on input "Linkedin Ads"" at bounding box center [391, 84] width 245 height 11
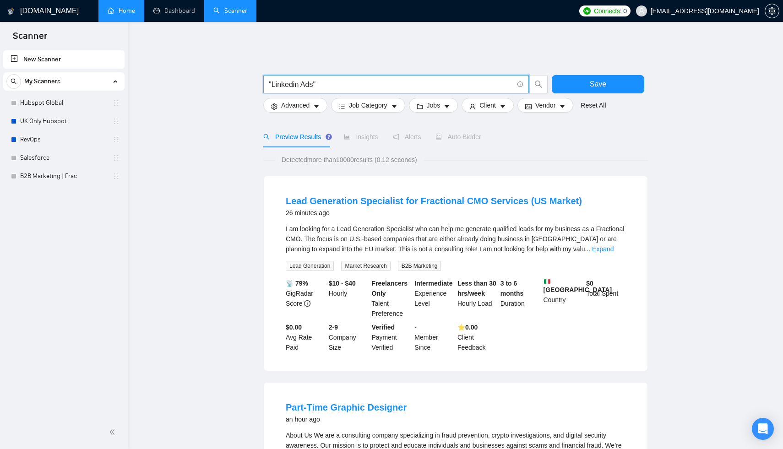
click at [319, 79] on input ""Linkedin Ads"" at bounding box center [391, 84] width 245 height 11
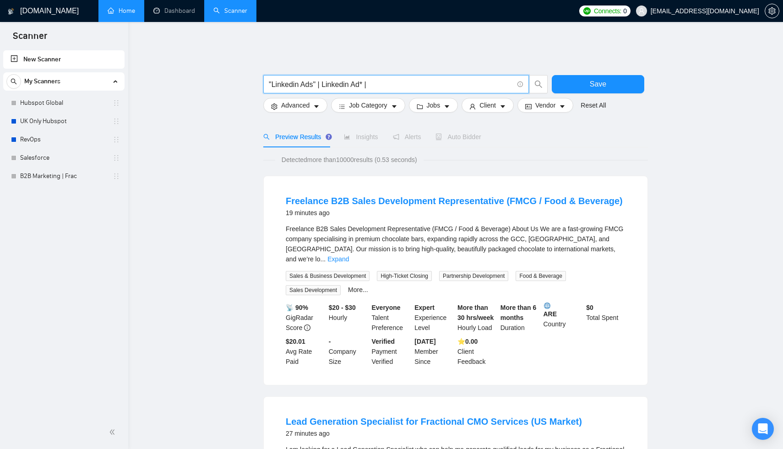
drag, startPoint x: 365, startPoint y: 76, endPoint x: 325, endPoint y: 76, distance: 40.3
click at [325, 79] on input ""Linkedin Ads" | Linkedin Ad* |" at bounding box center [391, 84] width 245 height 11
click at [395, 79] on input ""Linkedin Ads" | Linkedin Ad* |" at bounding box center [391, 84] width 245 height 11
paste input "Linkedin Ad*"
click at [392, 79] on input ""Linkedin Ads" | Linkedin Ad* | Linkedin Ad*" at bounding box center [391, 84] width 245 height 11
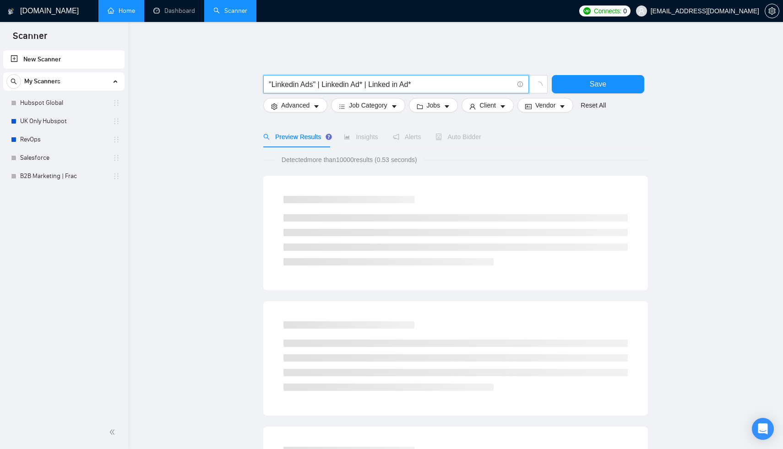
click at [421, 79] on input ""Linkedin Ads" | Linkedin Ad* | Linked in Ad*" at bounding box center [391, 84] width 245 height 11
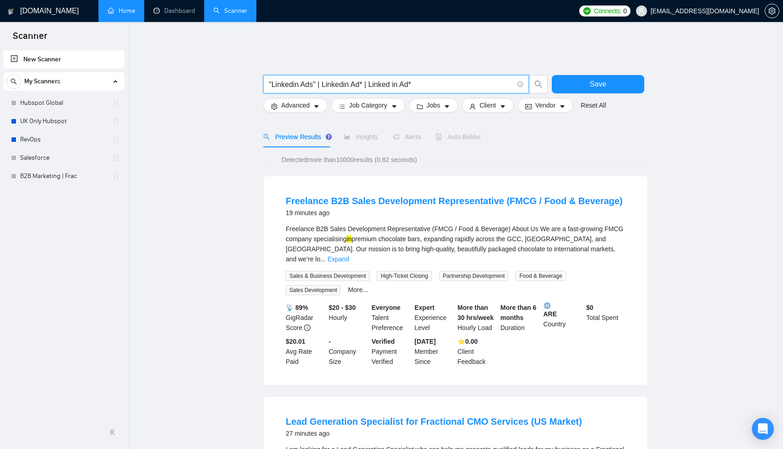
click at [415, 79] on input ""Linkedin Ads" | Linkedin Ad* | Linked in Ad*" at bounding box center [391, 84] width 245 height 11
click at [373, 79] on input ""Linkedin Ads" | Linkedin Ad* | Linked in Ad*"" at bounding box center [391, 84] width 245 height 11
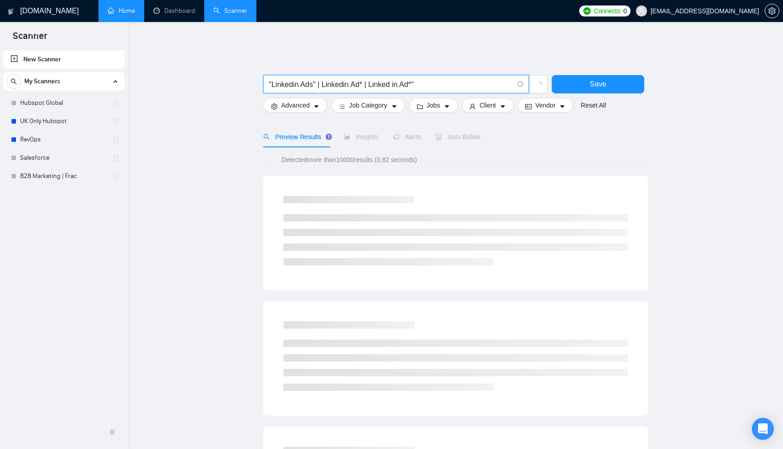
click at [371, 79] on input ""Linkedin Ads" | Linkedin Ad* | Linked in Ad*"" at bounding box center [391, 84] width 245 height 11
click at [365, 79] on input ""Linkedin Ads" | Linkedin Ad* | "Linked in Ad*"" at bounding box center [391, 84] width 245 height 11
click at [327, 79] on input ""Linkedin Ads" | Linkedin Ad*" | "Linked in Ad*"" at bounding box center [391, 84] width 245 height 11
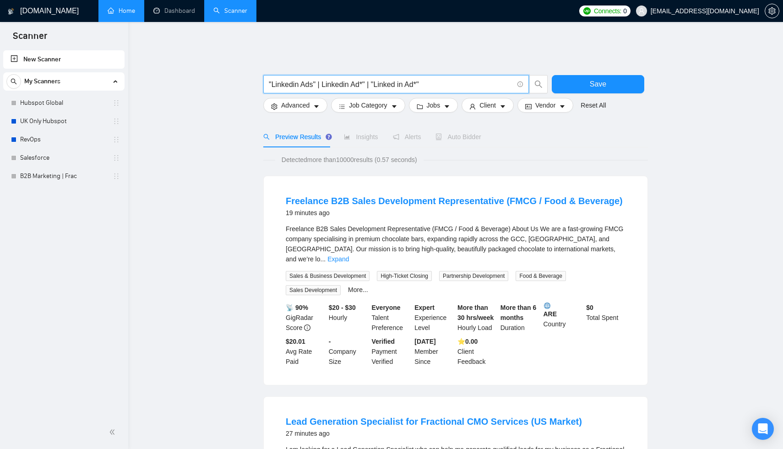
click at [323, 79] on input ""Linkedin Ads" | Linkedin Ad*" | "Linked in Ad*"" at bounding box center [391, 84] width 245 height 11
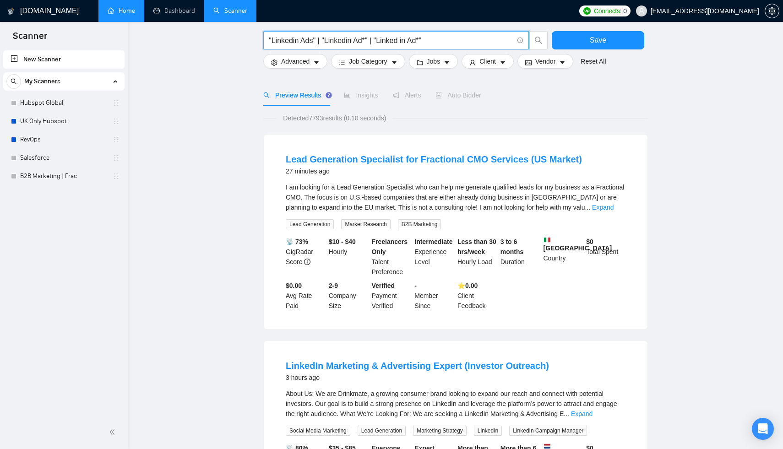
scroll to position [9, 0]
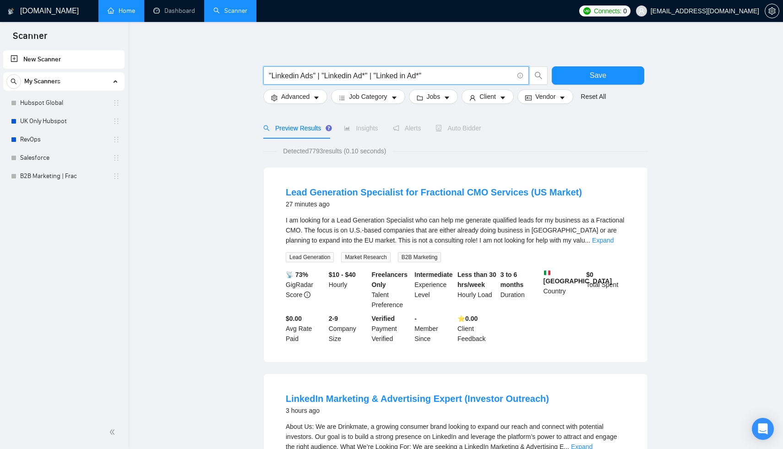
click at [311, 70] on input ""Linkedin Ads" | "Linkedin Ad*" | "Linked in Ad*"" at bounding box center [391, 75] width 245 height 11
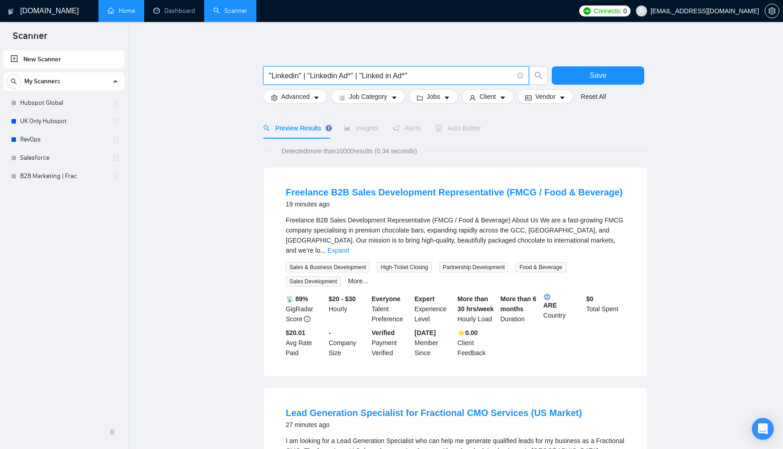
type input ""Linkedin" | "Linkedin Ad*" | "Linked in Ad*""
click at [307, 99] on form ""Linkedin" | "Linkedin Ad*" | "Linked in Ad*" Save Advanced Job Category Jobs C…" at bounding box center [455, 82] width 385 height 51
click at [306, 92] on span "Advanced" at bounding box center [295, 97] width 28 height 10
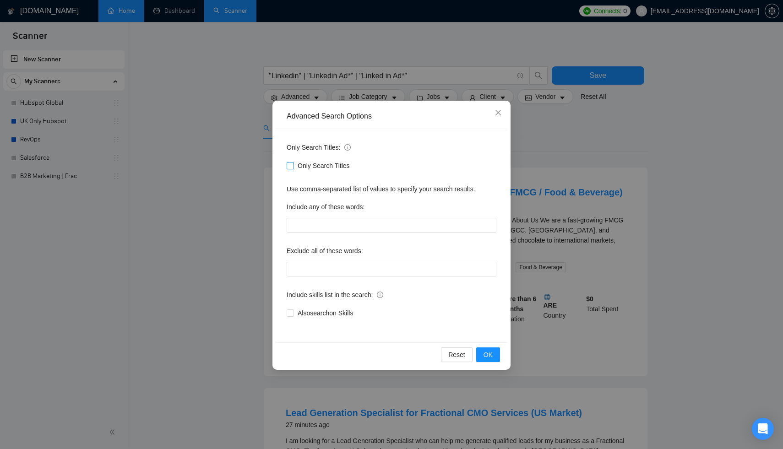
click at [292, 165] on input "Only Search Titles" at bounding box center [290, 165] width 6 height 6
checkbox input "true"
click at [488, 361] on button "OK" at bounding box center [488, 355] width 24 height 15
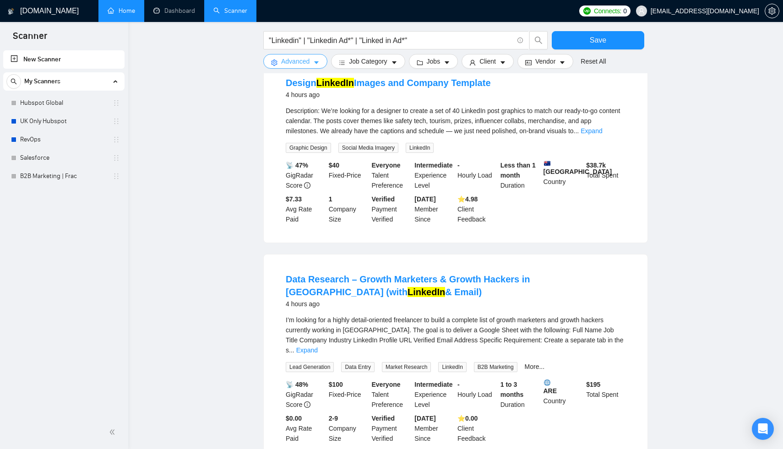
scroll to position [796, 0]
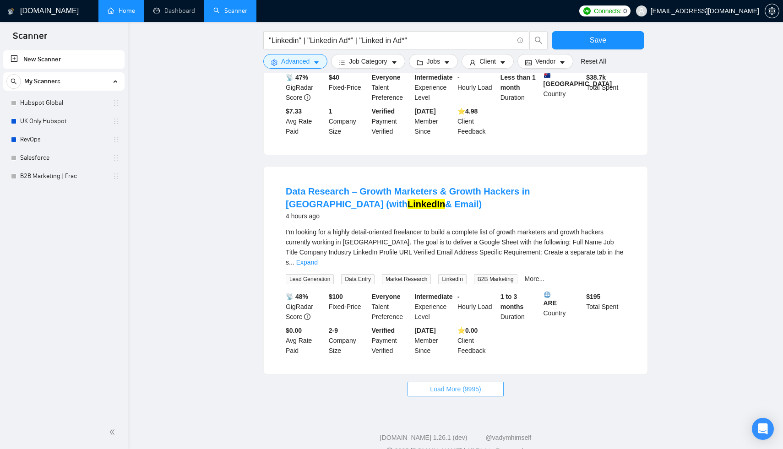
click at [481, 384] on span "Load More (9995)" at bounding box center [455, 389] width 51 height 10
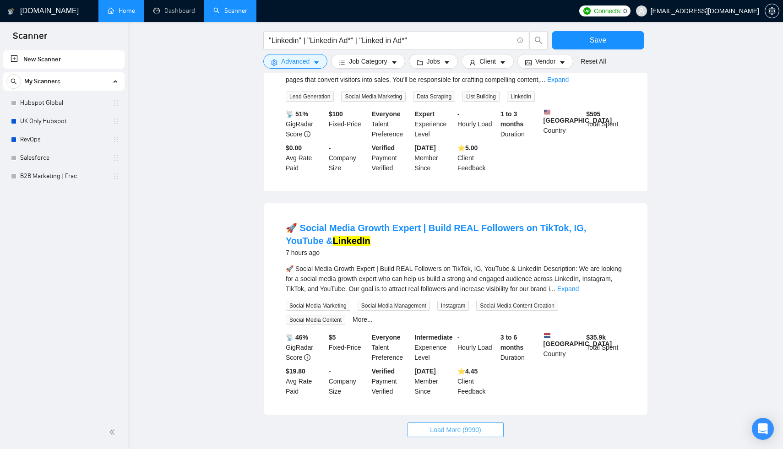
scroll to position [1827, 0]
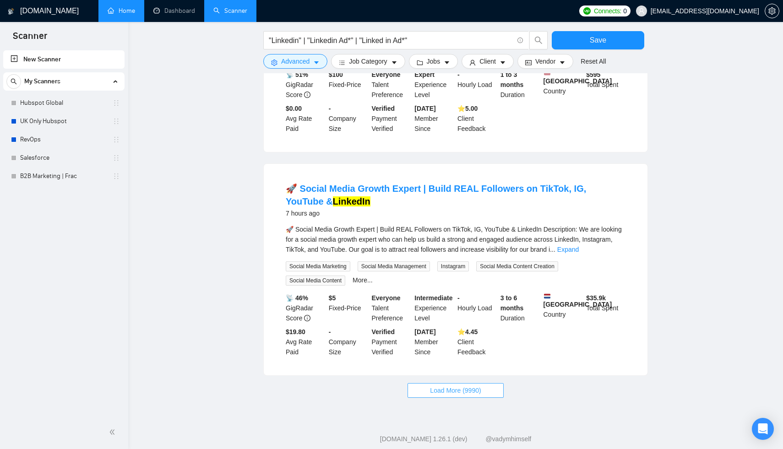
click at [477, 383] on button "Load More (9990)" at bounding box center [456, 390] width 96 height 15
click at [477, 383] on button "Loading..." at bounding box center [456, 390] width 80 height 15
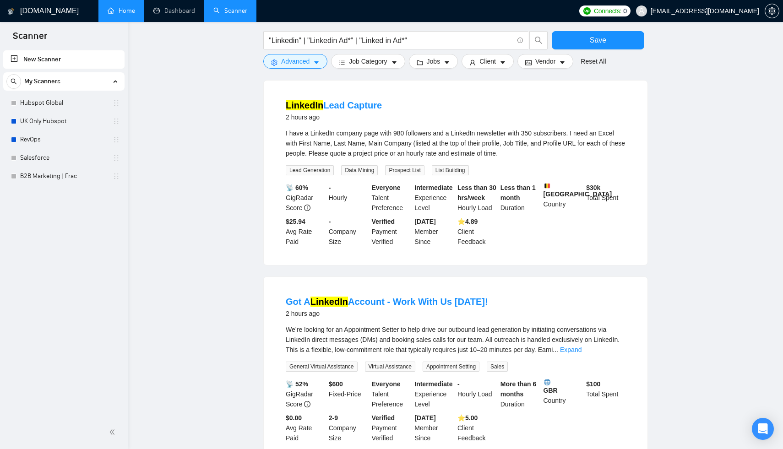
scroll to position [0, 0]
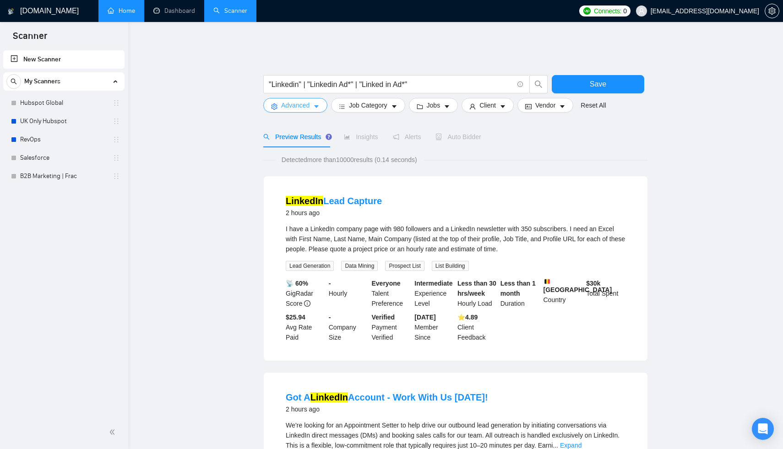
click at [319, 104] on icon "caret-down" at bounding box center [316, 107] width 6 height 6
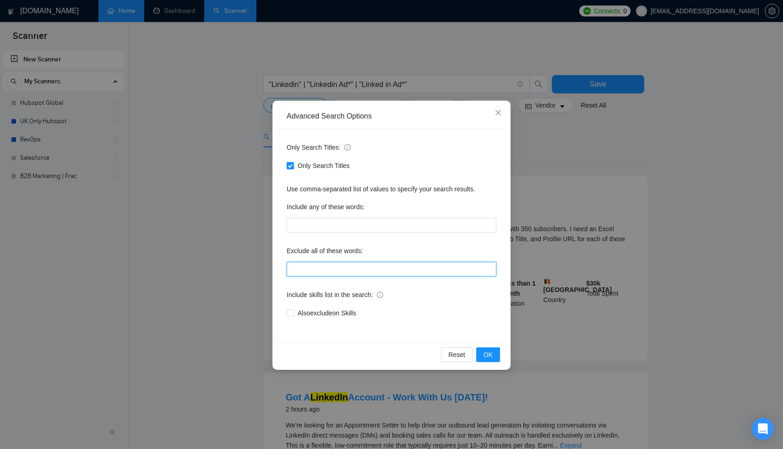
click at [342, 273] on input "text" at bounding box center [392, 269] width 210 height 15
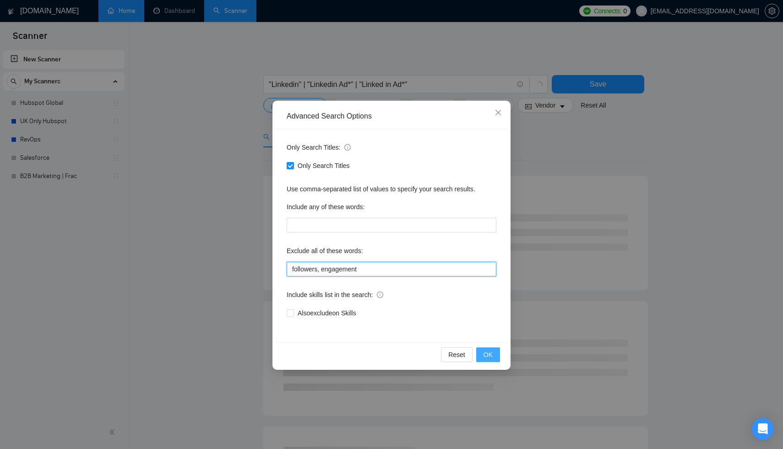
type input "followers, engagement"
click at [485, 350] on span "OK" at bounding box center [488, 355] width 9 height 10
